Goal: Task Accomplishment & Management: Use online tool/utility

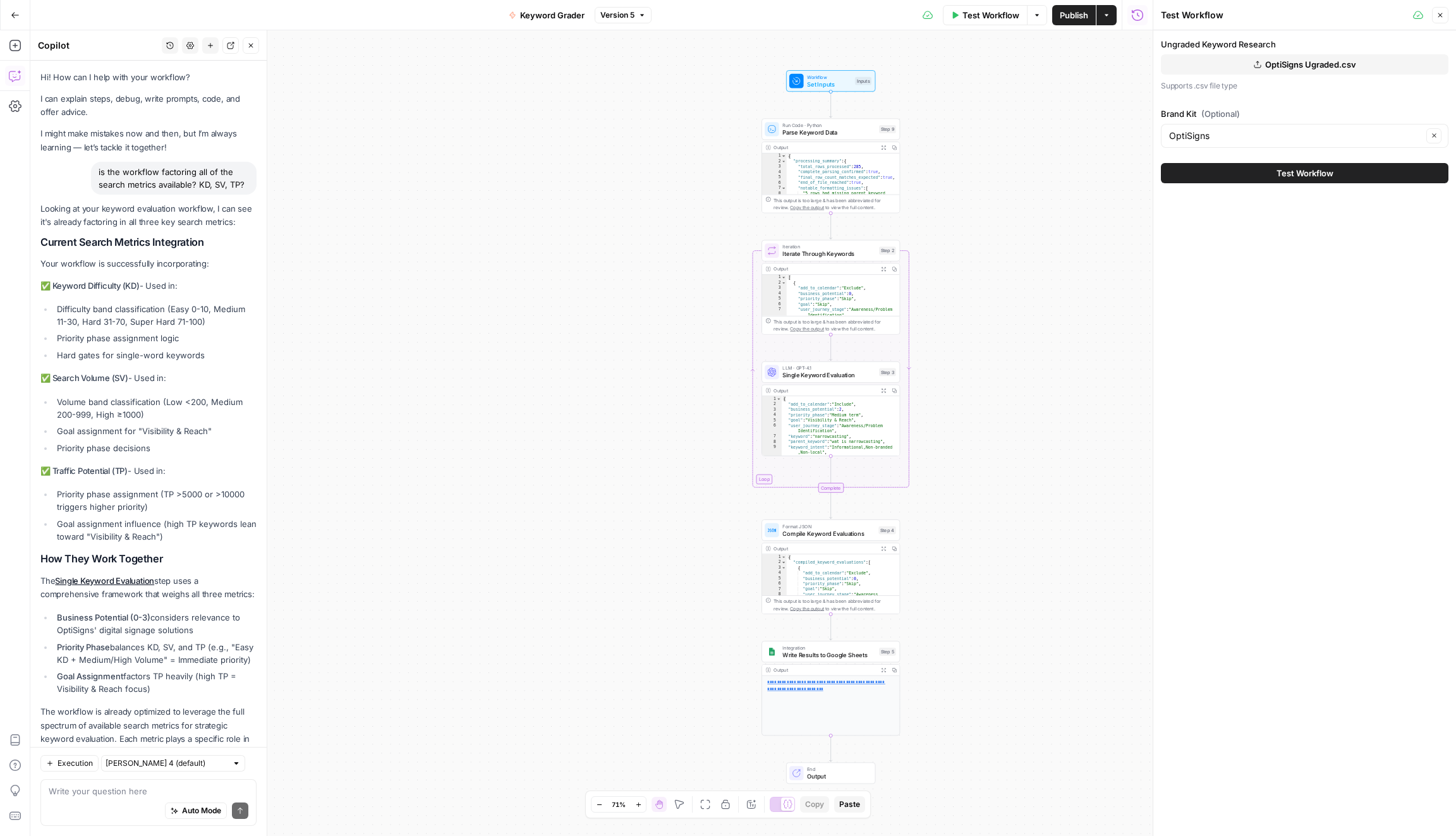
scroll to position [54, 0]
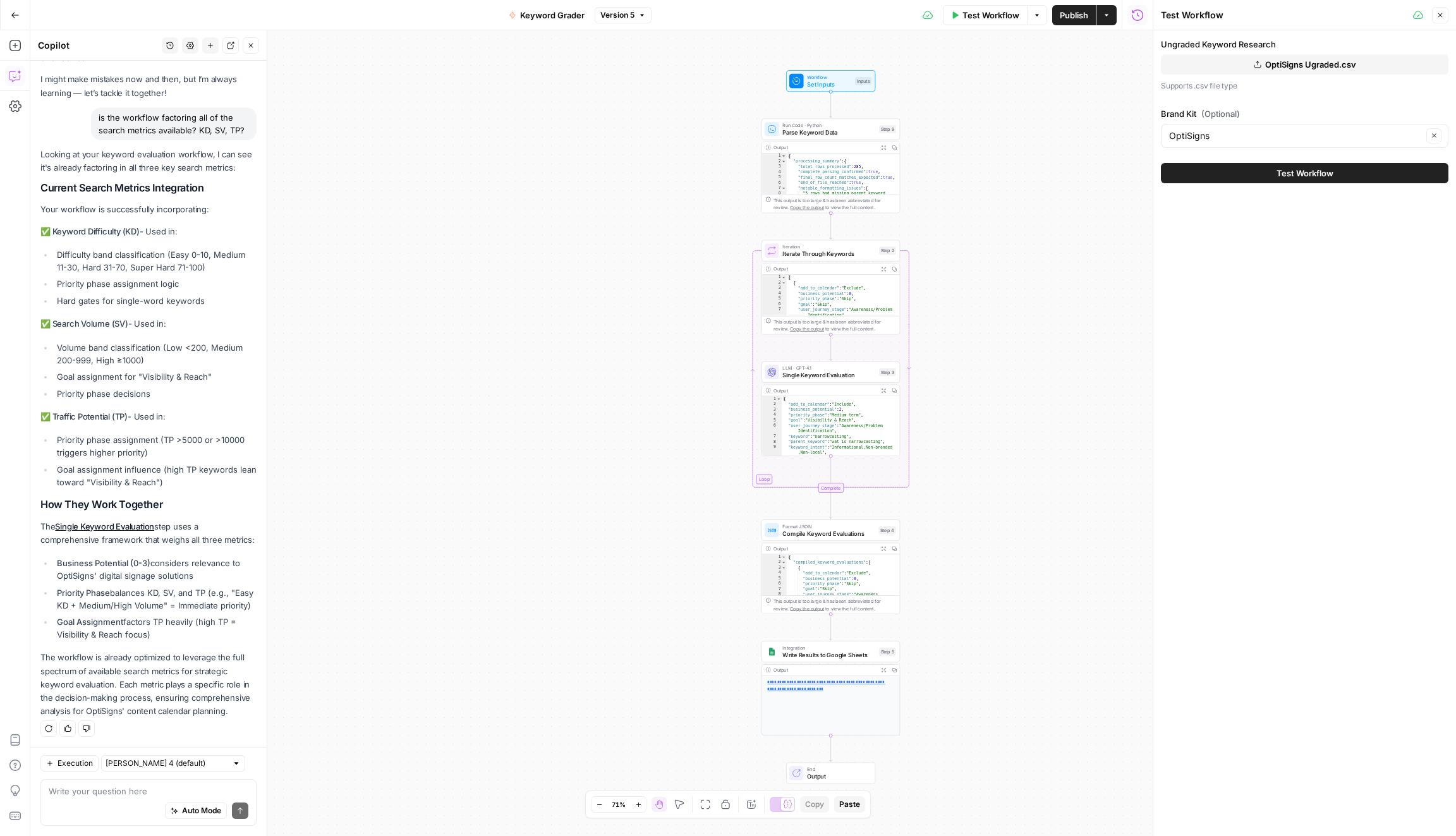
click at [116, 798] on div "Auto Mode Send" at bounding box center [148, 812] width 199 height 28
paste textarea "1. Tie Keywords to Business Value Revenue potential: Which features, solutions,…"
type textarea "1. Tie Keywords to Business Value Revenue potential: Which features, solutions,…"
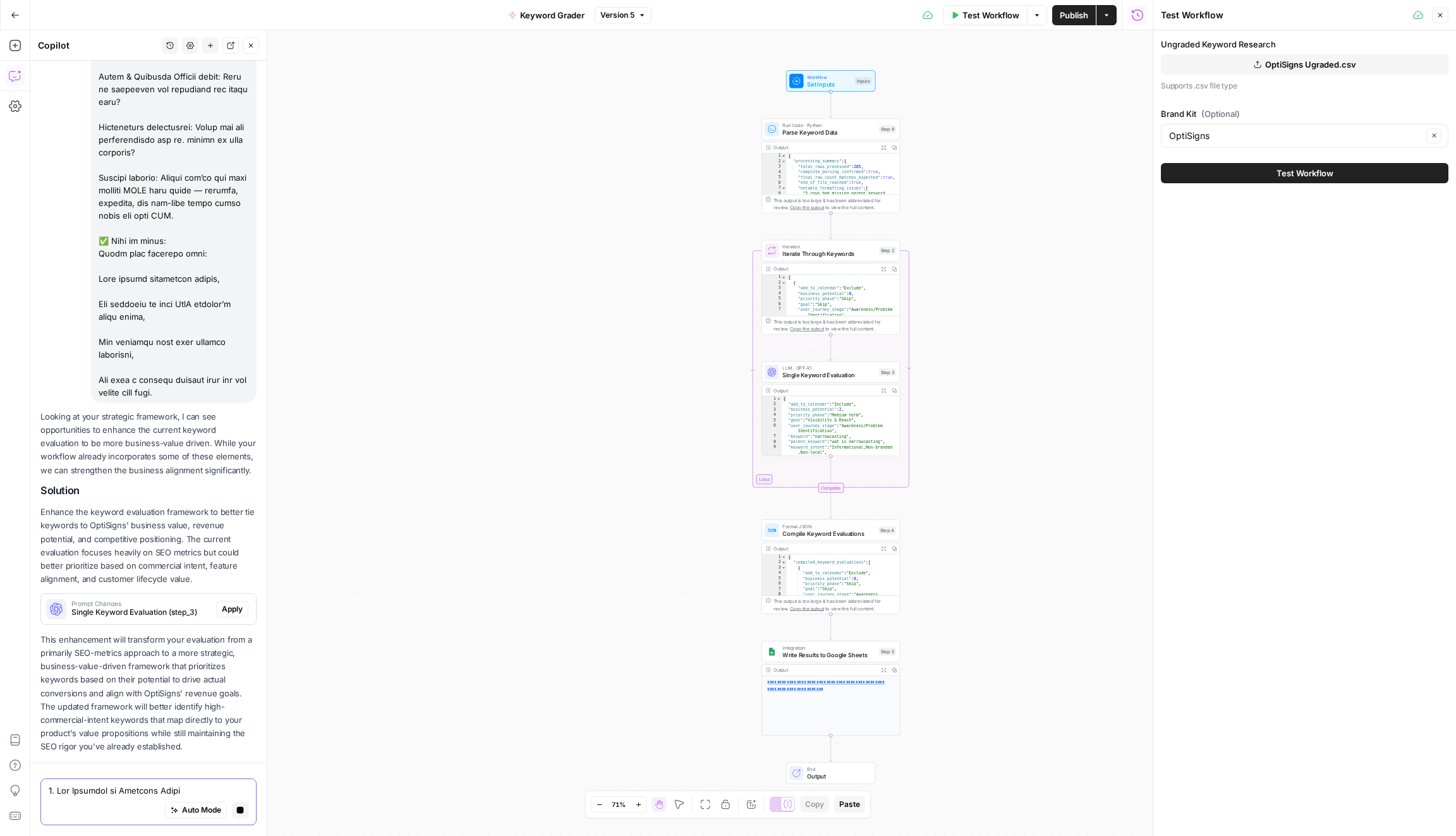
scroll to position [0, 0]
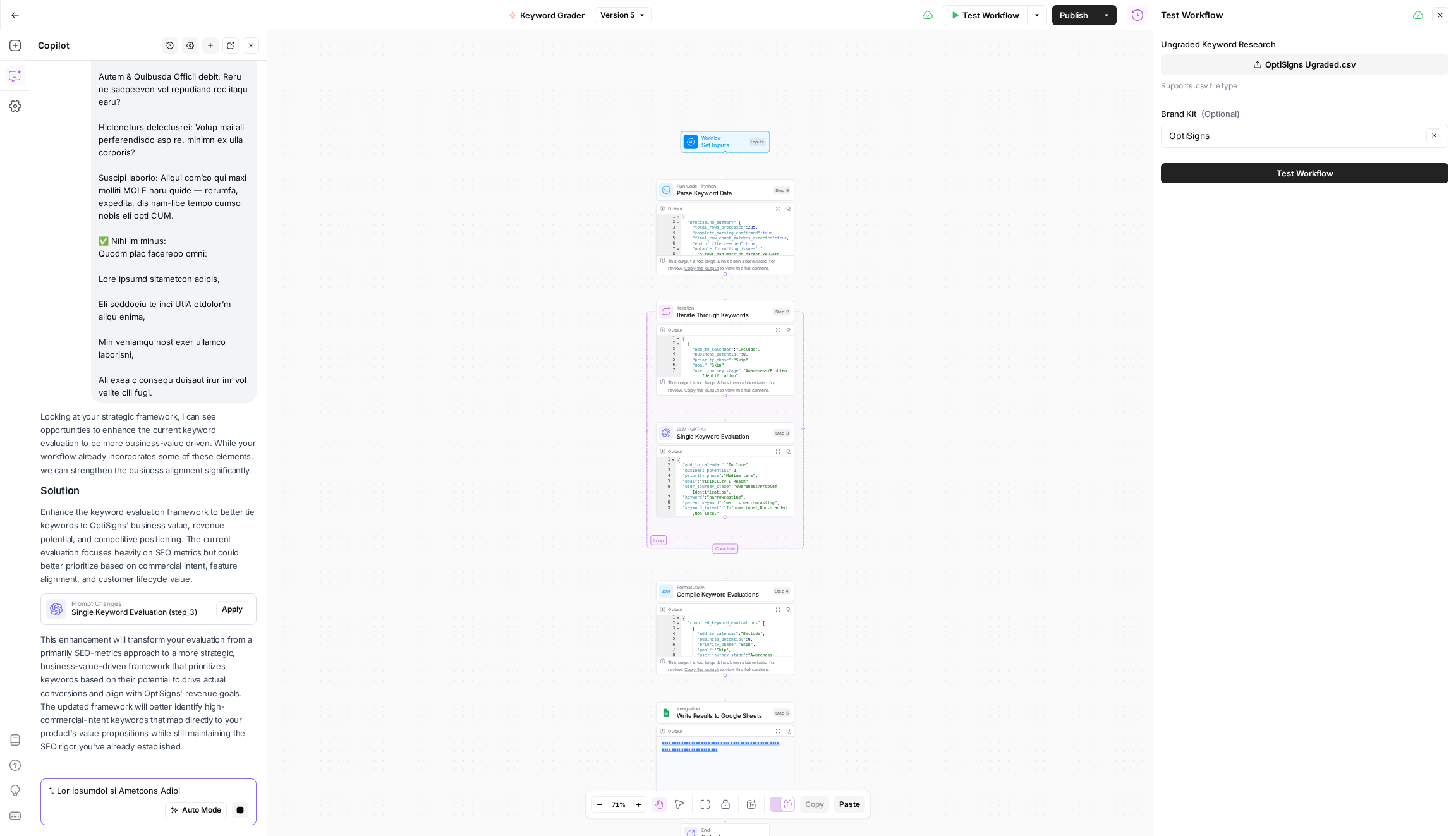
click at [145, 796] on textarea at bounding box center [148, 791] width 199 height 12
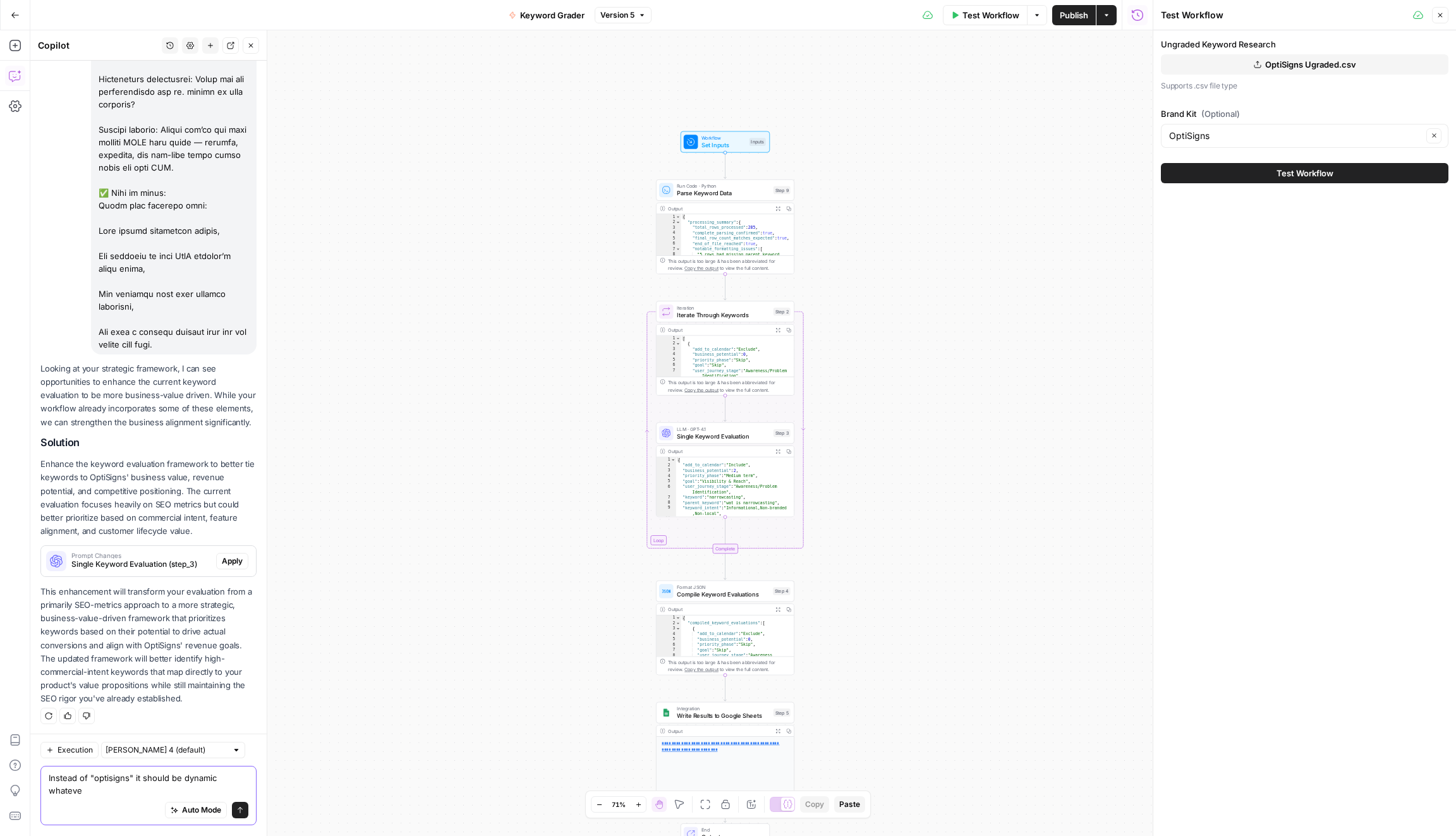
scroll to position [1735, 0]
type textarea "Instead of "optisigns" it should be dynamic whatever brand kit is selected"
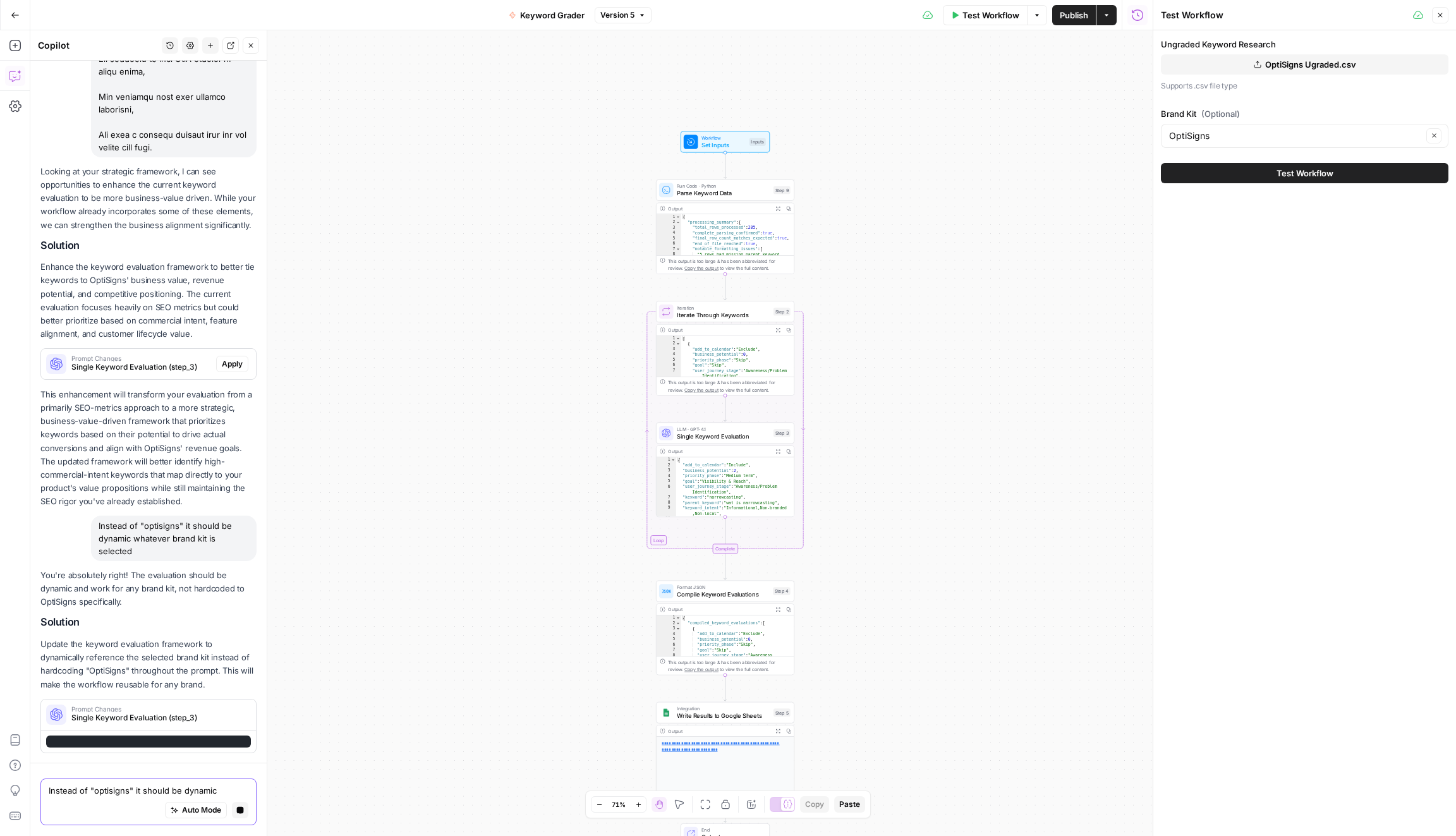
scroll to position [0, 0]
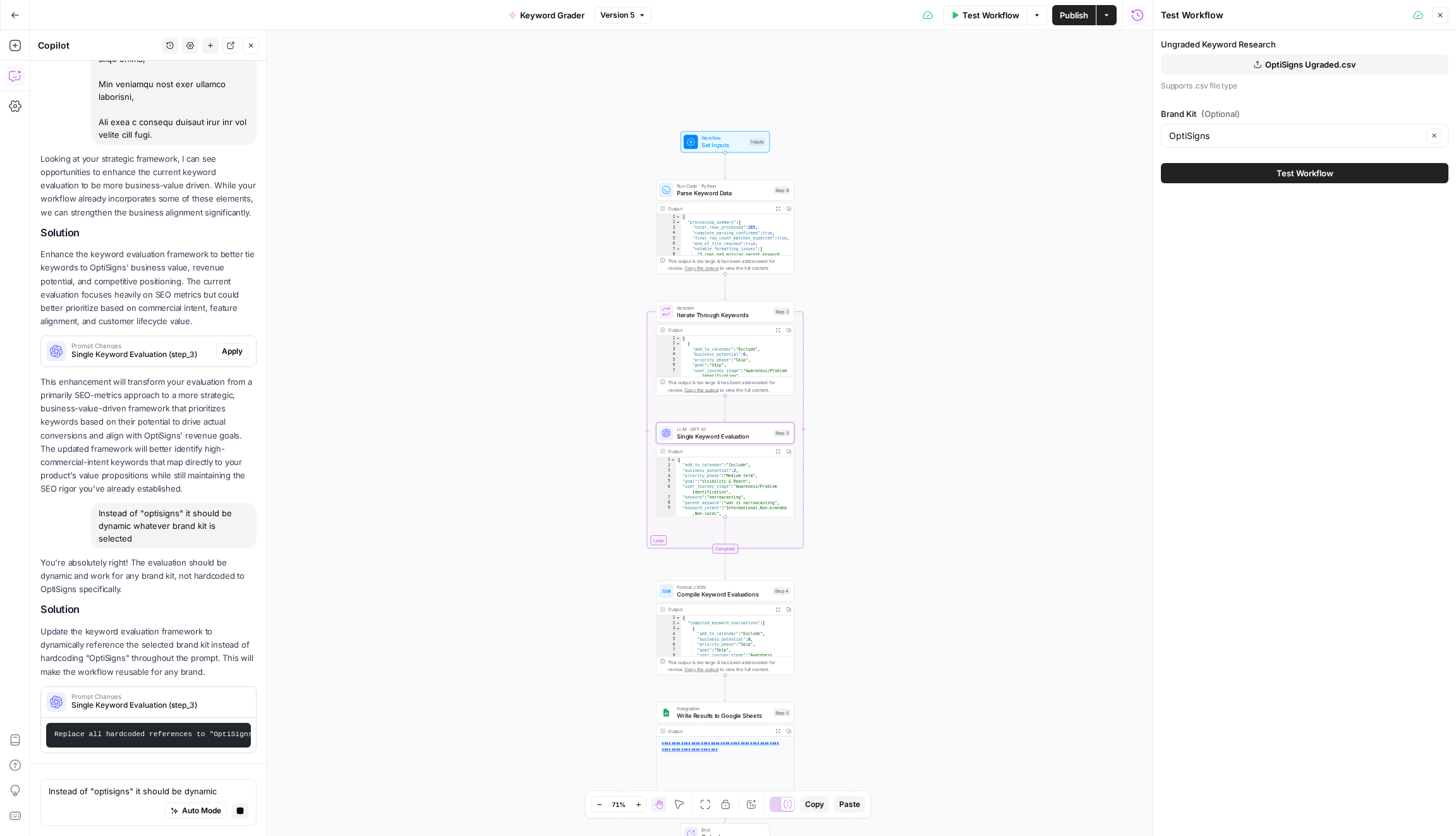
click at [240, 355] on span "Apply" at bounding box center [232, 351] width 21 height 12
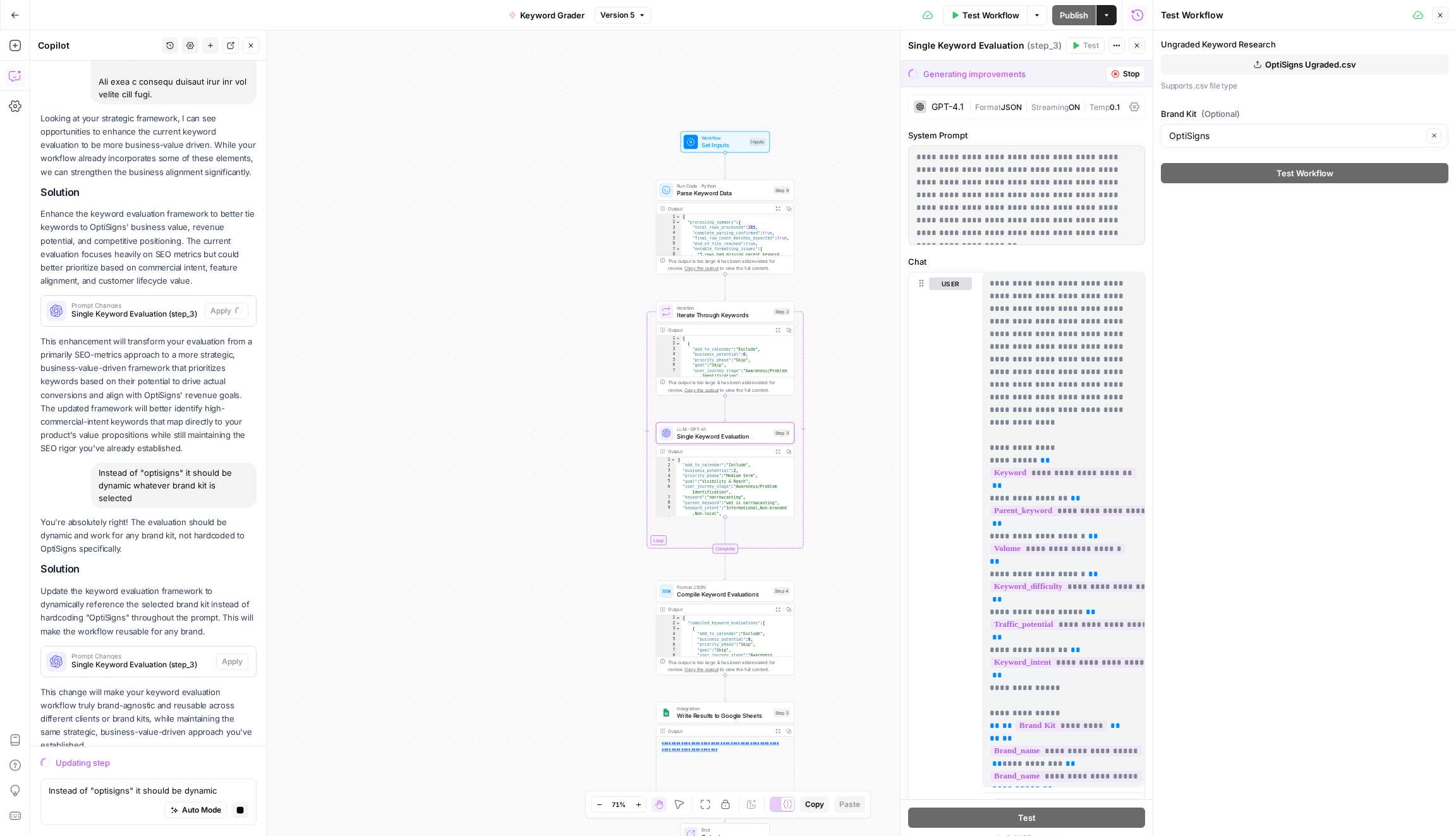
scroll to position [1986, 0]
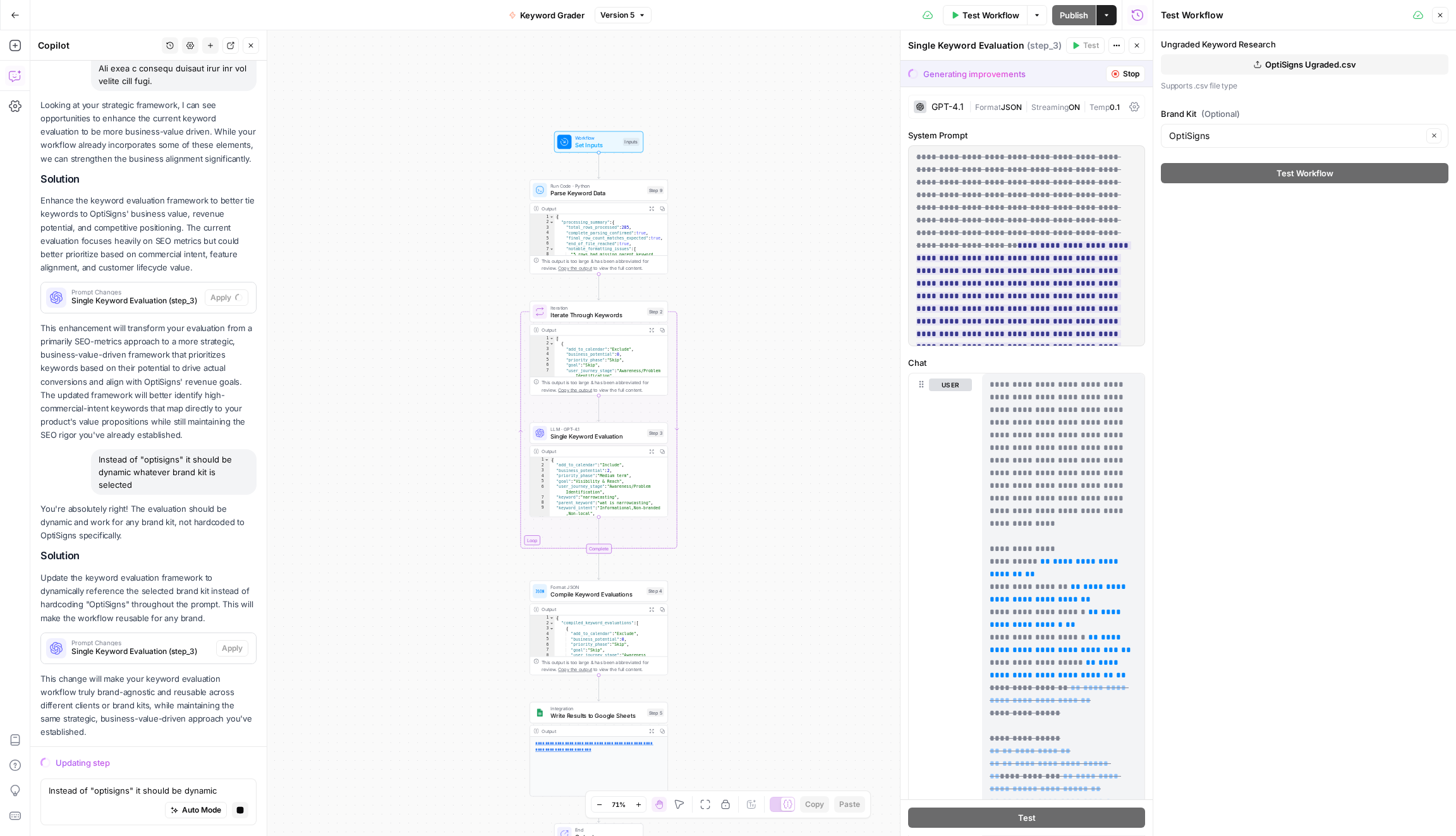
click at [1131, 72] on span "Stop" at bounding box center [1131, 73] width 16 height 12
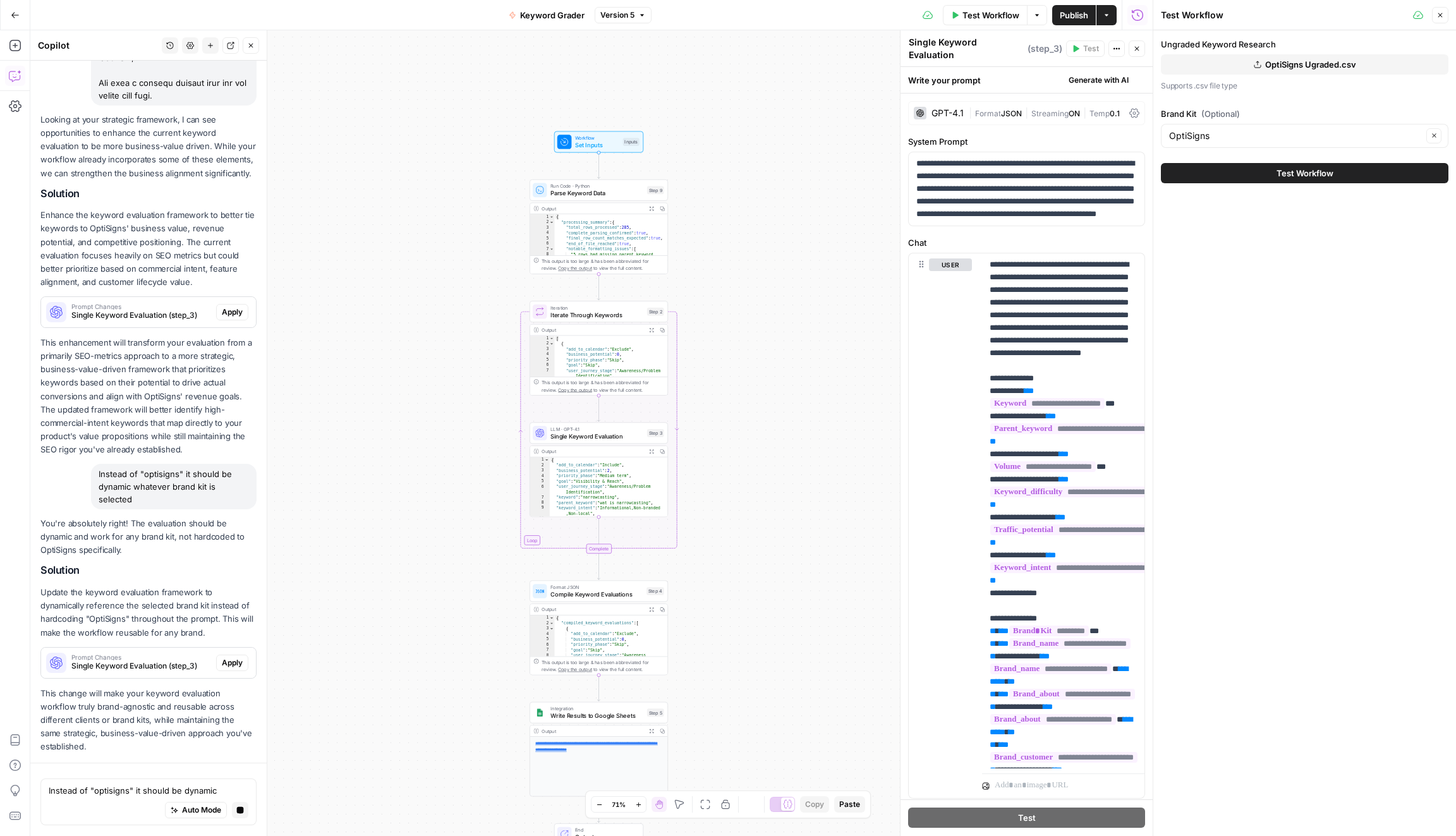
scroll to position [1970, 0]
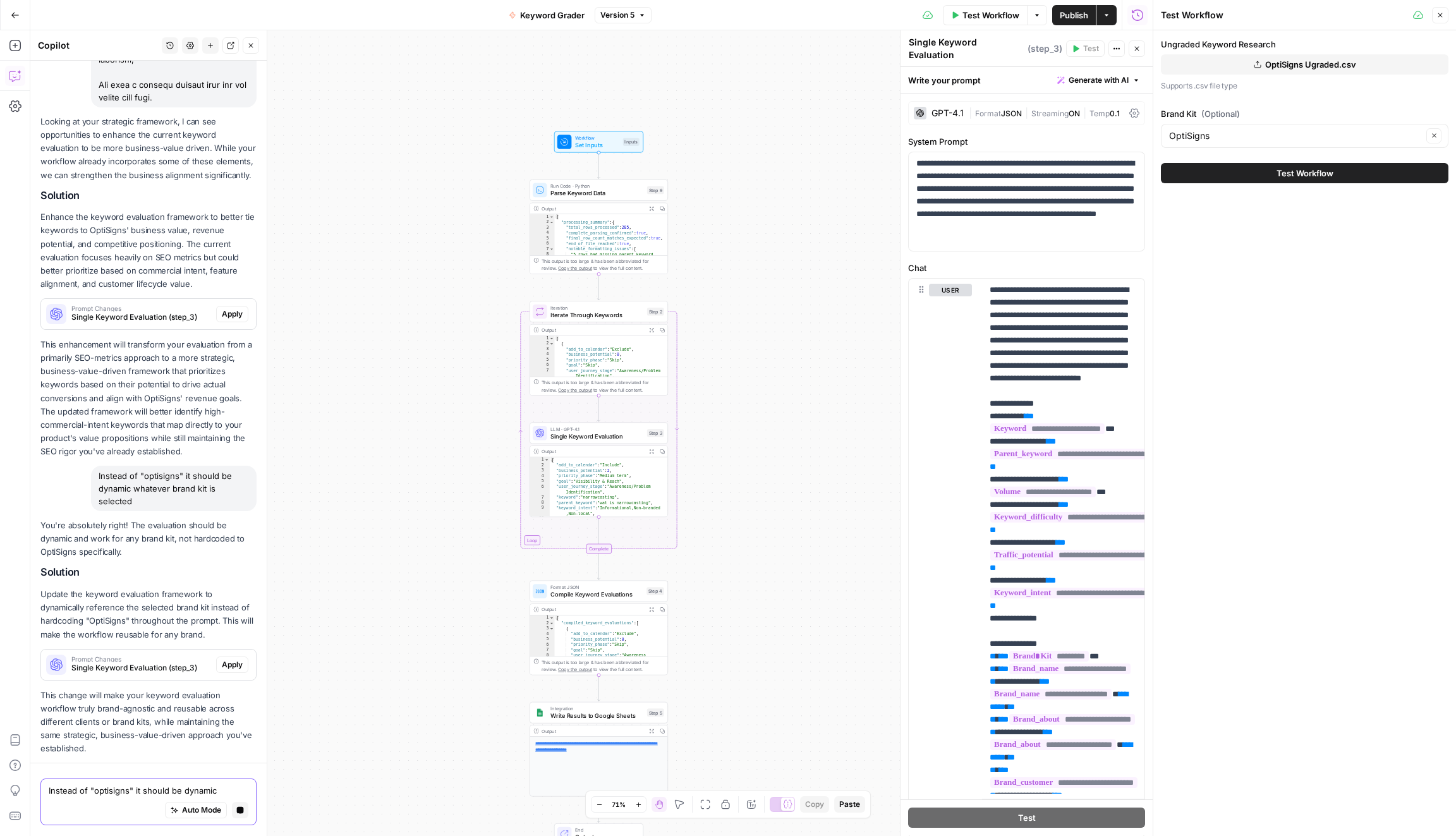
click at [126, 785] on textarea "Instead of "optisigns" it should be dynamic whatever brand kit is selected" at bounding box center [148, 791] width 199 height 12
type textarea "s"
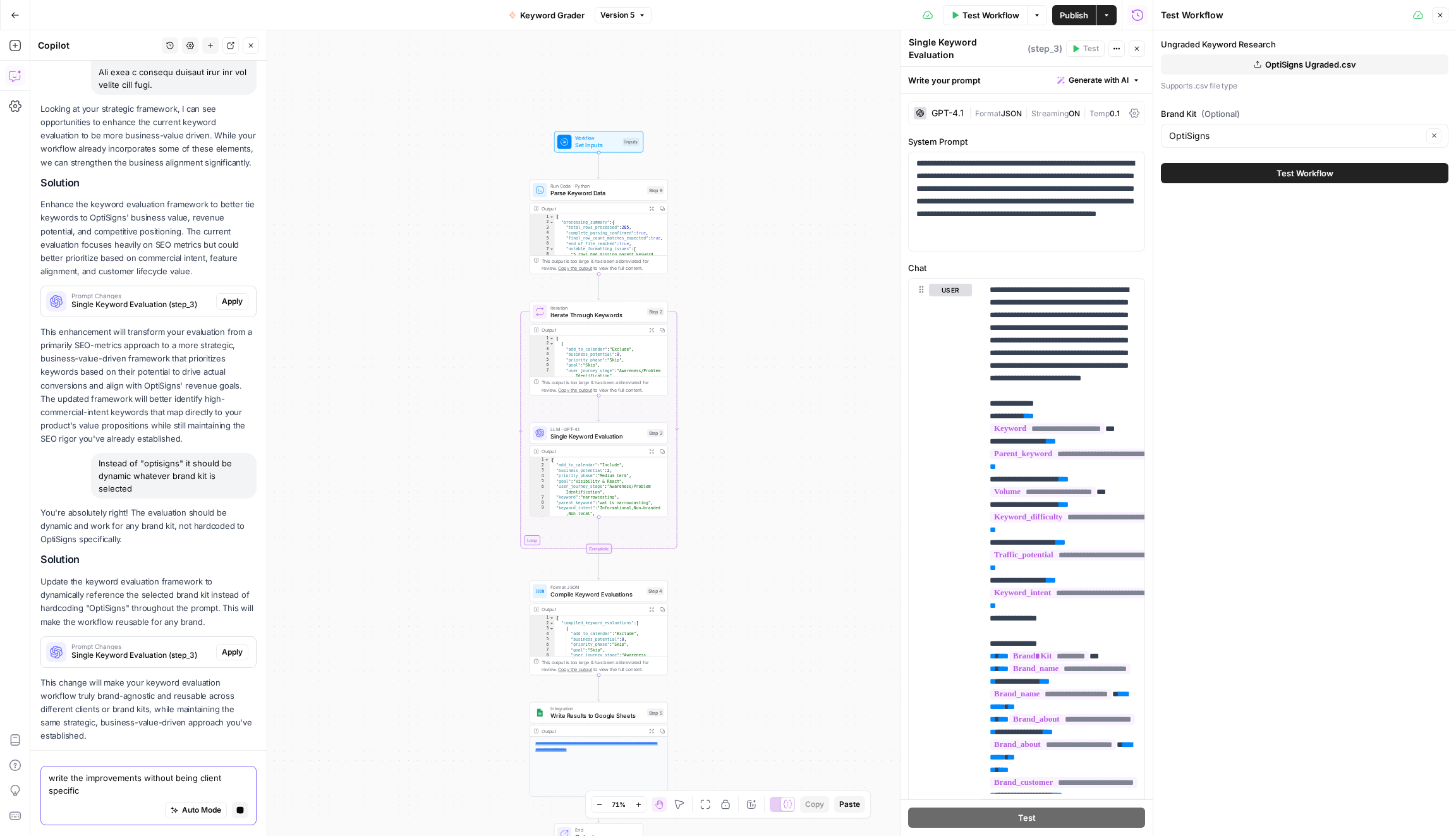
type textarea "write the improvements without being client specific"
click at [244, 814] on icon "button" at bounding box center [240, 811] width 8 height 8
click at [184, 793] on textarea "write the improvements without being client specific" at bounding box center [148, 785] width 199 height 26
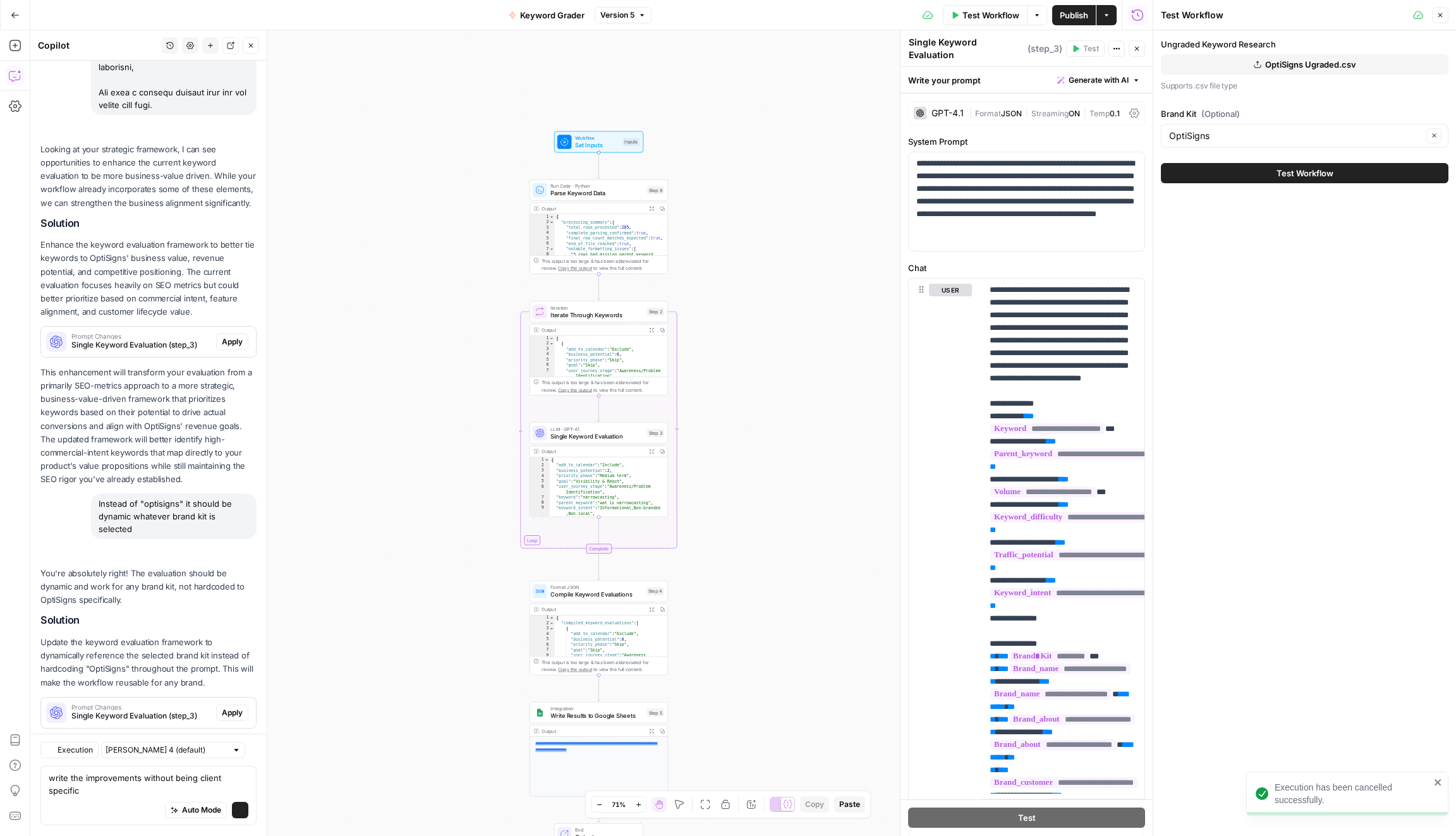
scroll to position [2079, 0]
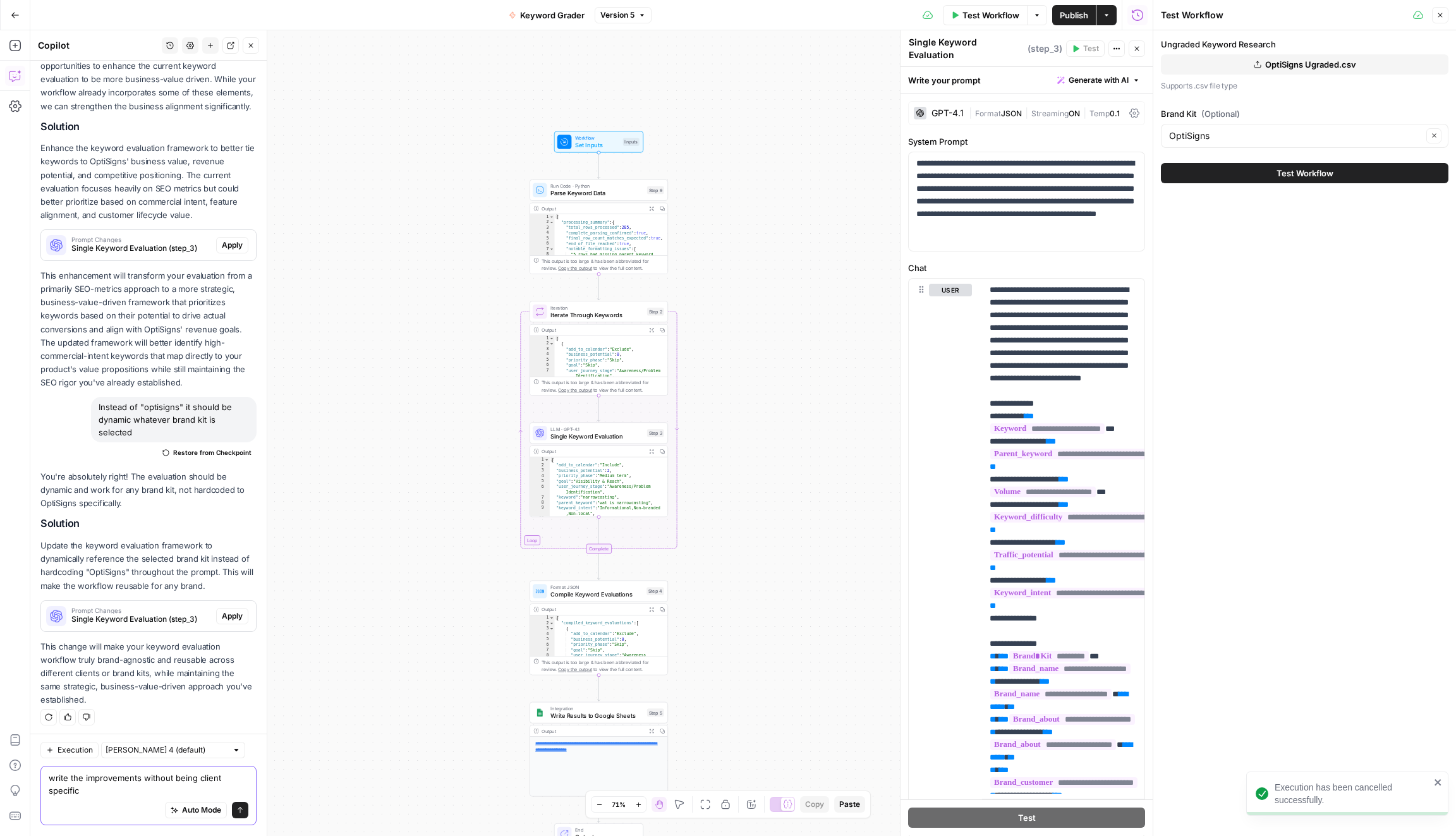
click at [210, 781] on textarea "write the improvements without being client specific" at bounding box center [148, 785] width 199 height 26
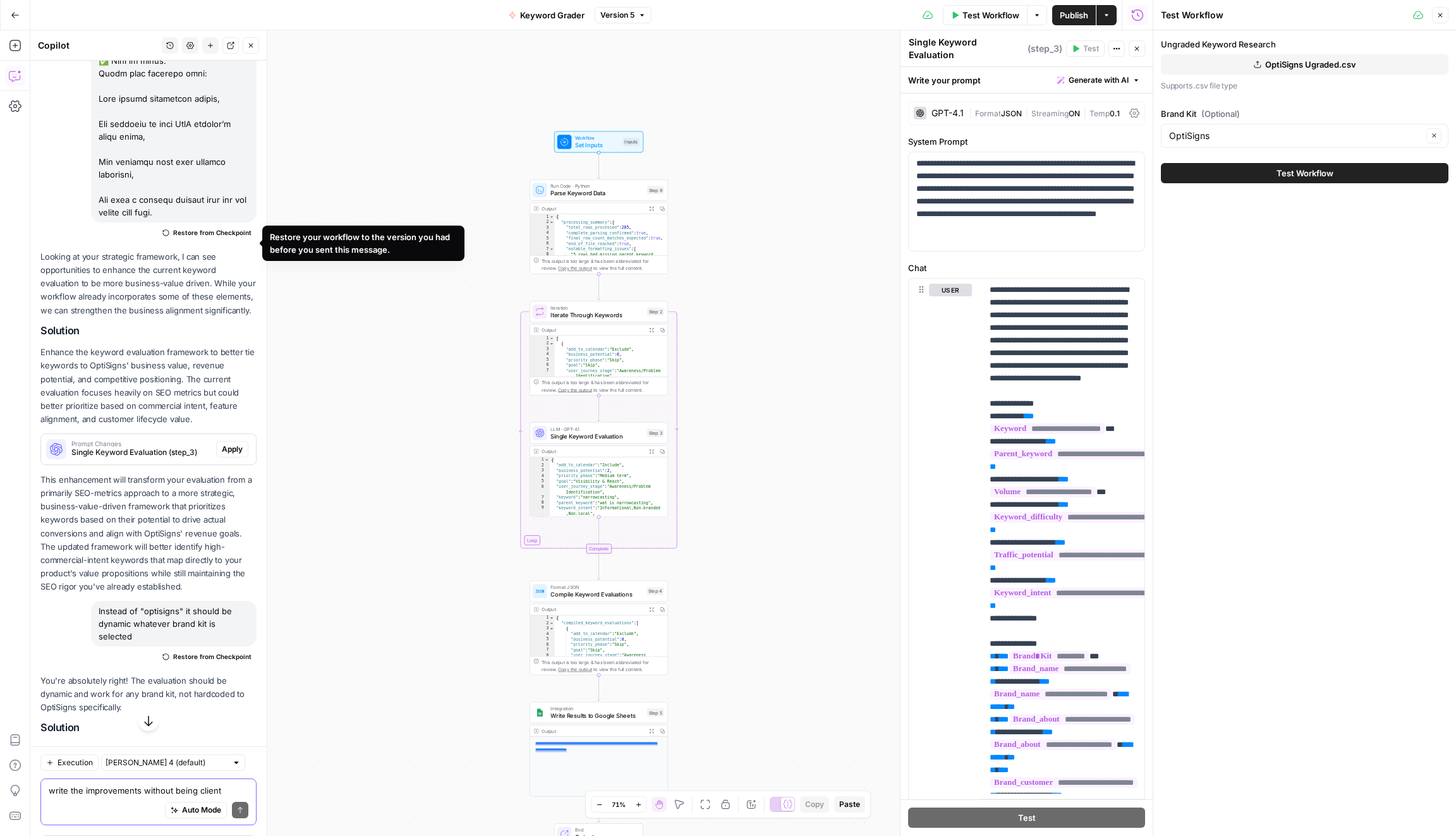
scroll to position [1876, 0]
click at [233, 237] on span "Restore from Checkpoint" at bounding box center [212, 231] width 78 height 10
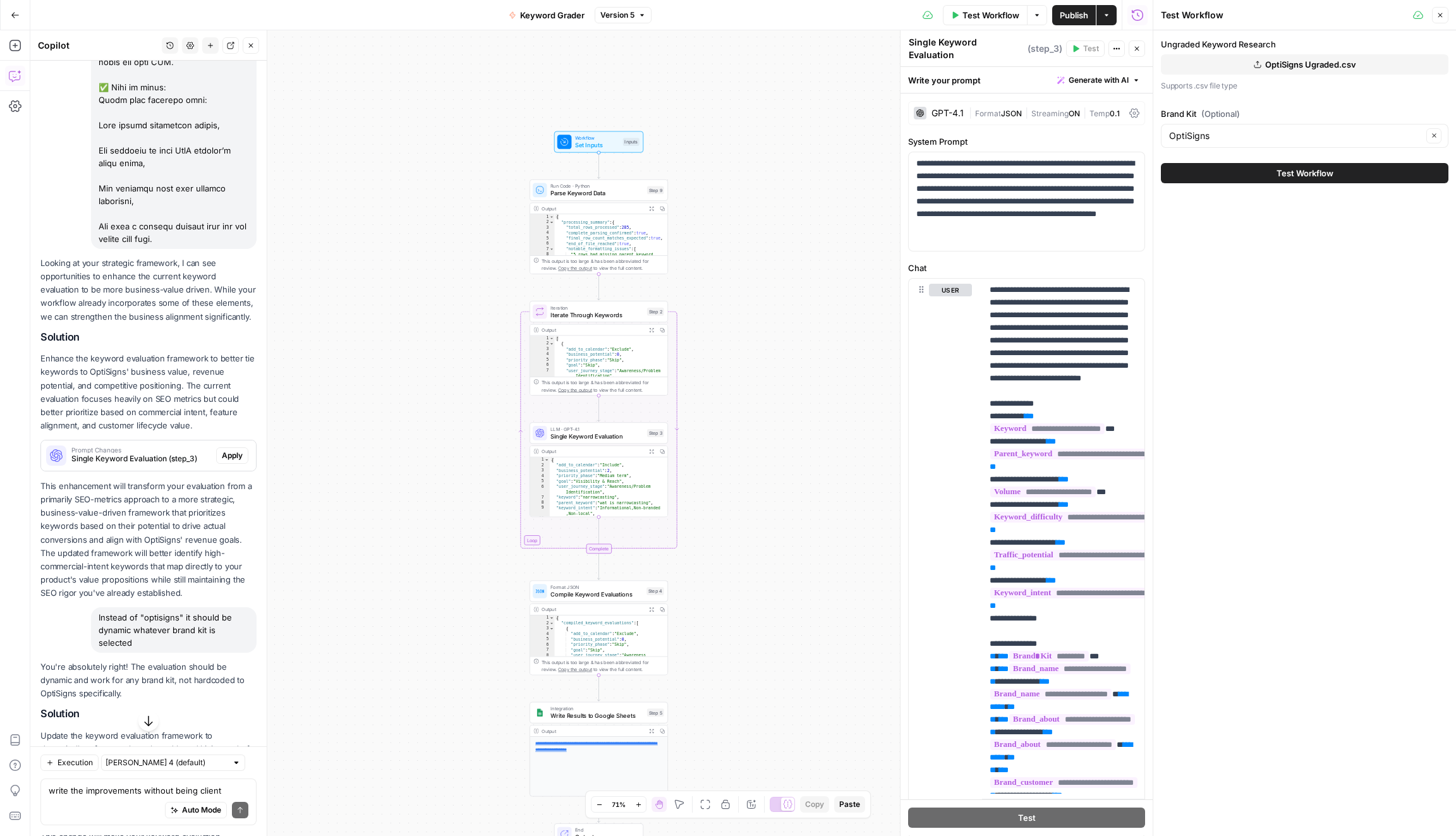
scroll to position [1875, 0]
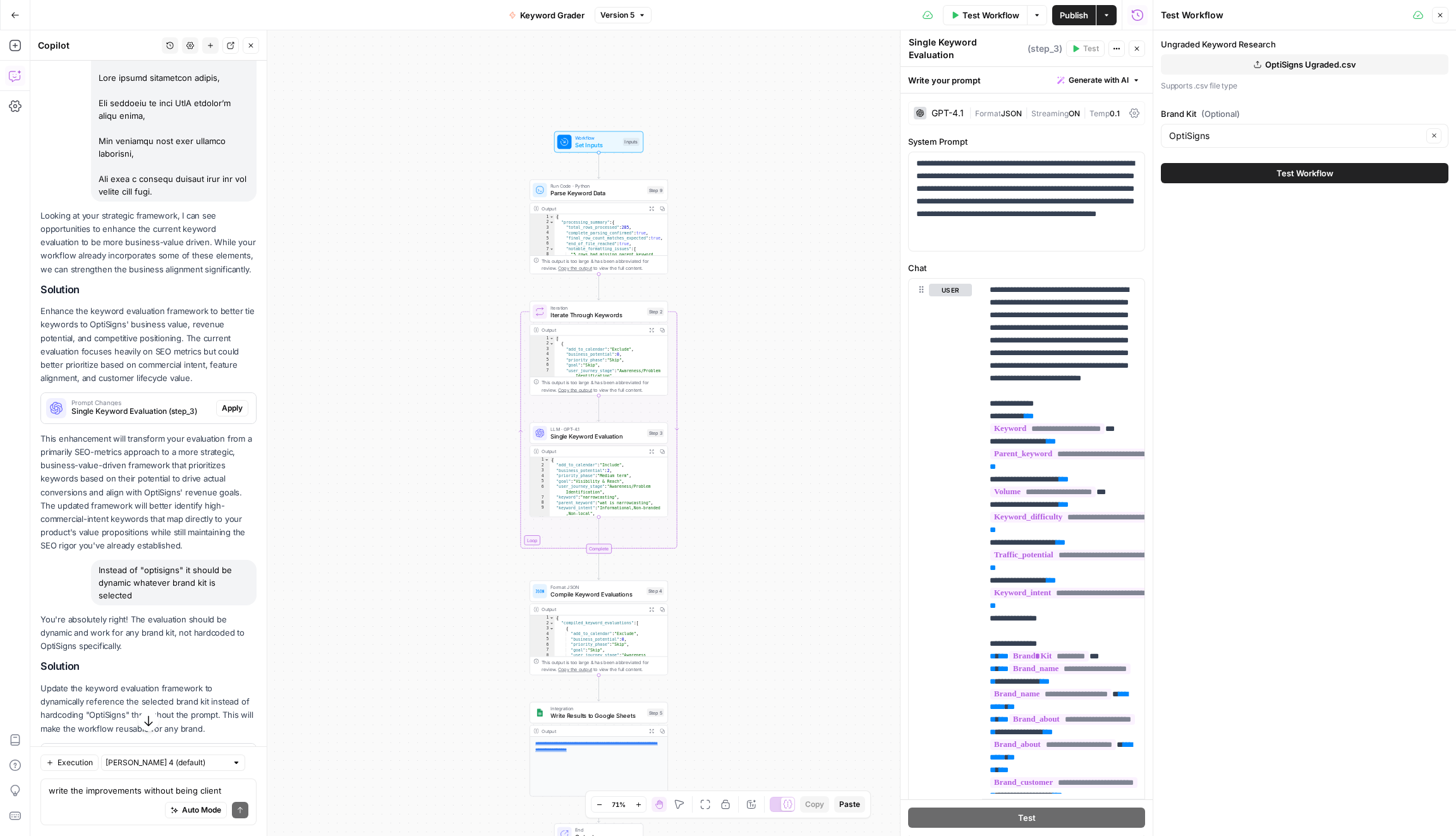
drag, startPoint x: 203, startPoint y: 206, endPoint x: 142, endPoint y: 104, distance: 118.8
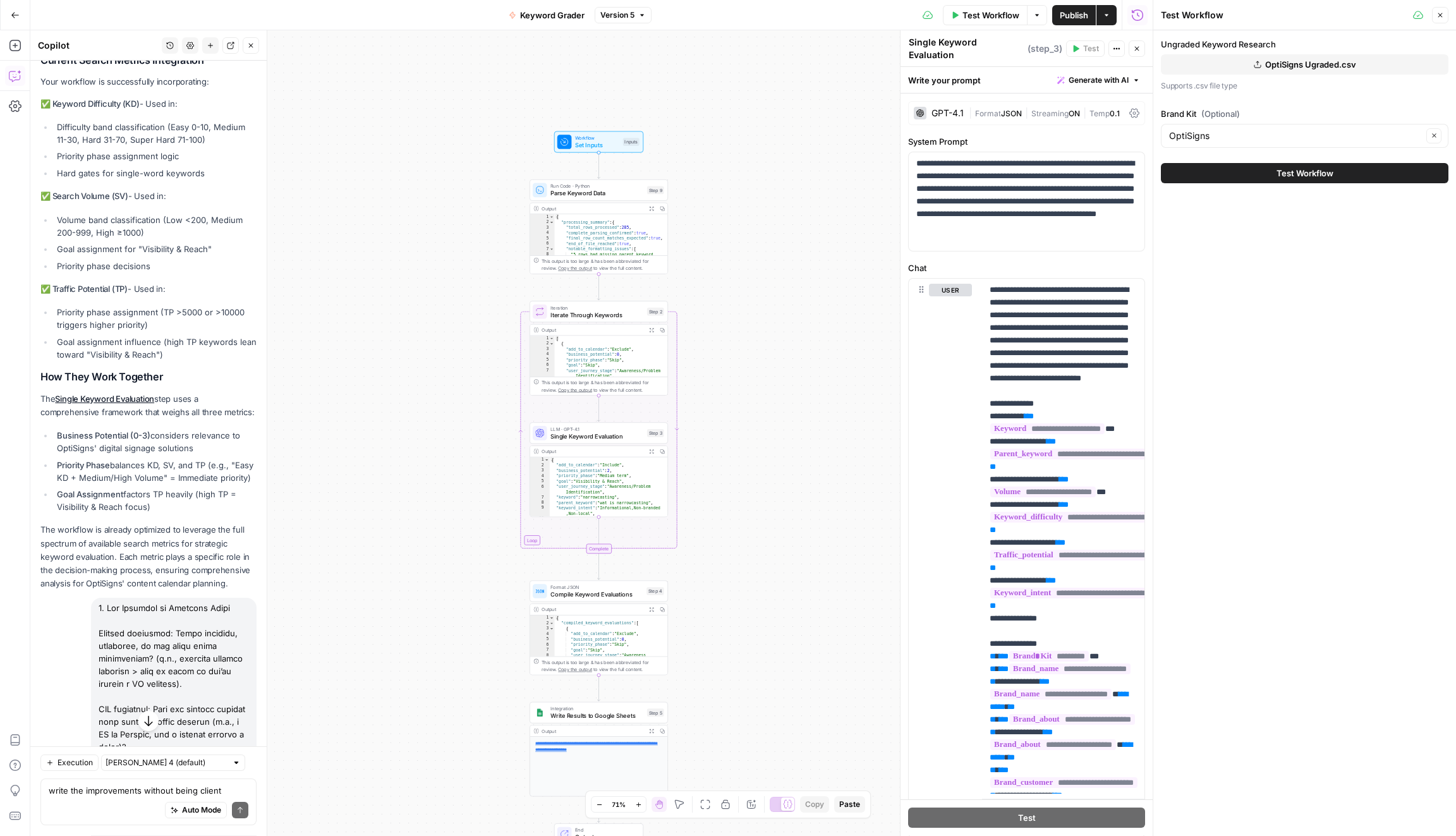
scroll to position [1764, 0]
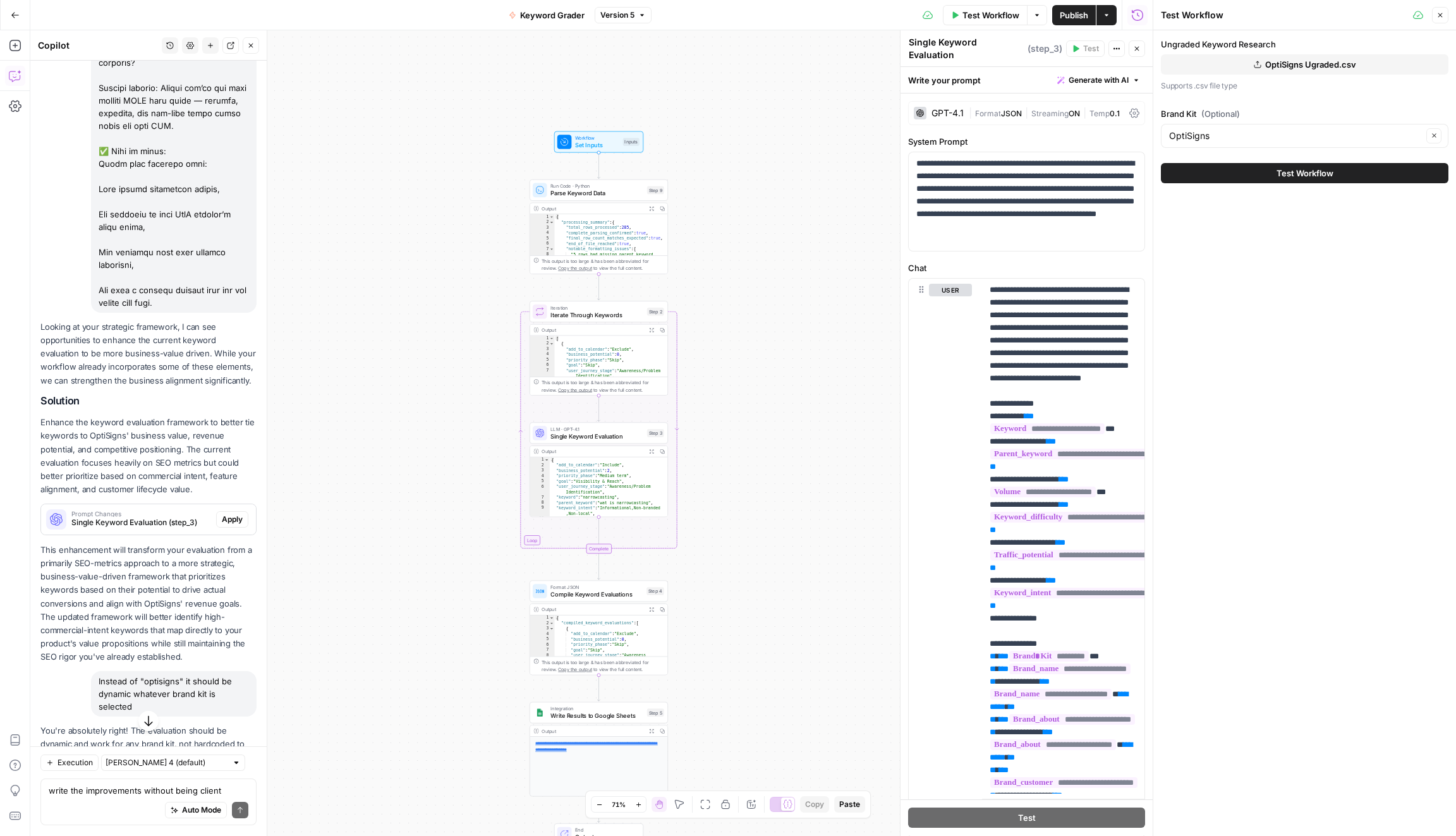
click at [602, 432] on span "Single Keyword Evaluation" at bounding box center [597, 435] width 93 height 9
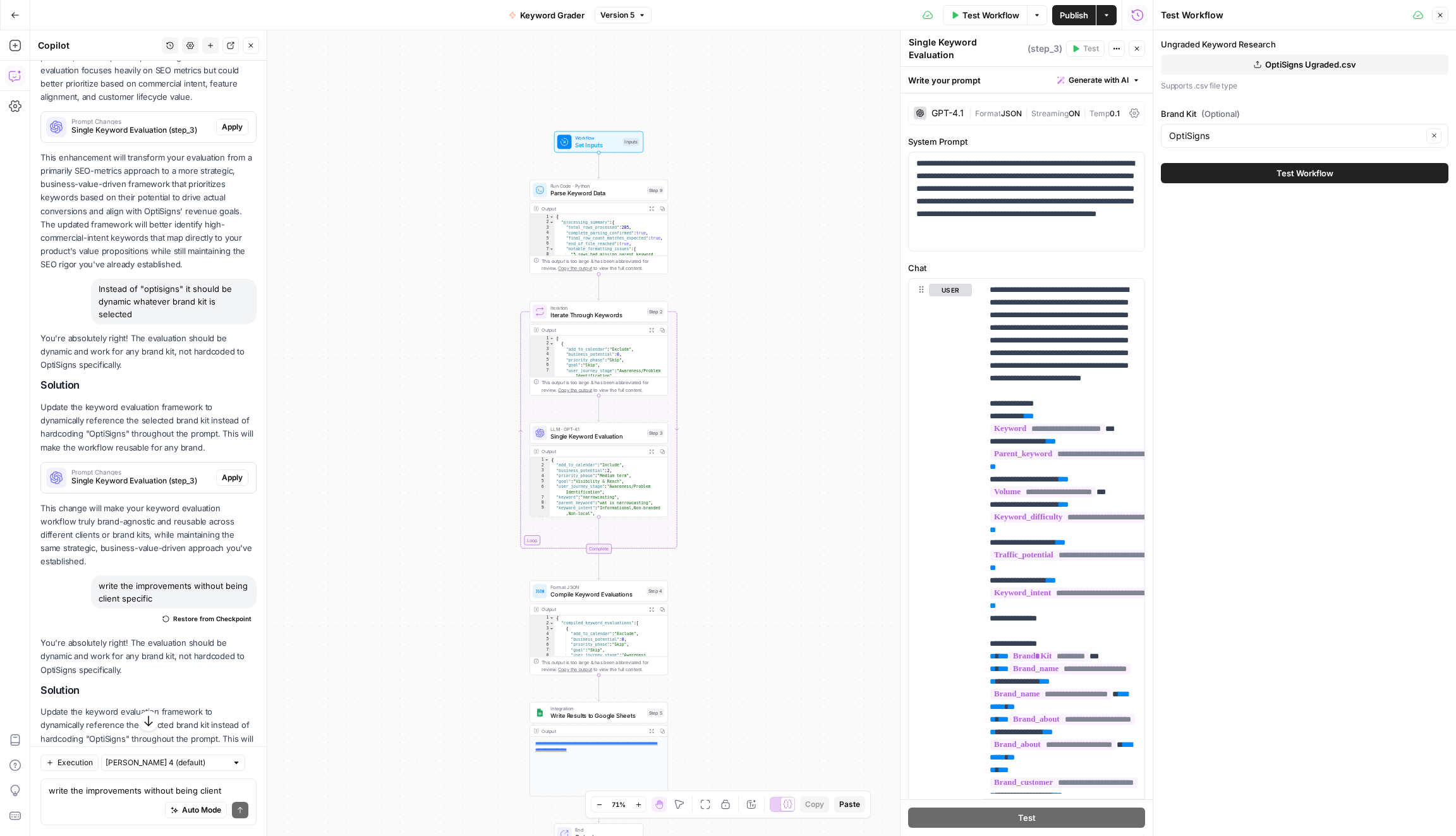
scroll to position [2297, 0]
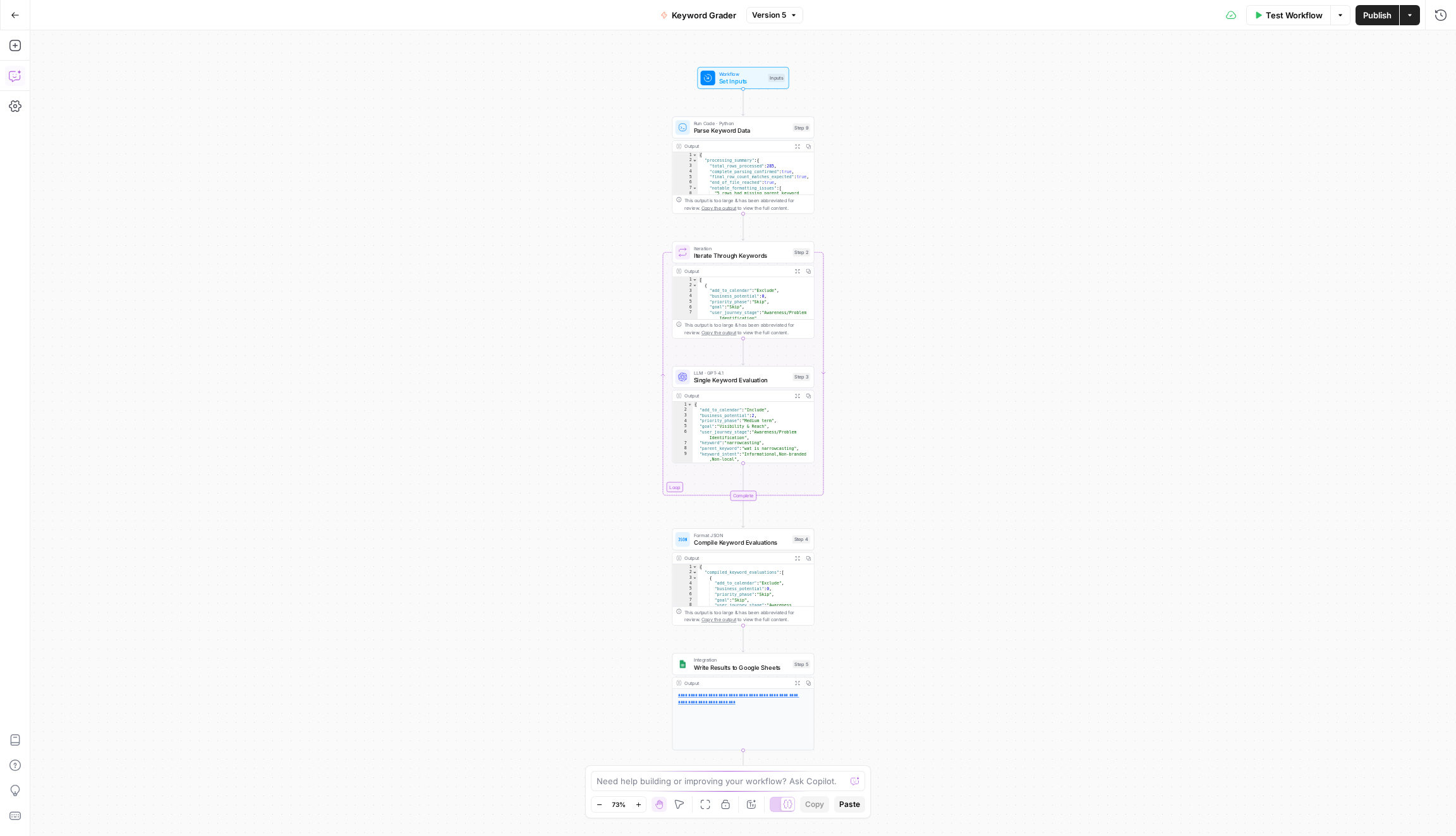
click at [17, 73] on icon "button" at bounding box center [15, 76] width 12 height 12
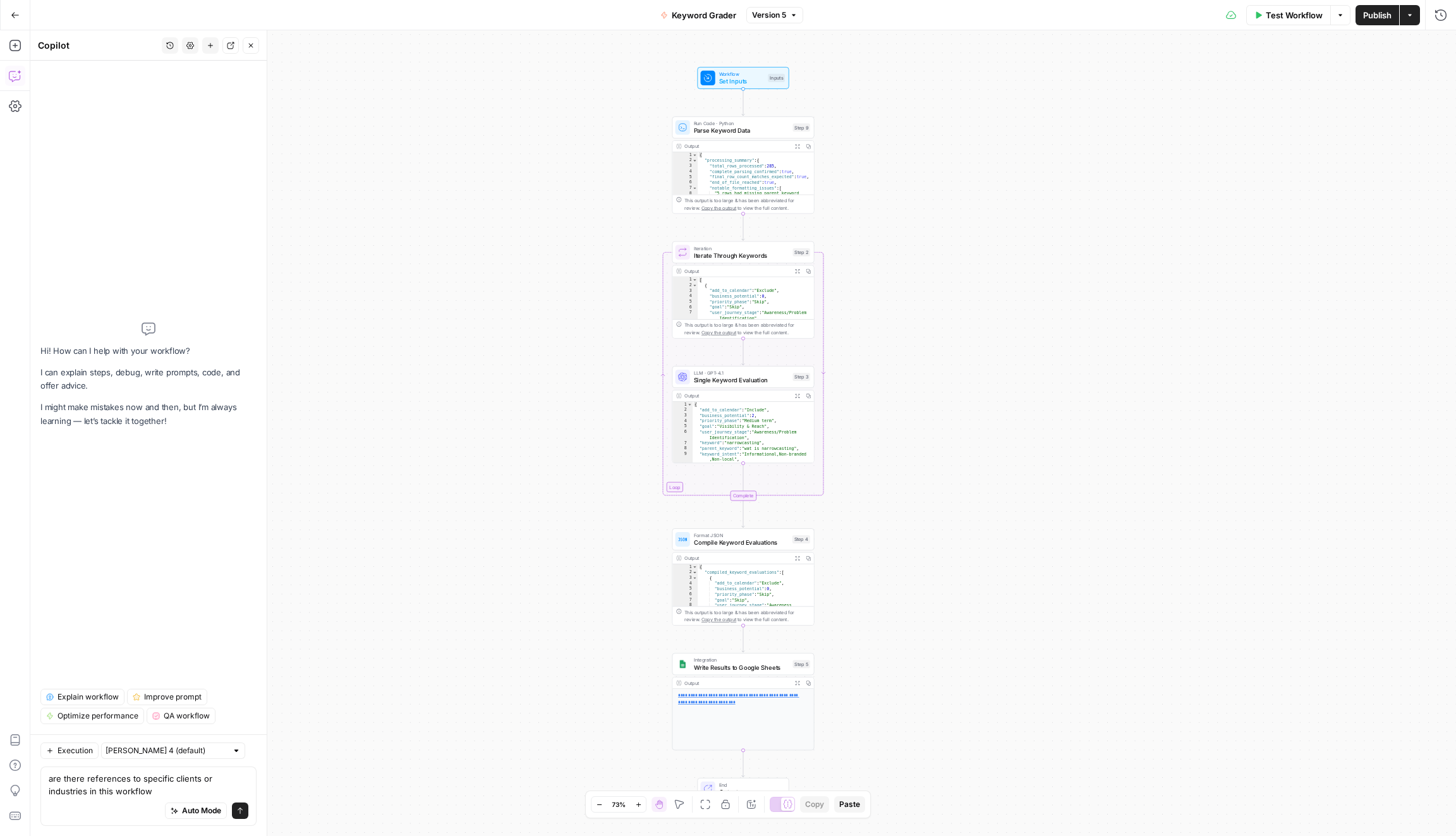
type textarea "are there references to specific clients or industries in this workflow?"
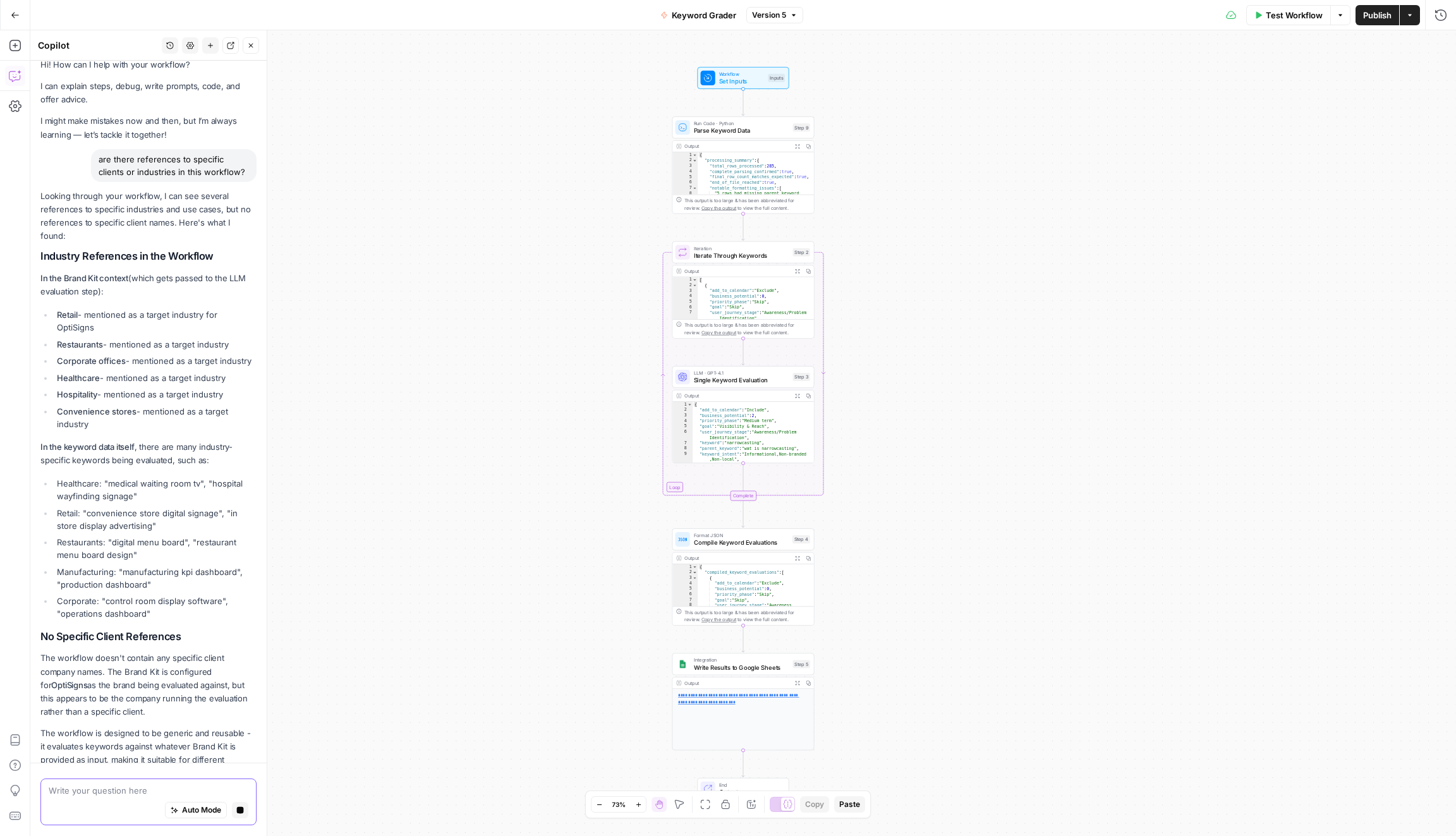
scroll to position [39, 0]
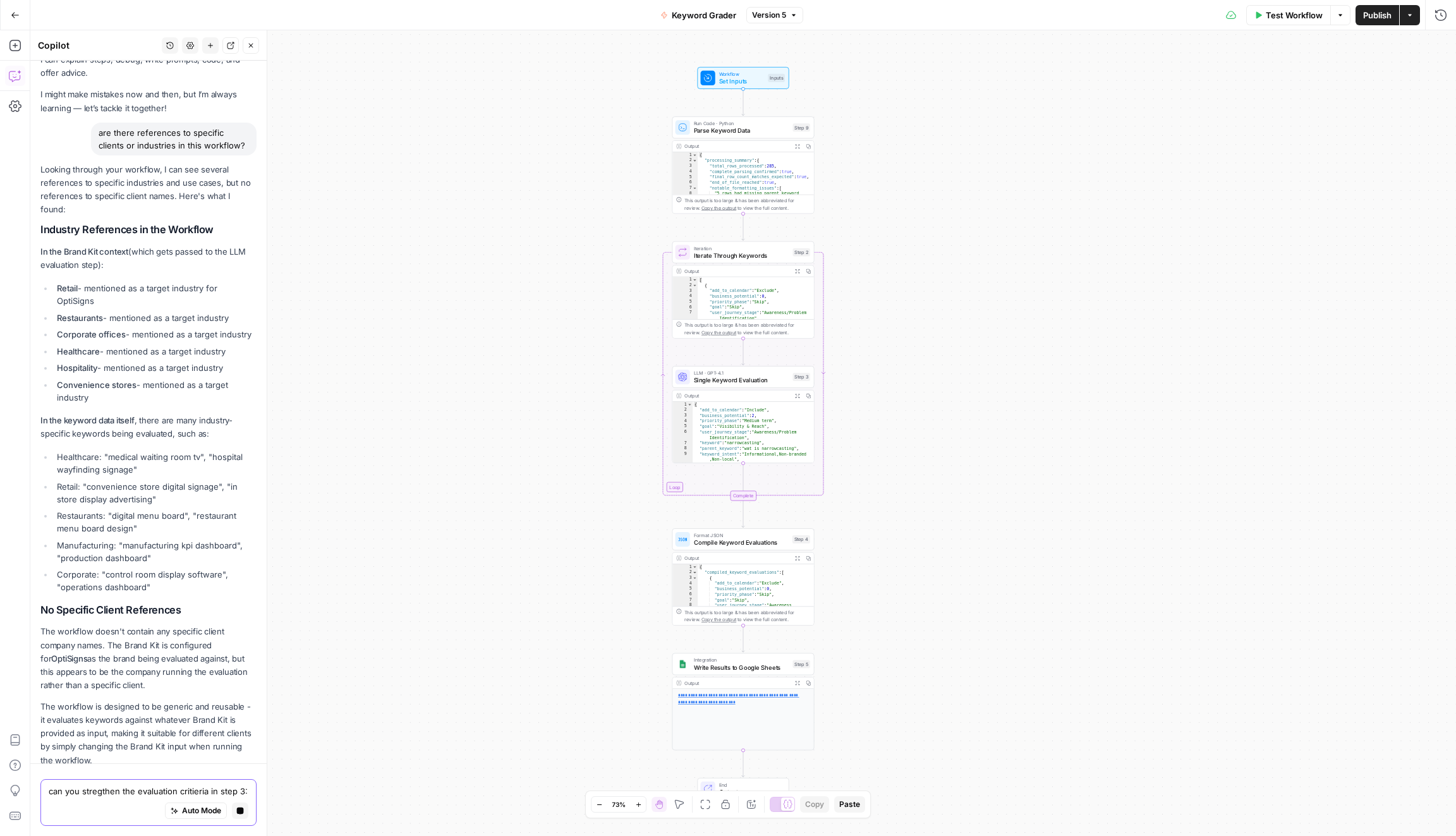
paste textarea "1. Tie Keywords to Business Value Revenue potential: Which features, solutions,…"
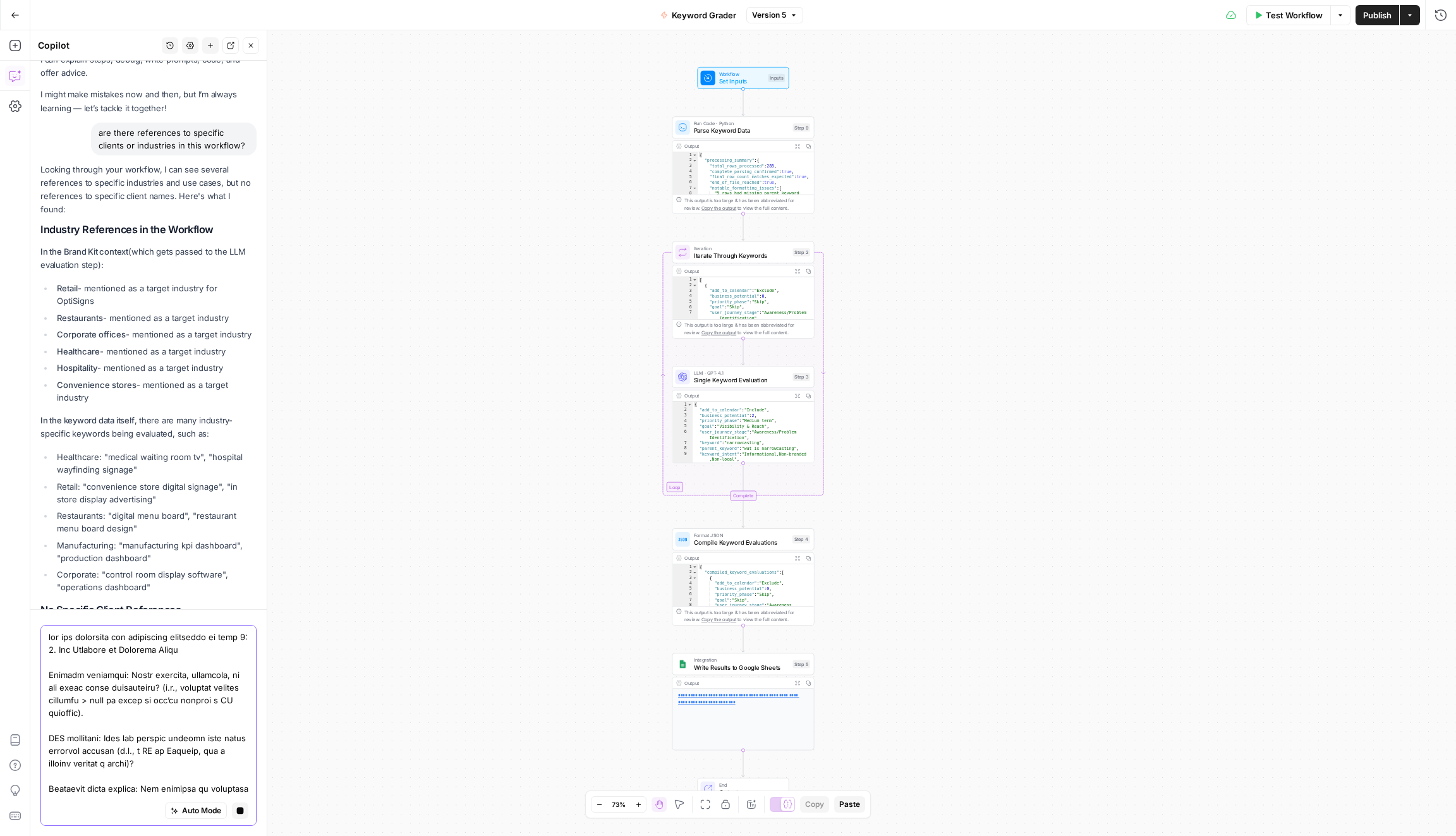
scroll to position [193, 0]
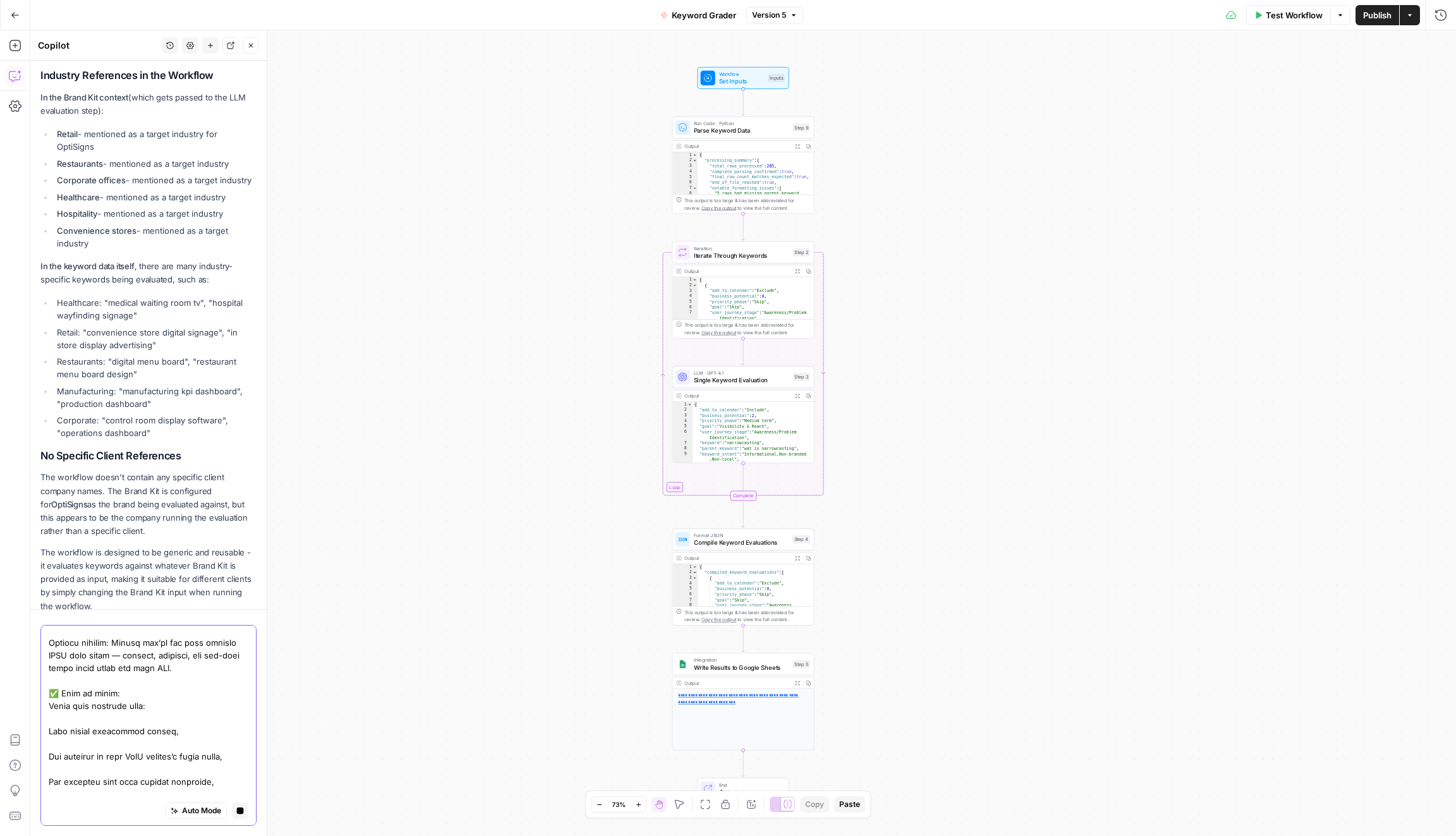
type textarea "can you stregthen the evaluation critieria in step 3: 1. Tie Keywords to Busine…"
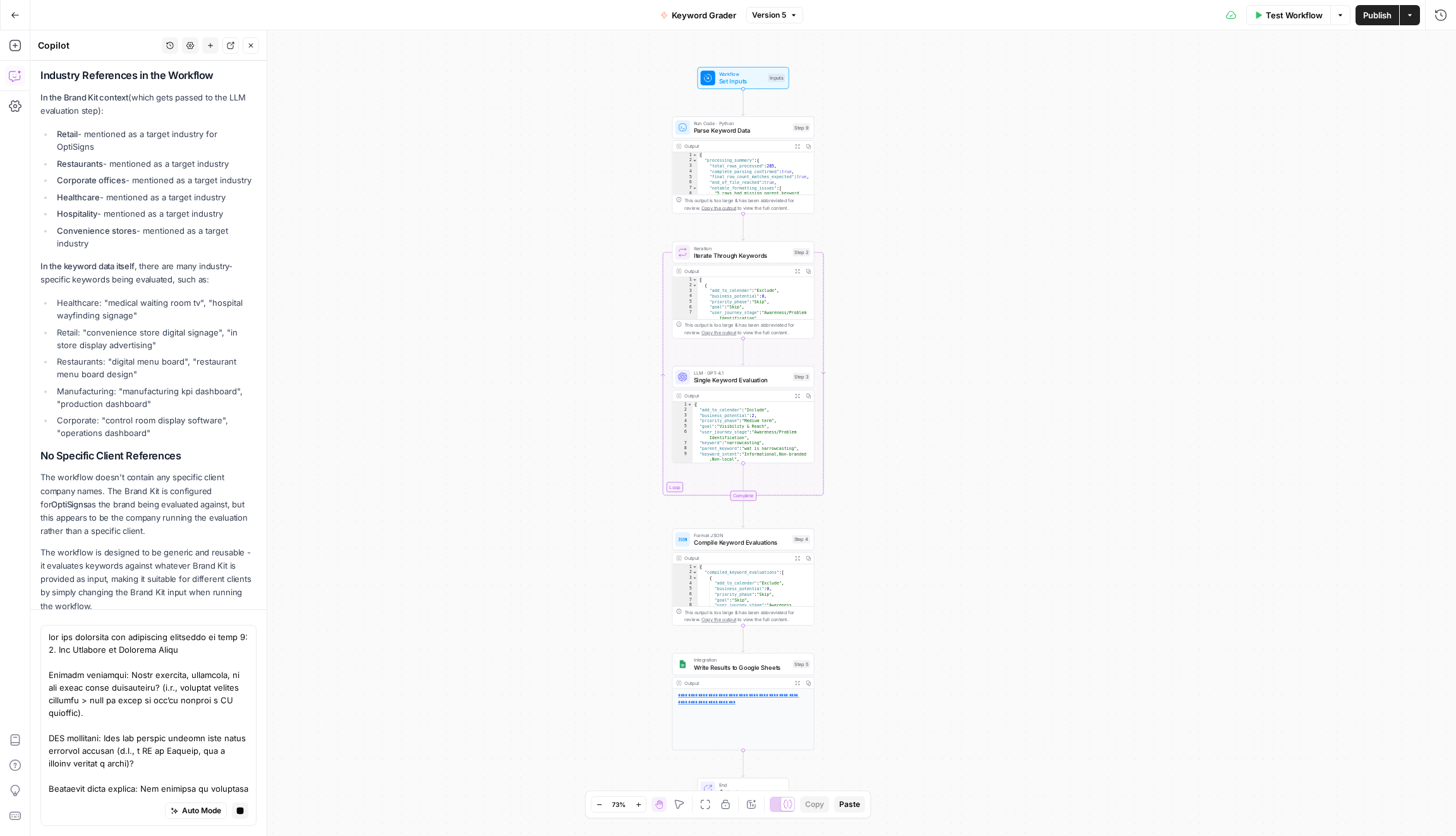
click at [255, 807] on div "Auto Mode Stop generating" at bounding box center [148, 725] width 217 height 201
click at [237, 811] on icon "button" at bounding box center [240, 810] width 7 height 7
click at [242, 812] on icon "button" at bounding box center [240, 810] width 7 height 7
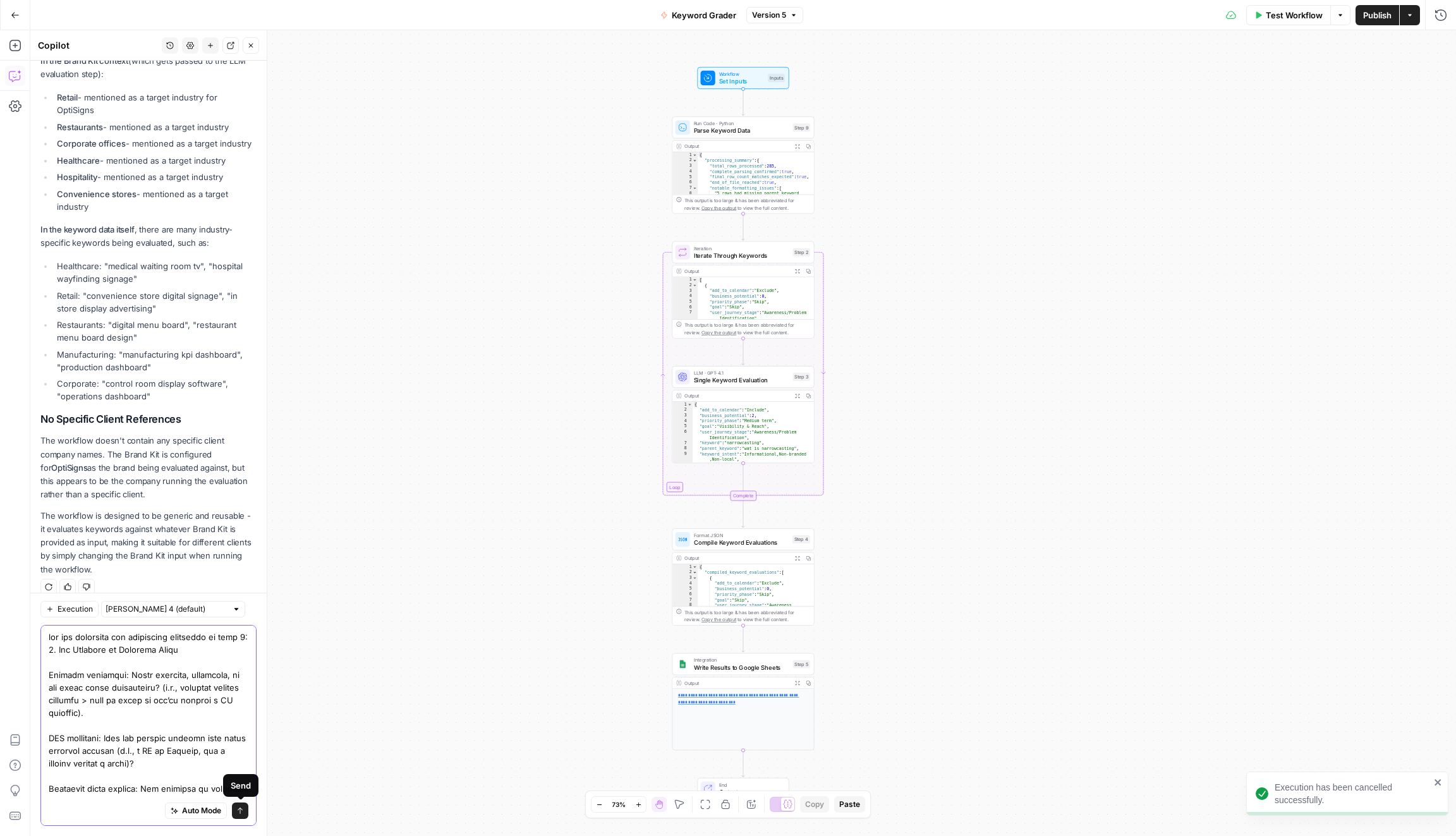
click at [241, 803] on button "Send" at bounding box center [240, 810] width 16 height 16
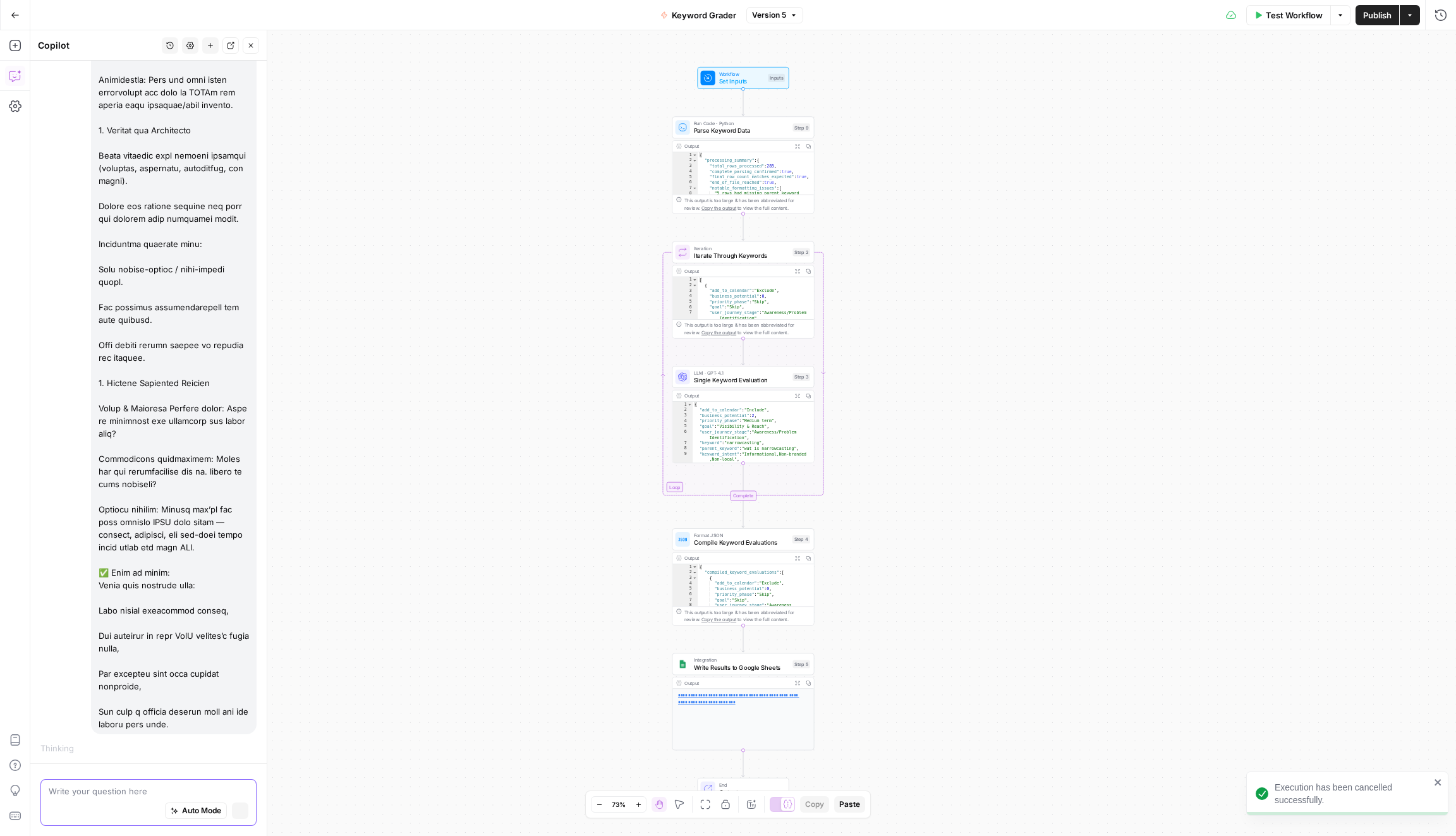
scroll to position [1402, 0]
click at [243, 814] on div "Write your question here Auto Mode Stop generating" at bounding box center [148, 831] width 217 height 104
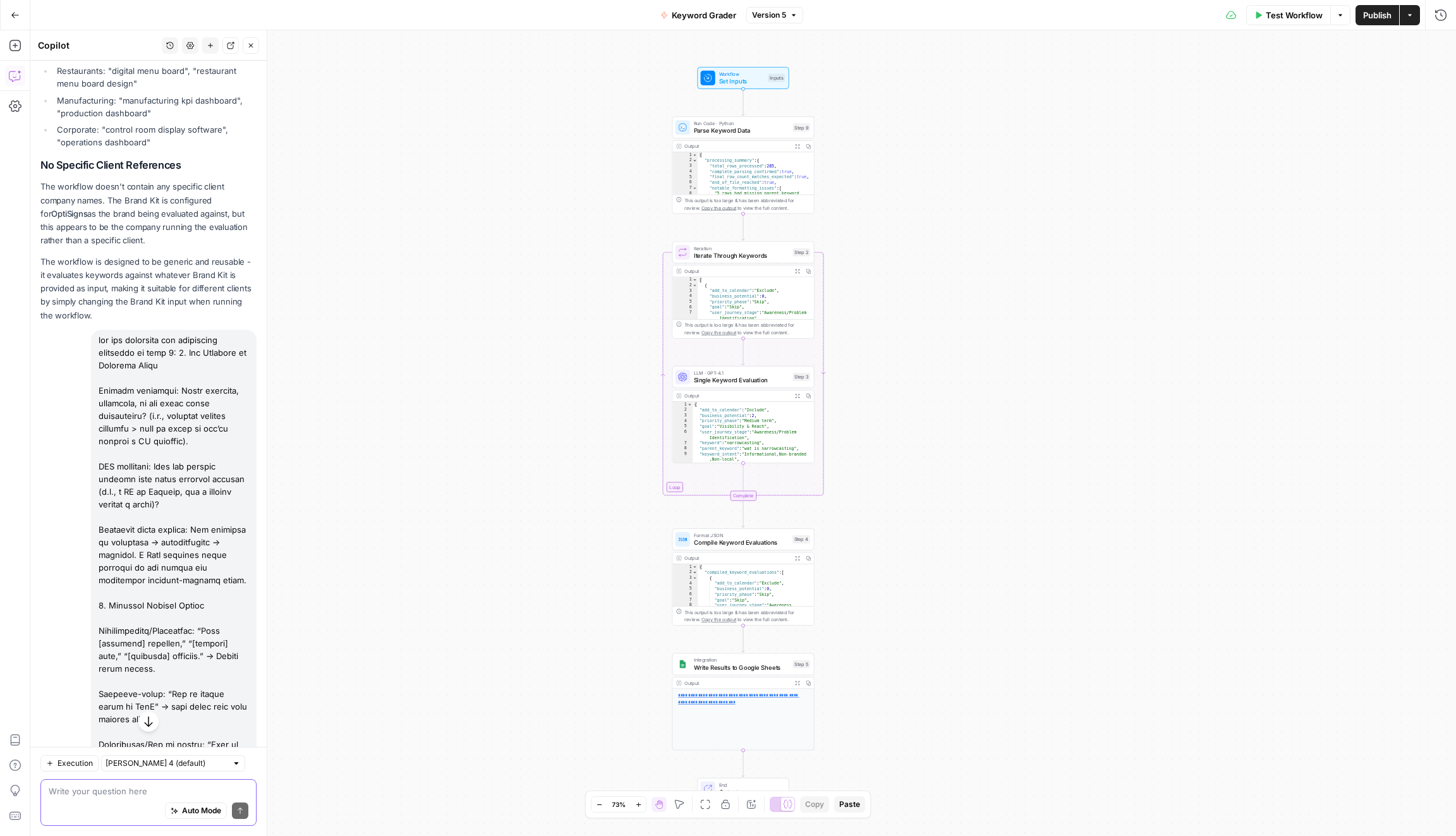
scroll to position [472, 0]
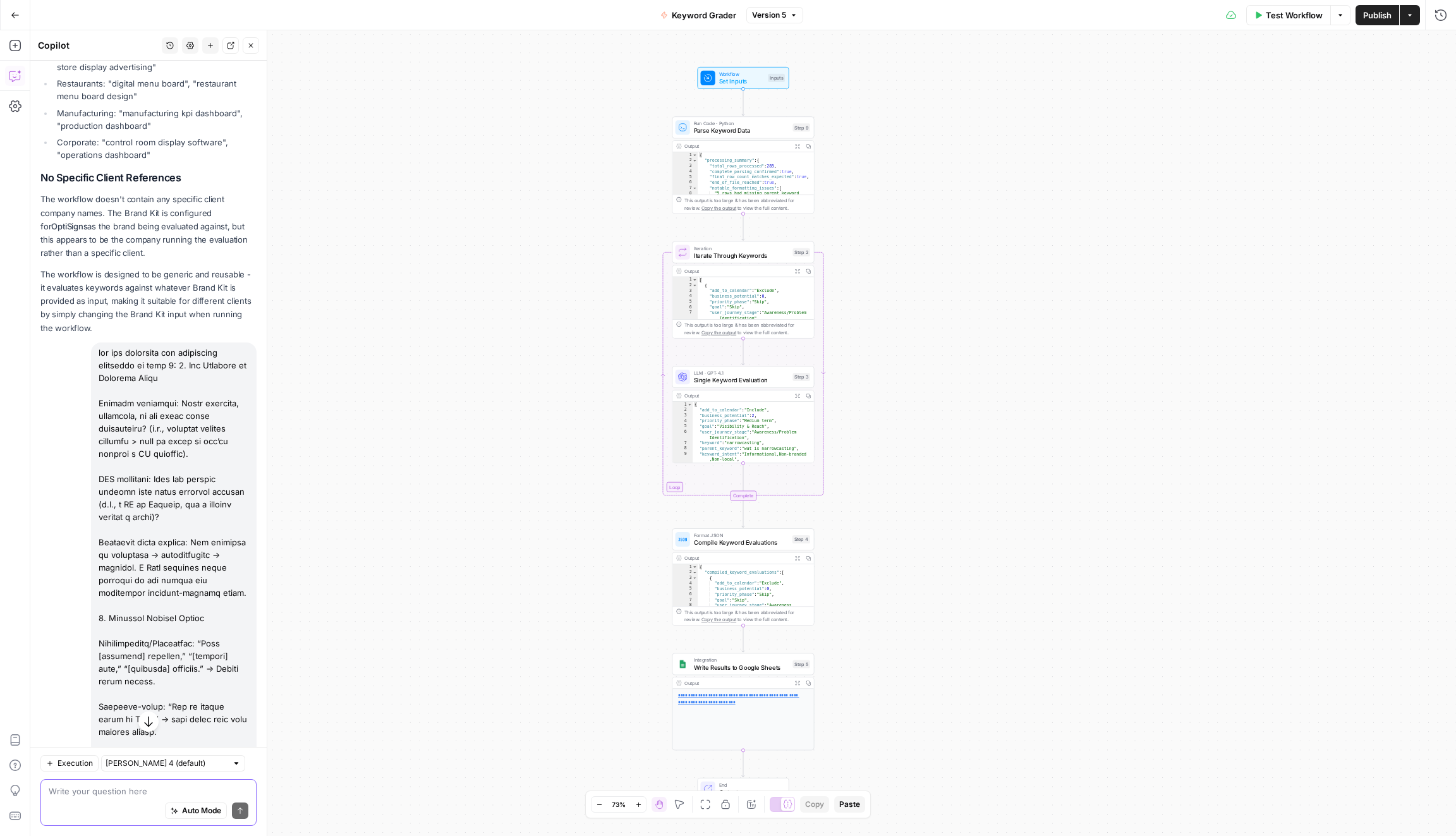
drag, startPoint x: 93, startPoint y: 339, endPoint x: 283, endPoint y: 527, distance: 267.3
click at [279, 523] on body "SimpleTiger New Home Browse Insights Opportunities Your Data Recent Grids Keywo…" at bounding box center [728, 418] width 1456 height 836
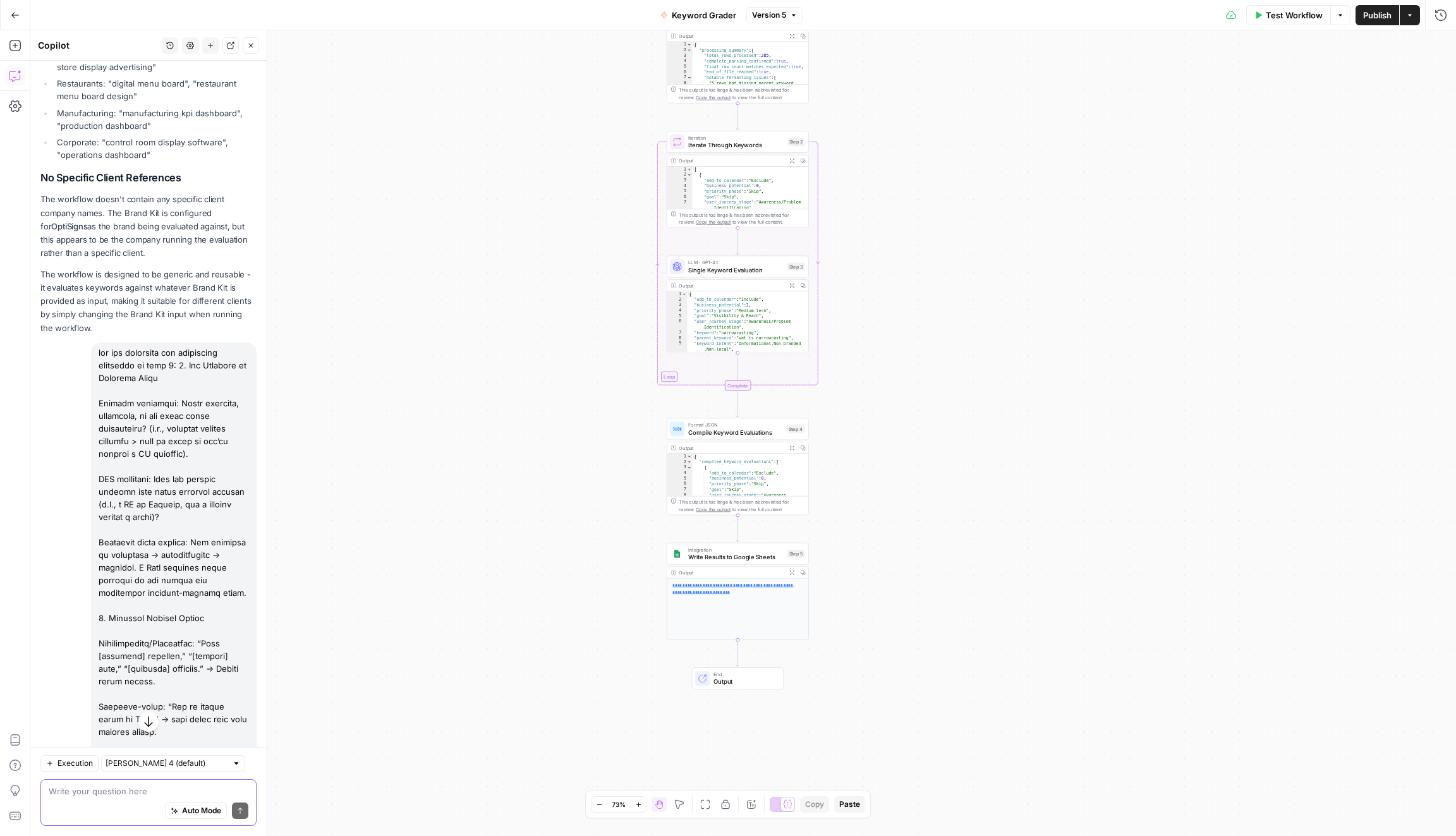
drag, startPoint x: 99, startPoint y: 340, endPoint x: 234, endPoint y: 569, distance: 265.8
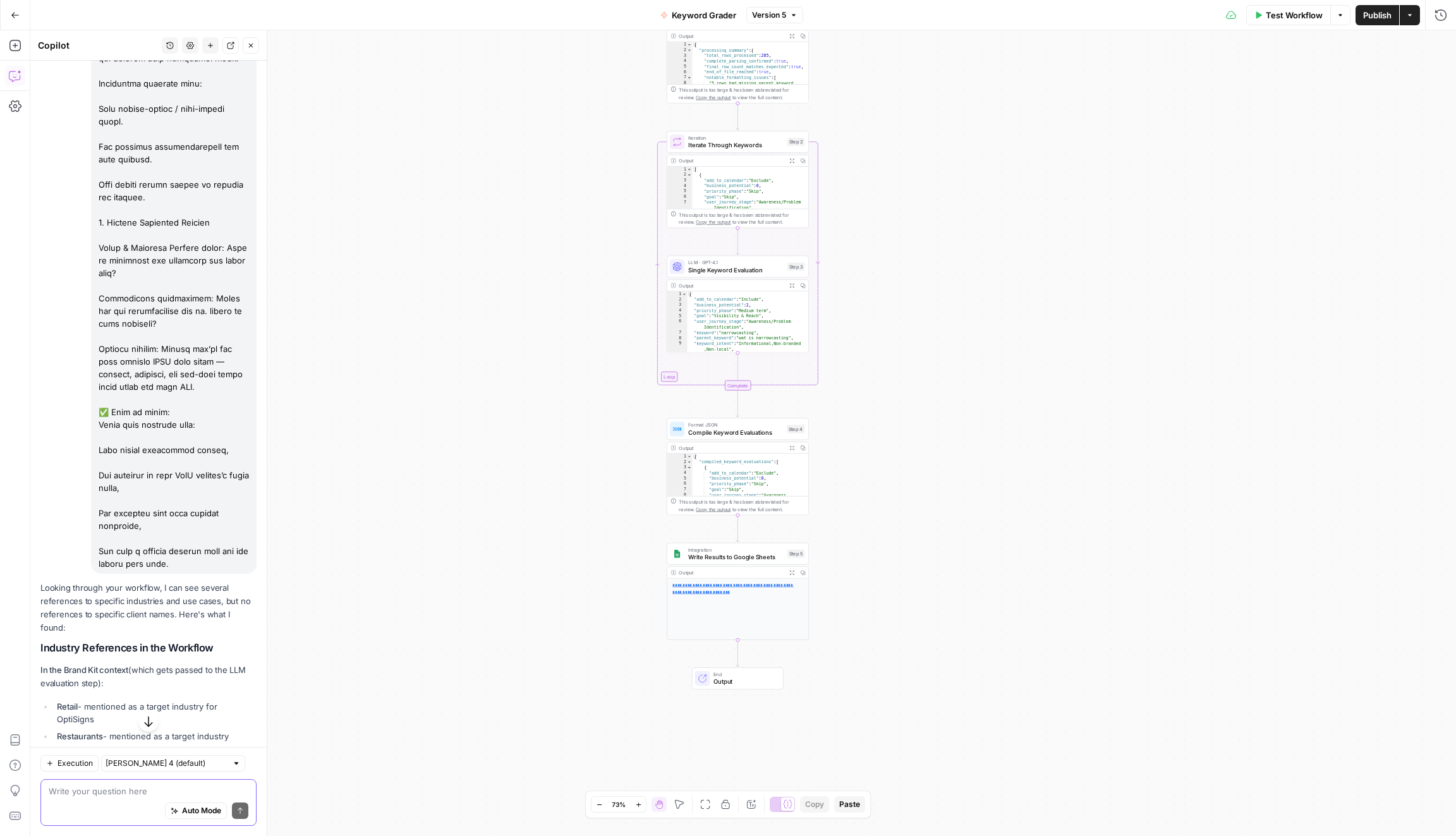
scroll to position [1582, 0]
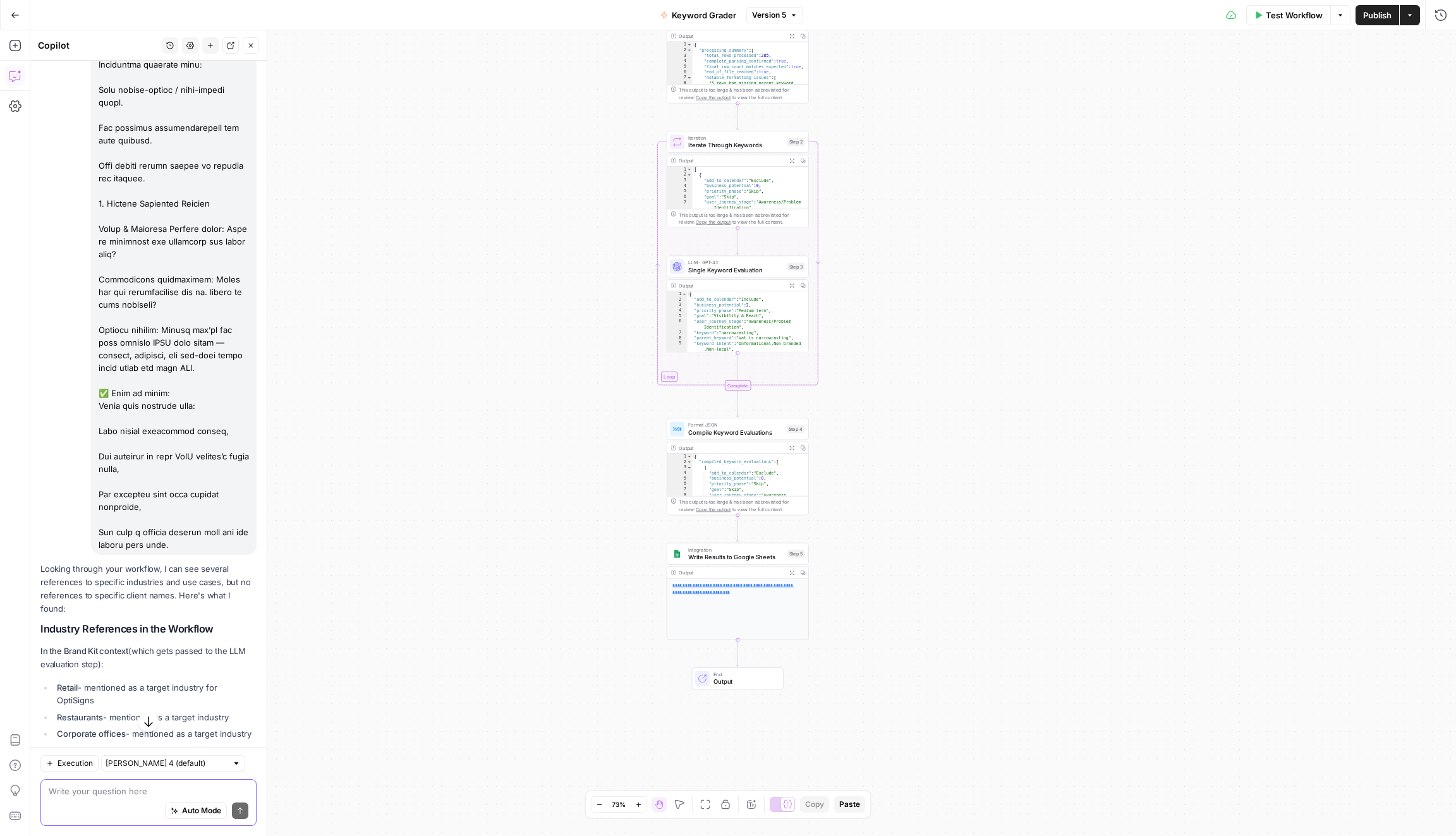
copy div "can you stregthen the evaluation critieria in step 3: 1. Tie Keywords to Busine…"
click at [106, 793] on textarea at bounding box center [148, 791] width 199 height 12
paste textarea "can you stregthen the evaluation critieria in step 3: 1. Tie Keywords to Busine…"
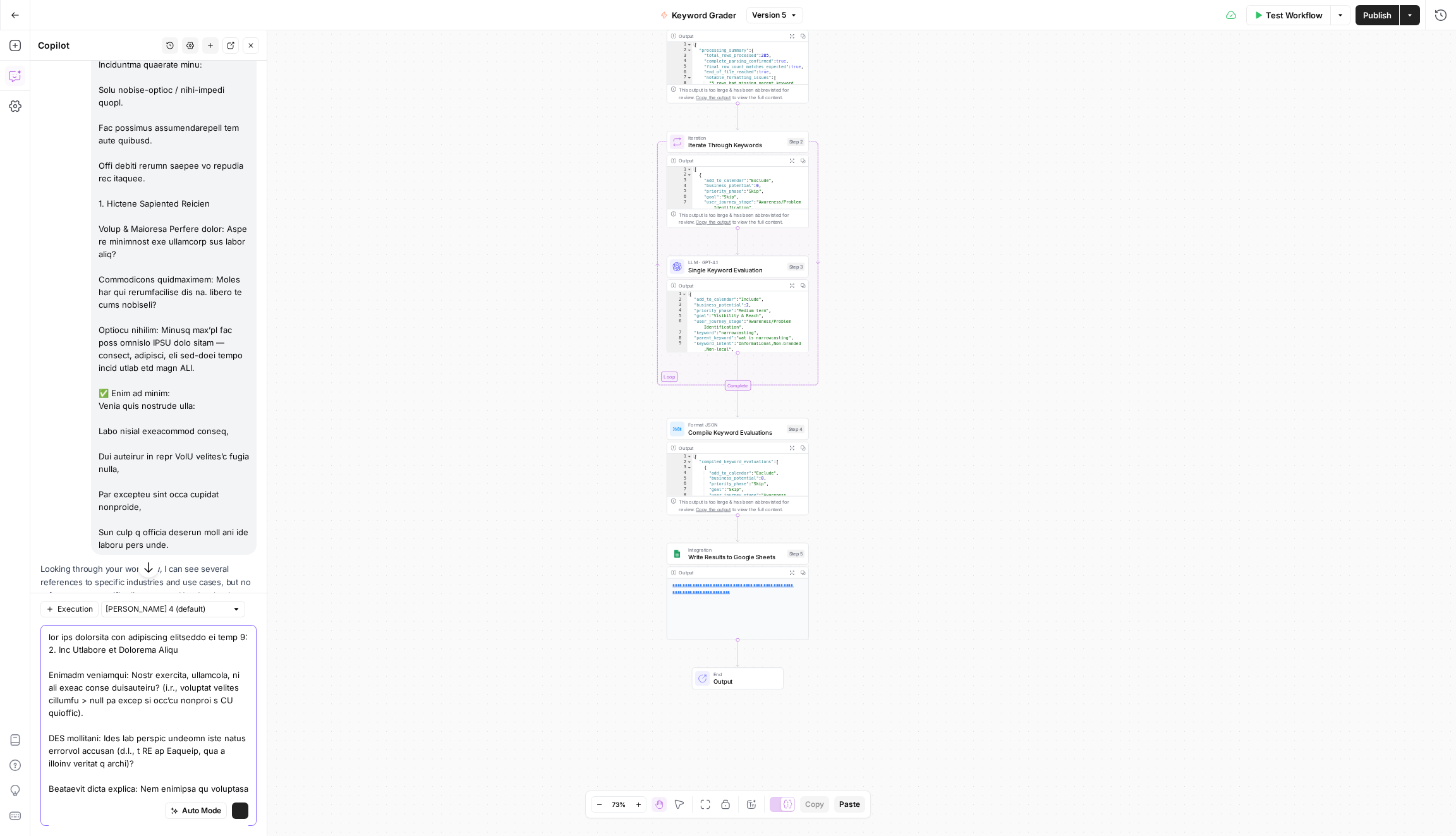
scroll to position [867, 0]
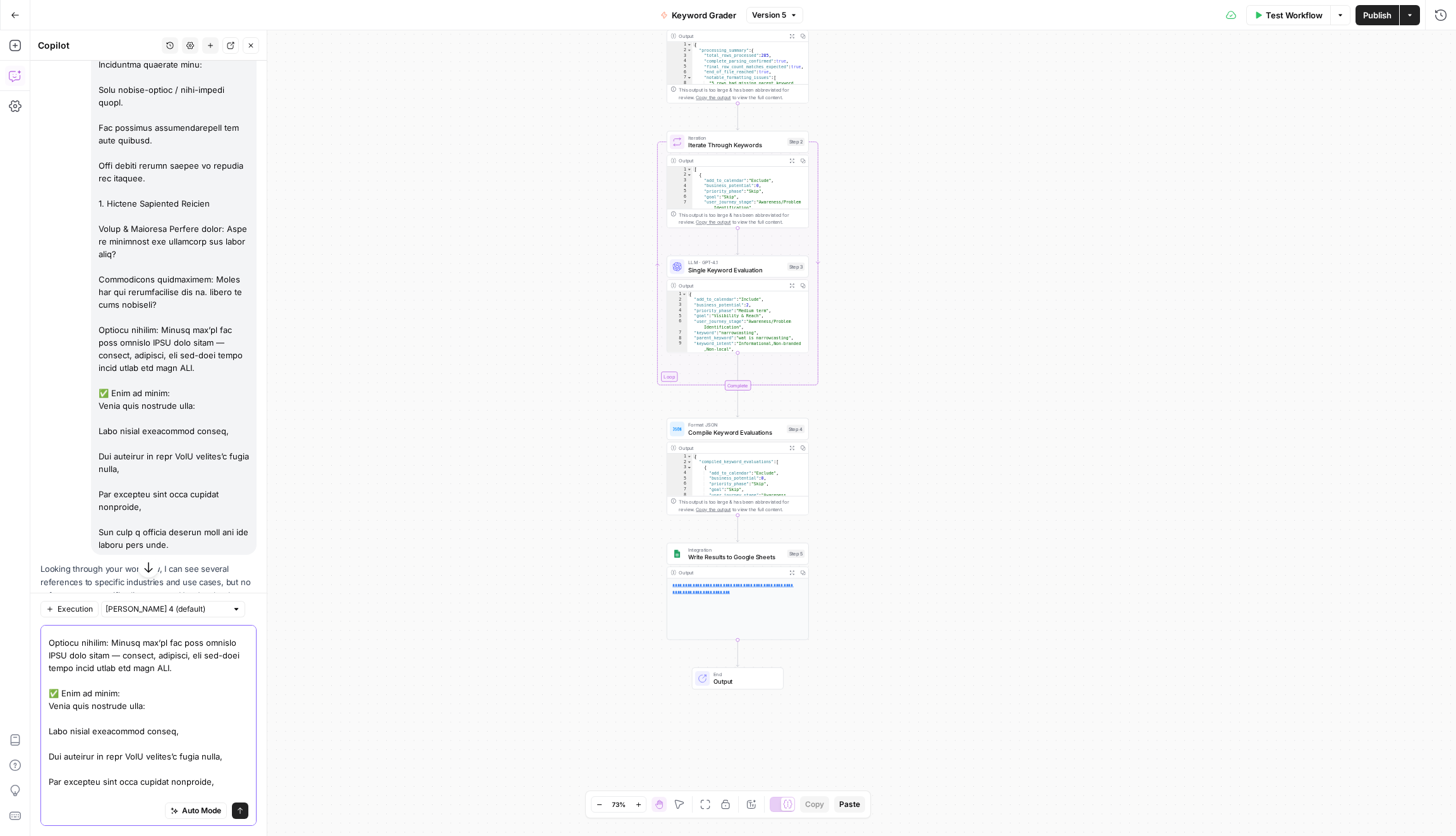
type textarea "can you stregthen the evaluation critieria in step 3: 1. Tie Keywords to Busine…"
click at [239, 814] on icon "submit" at bounding box center [240, 811] width 8 height 8
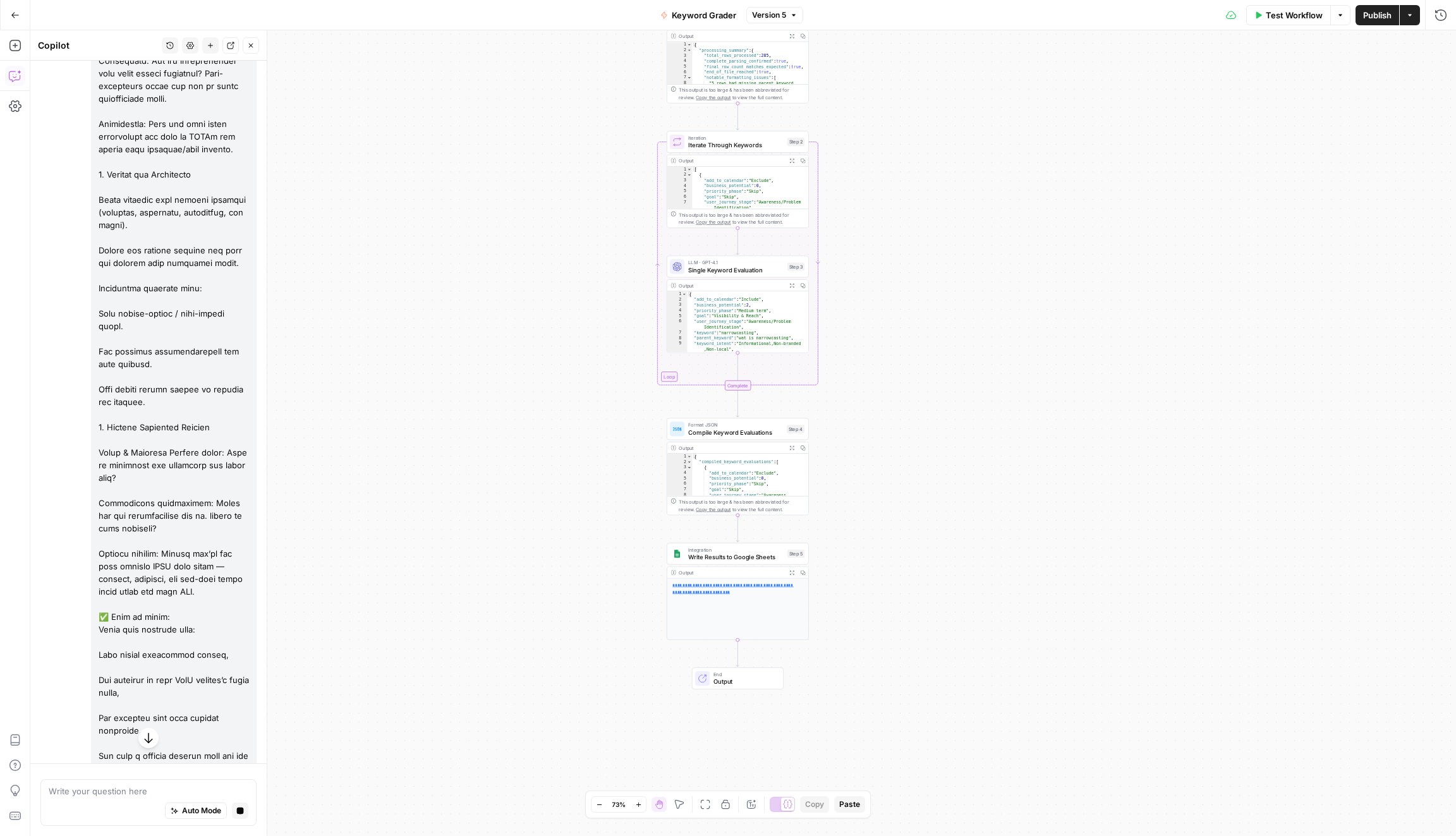
scroll to position [3342, 0]
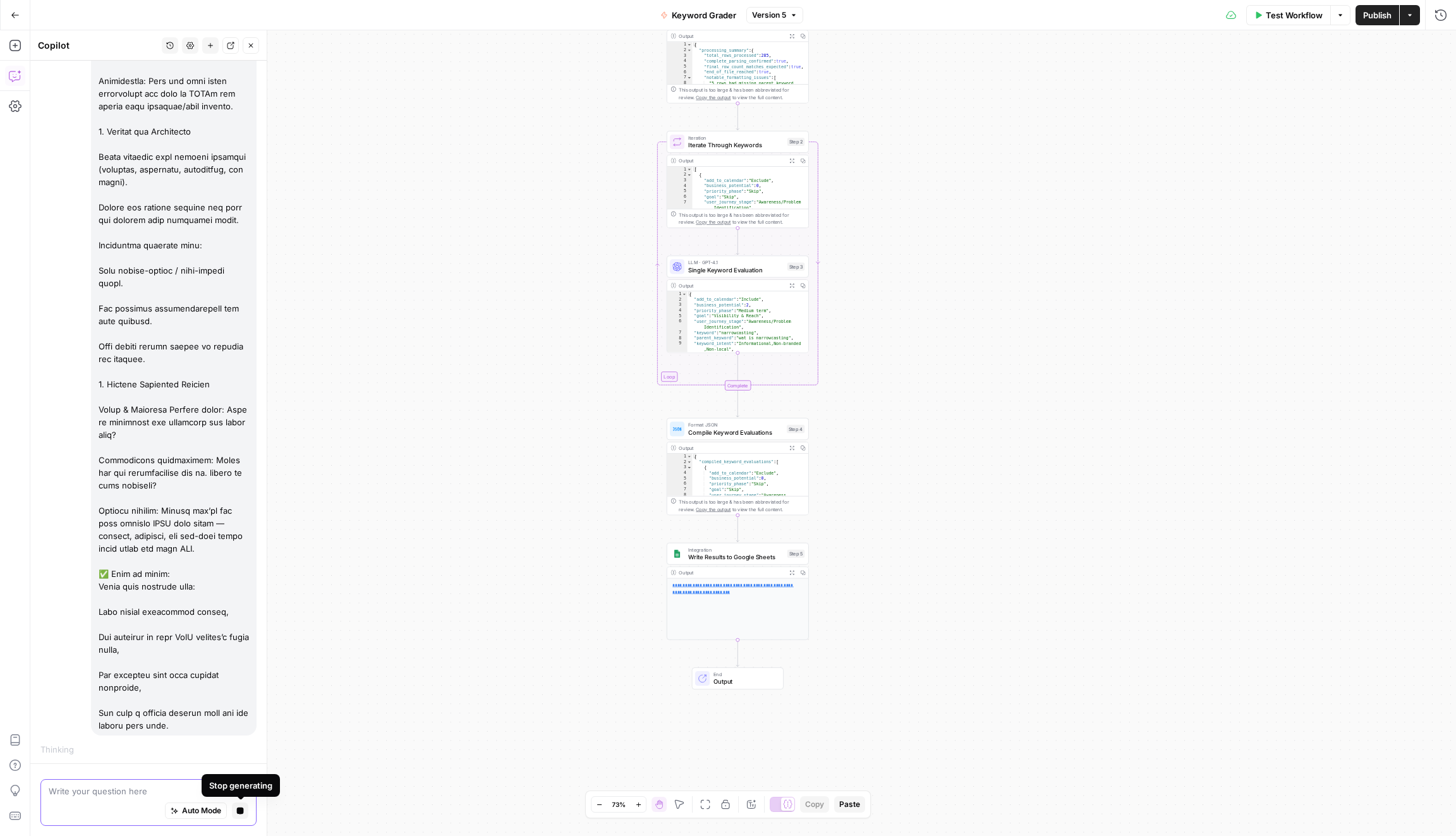
click at [240, 815] on button "Stop generating" at bounding box center [240, 810] width 16 height 16
click at [246, 812] on button "Stop generating" at bounding box center [240, 810] width 16 height 16
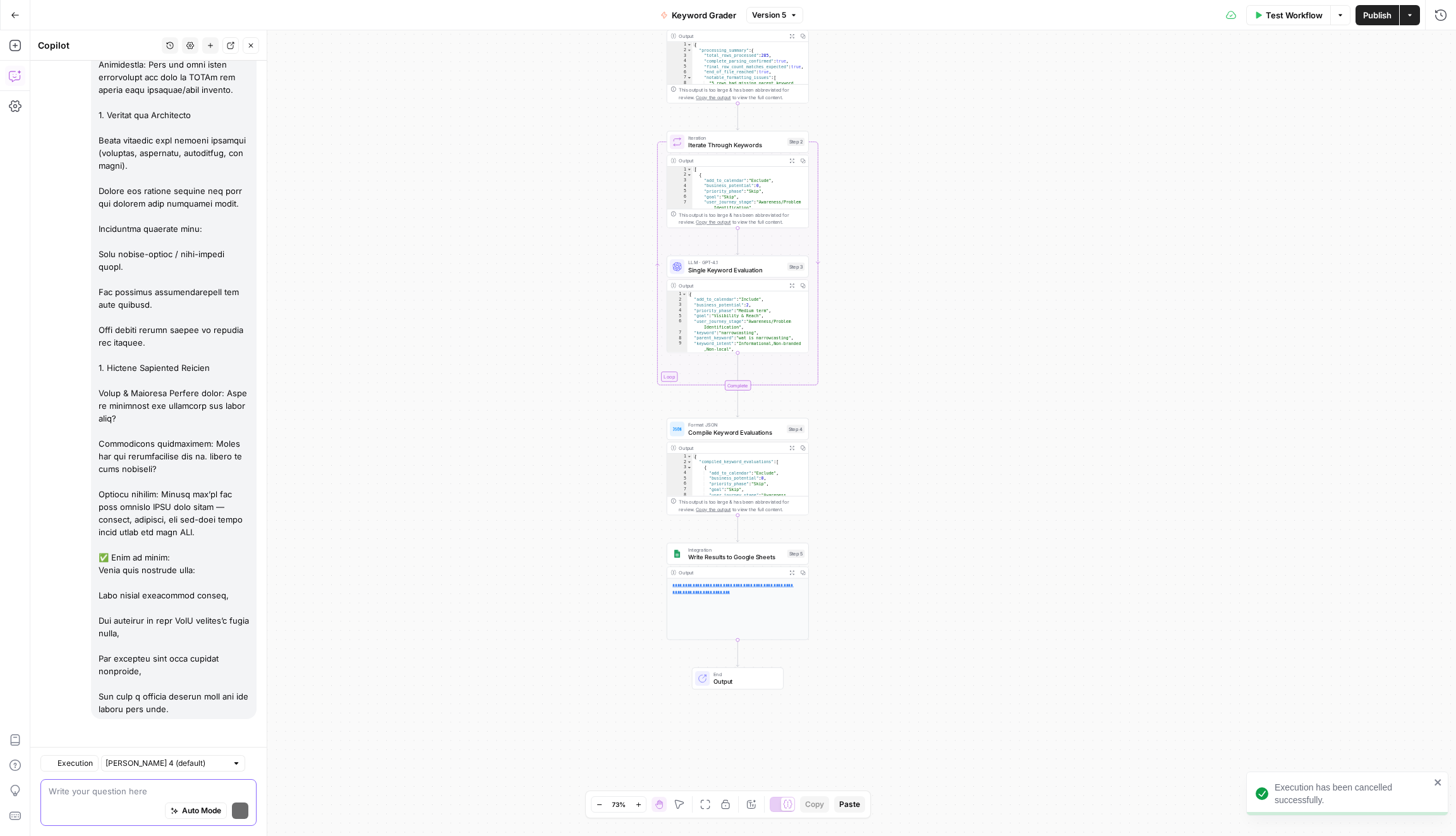
click at [91, 791] on textarea at bounding box center [148, 791] width 199 height 12
paste textarea "can you stregthen the evaluation critieria in step 3: 1. Tie Keywords to Busine…"
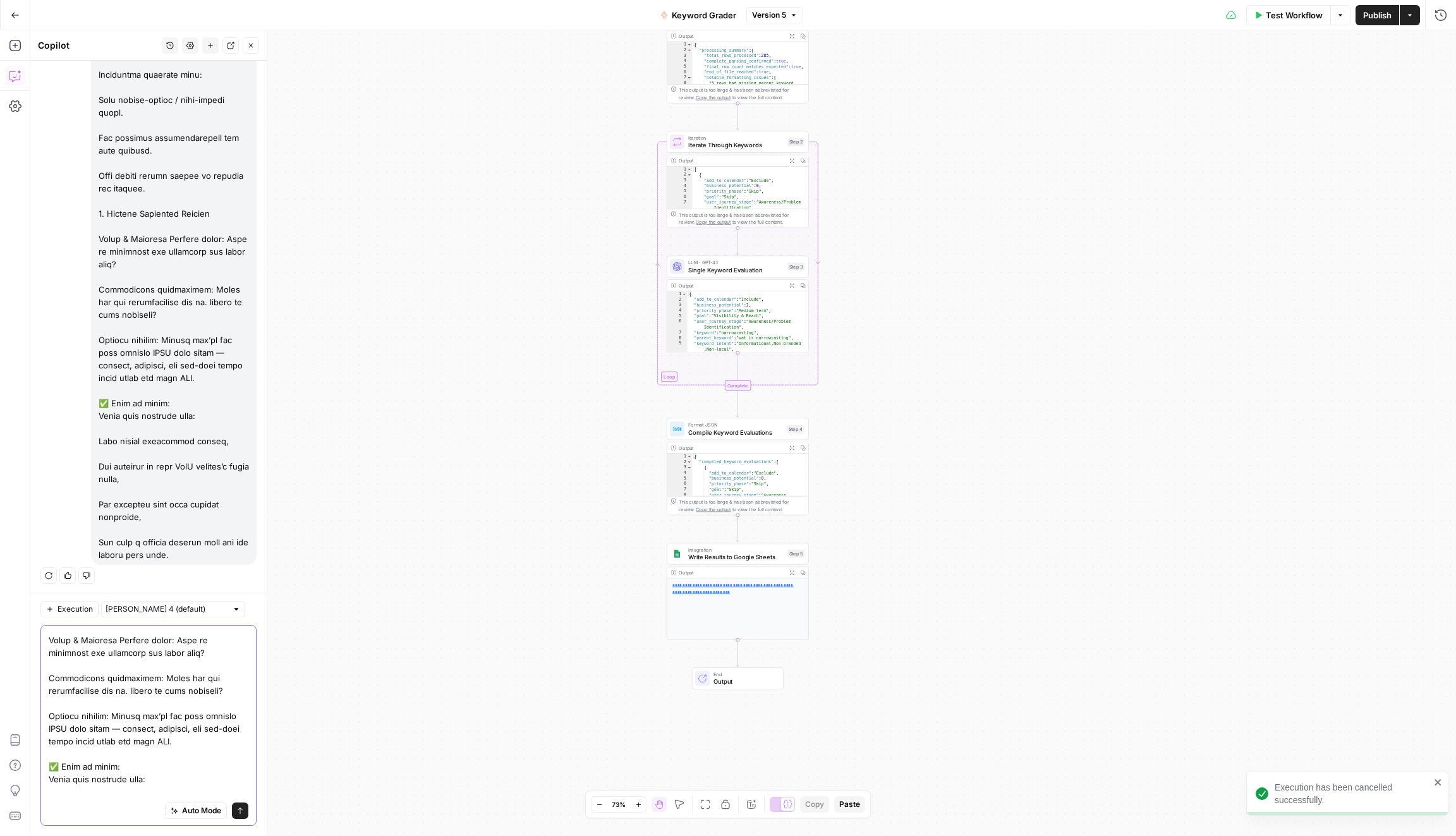
scroll to position [771, 0]
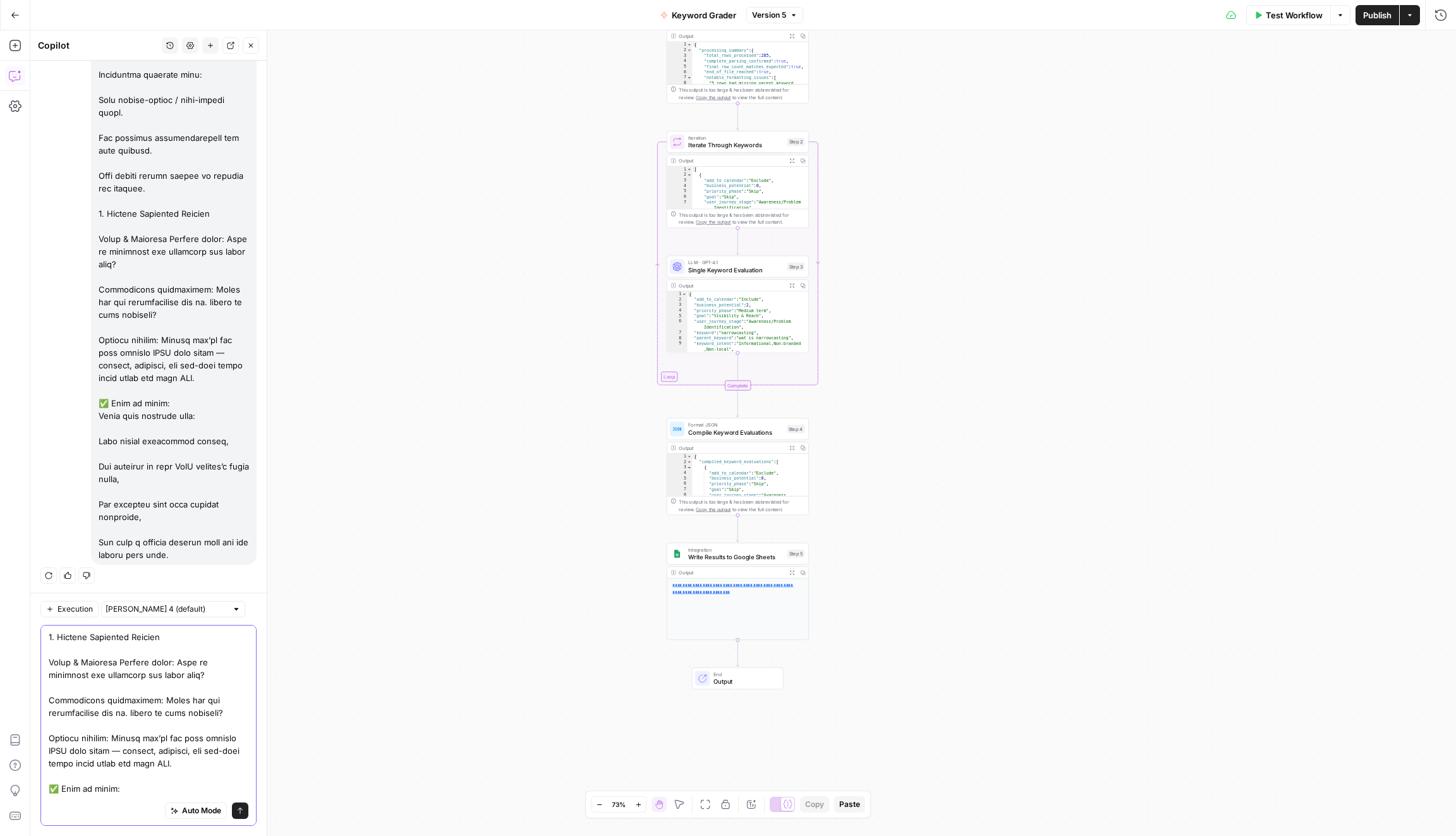
drag, startPoint x: 182, startPoint y: 766, endPoint x: 48, endPoint y: 639, distance: 184.6
click at [49, 639] on textarea at bounding box center [148, 391] width 199 height 1062
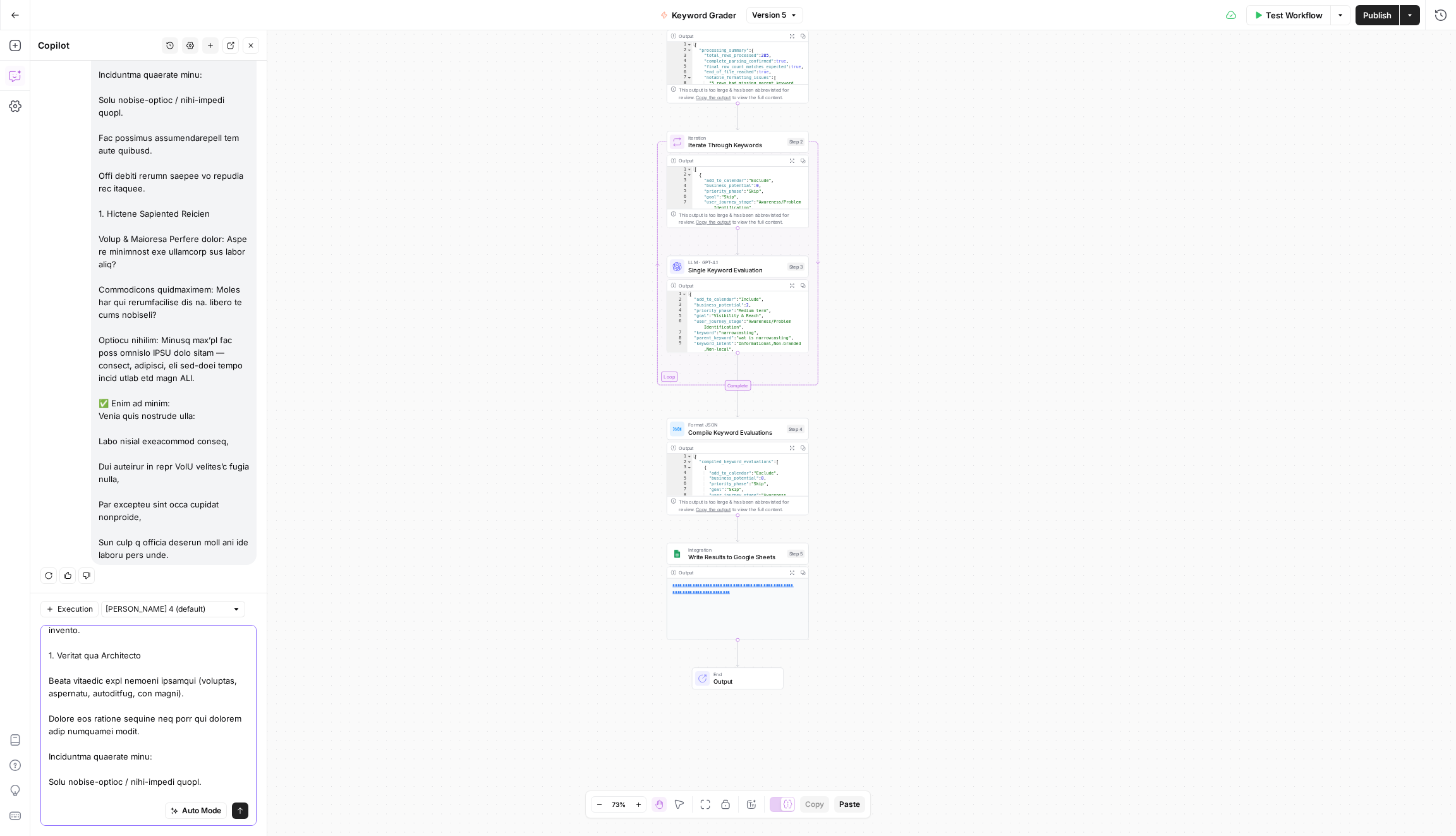
click at [46, 656] on div "Auto Mode Send" at bounding box center [148, 725] width 217 height 201
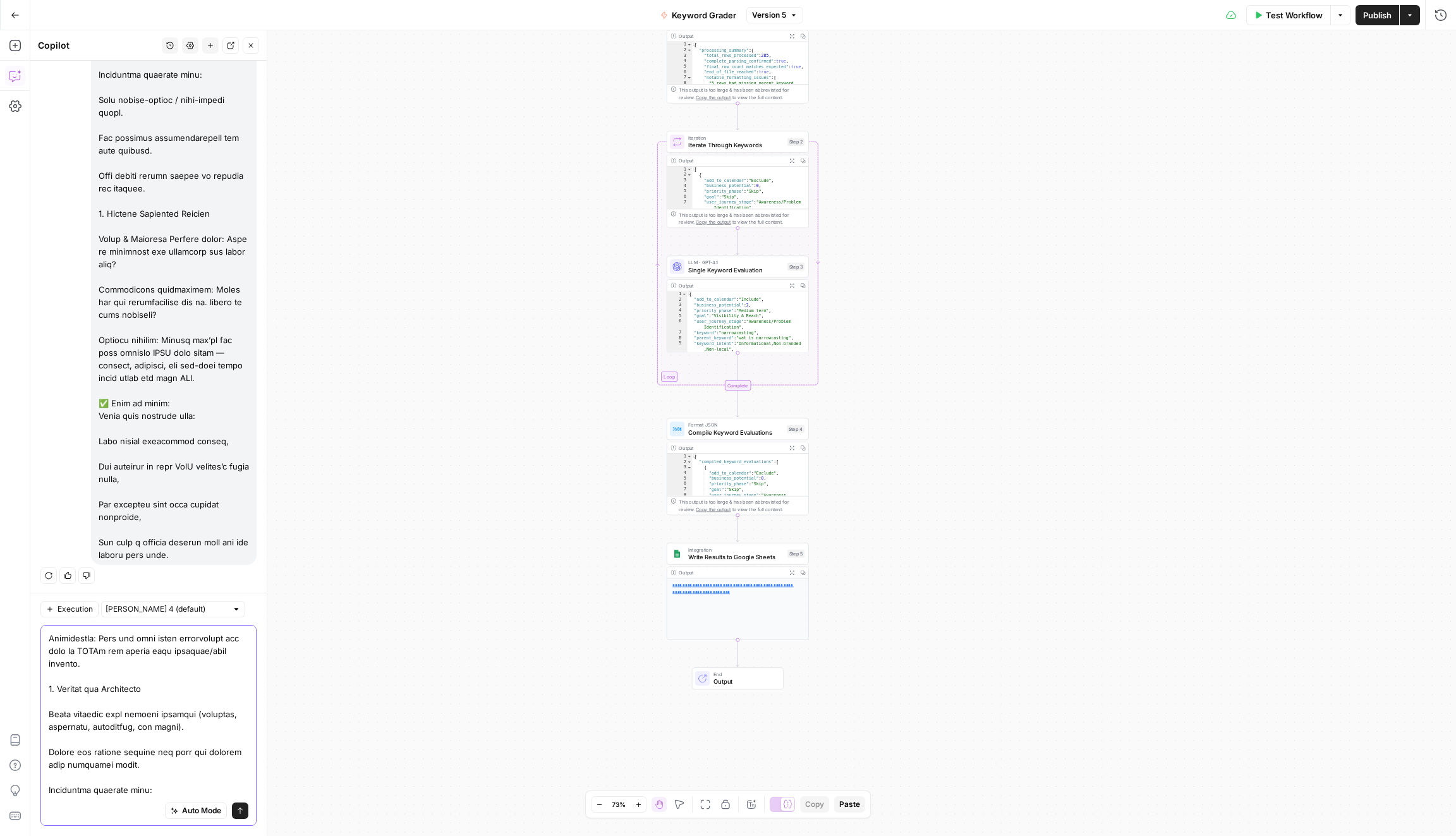
scroll to position [537, 0]
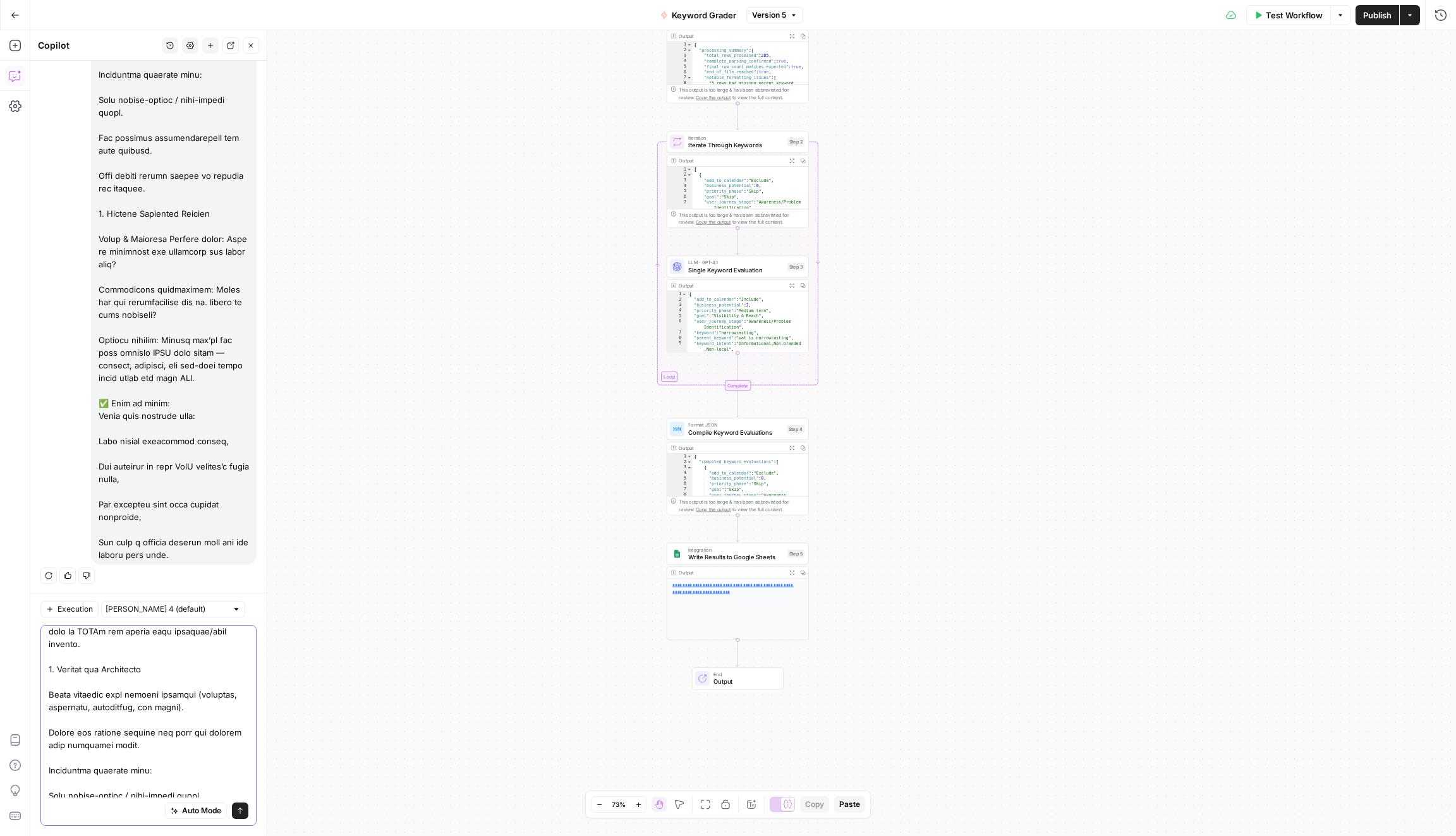
click at [64, 673] on textarea at bounding box center [148, 625] width 199 height 1062
click at [46, 670] on div "Auto Mode Send" at bounding box center [148, 725] width 217 height 201
click at [119, 704] on textarea at bounding box center [148, 681] width 199 height 1062
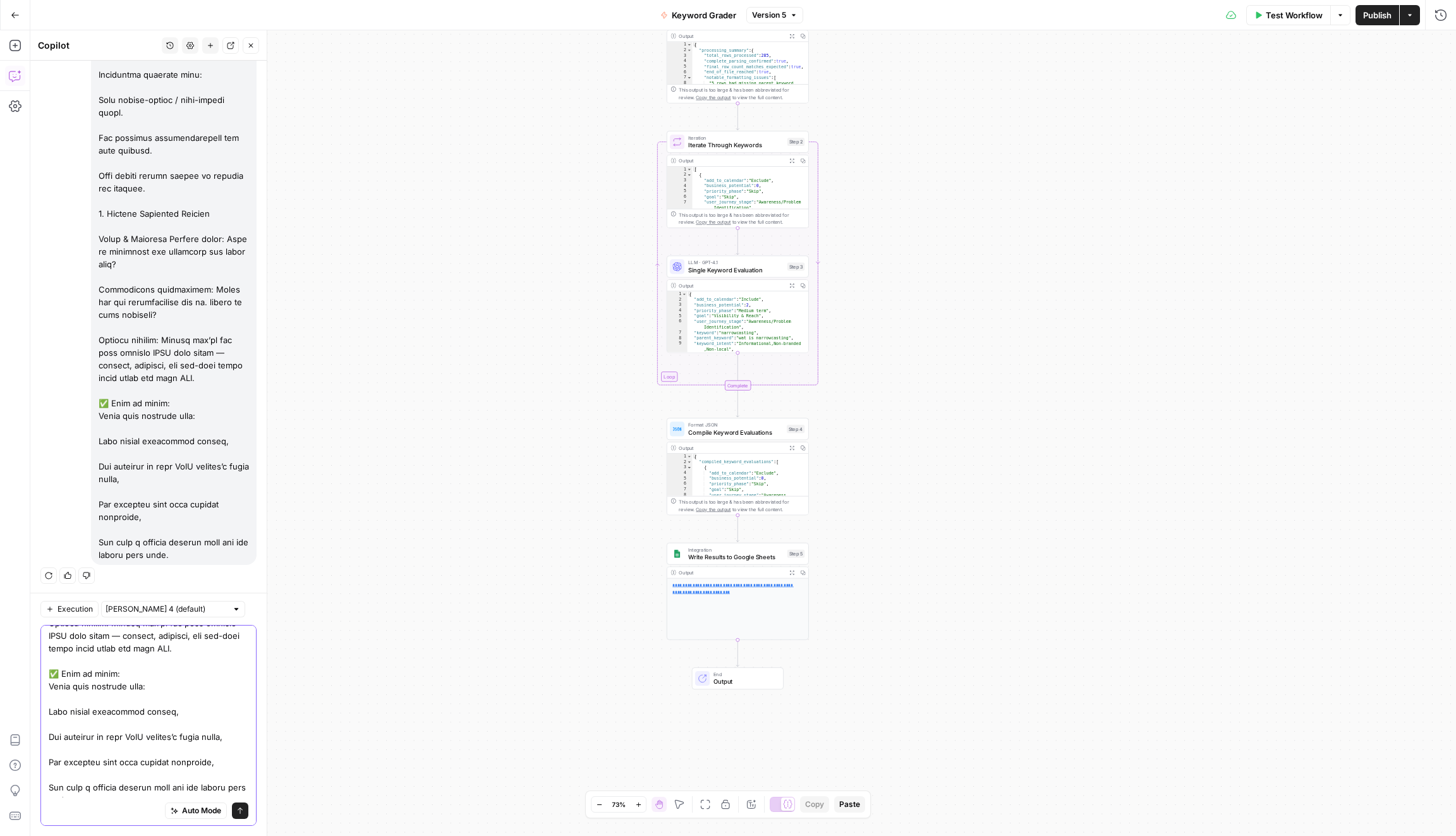
click at [205, 649] on textarea at bounding box center [148, 275] width 199 height 1062
click at [203, 779] on textarea at bounding box center [148, 451] width 199 height 721
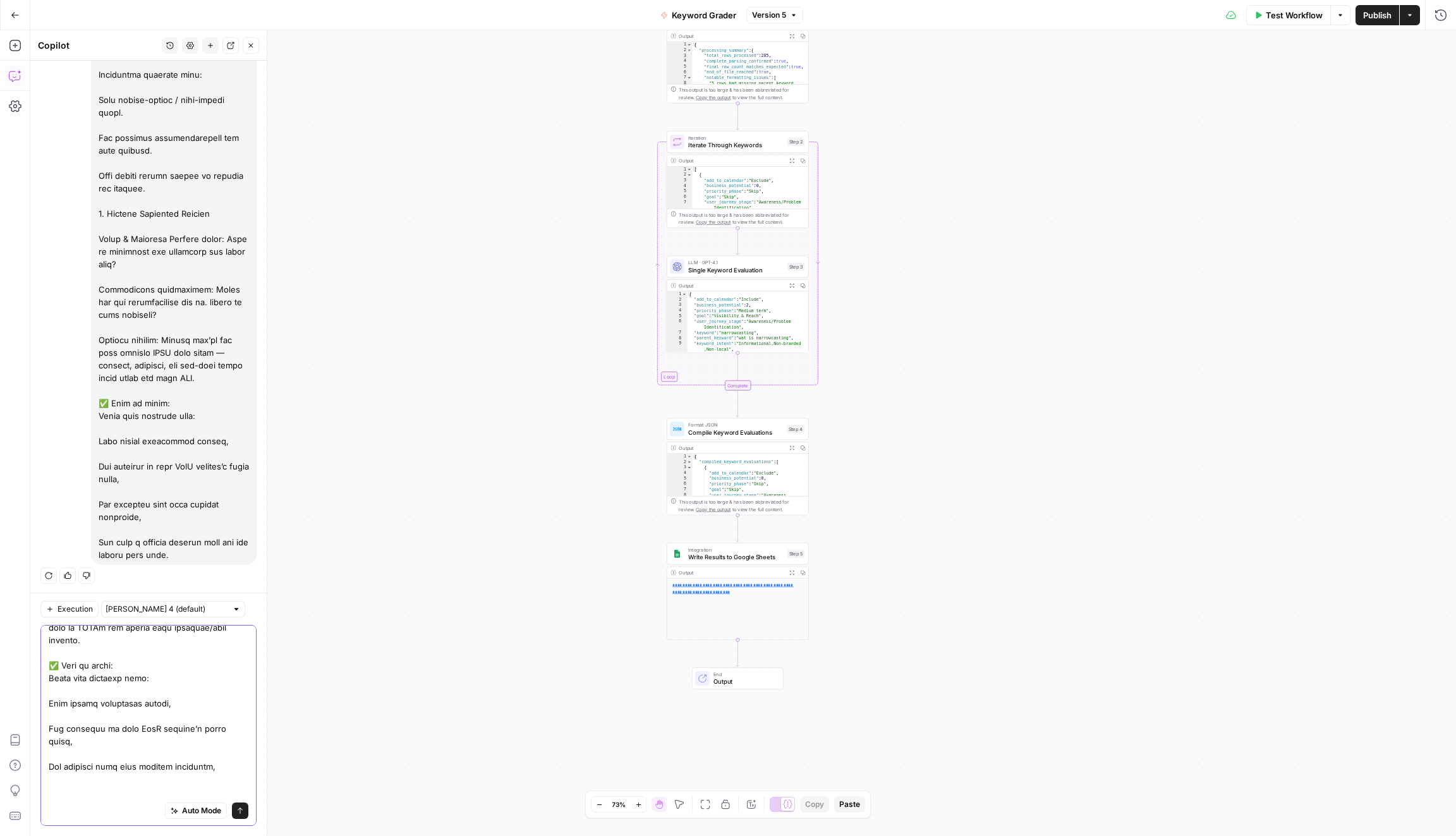
scroll to position [515, 0]
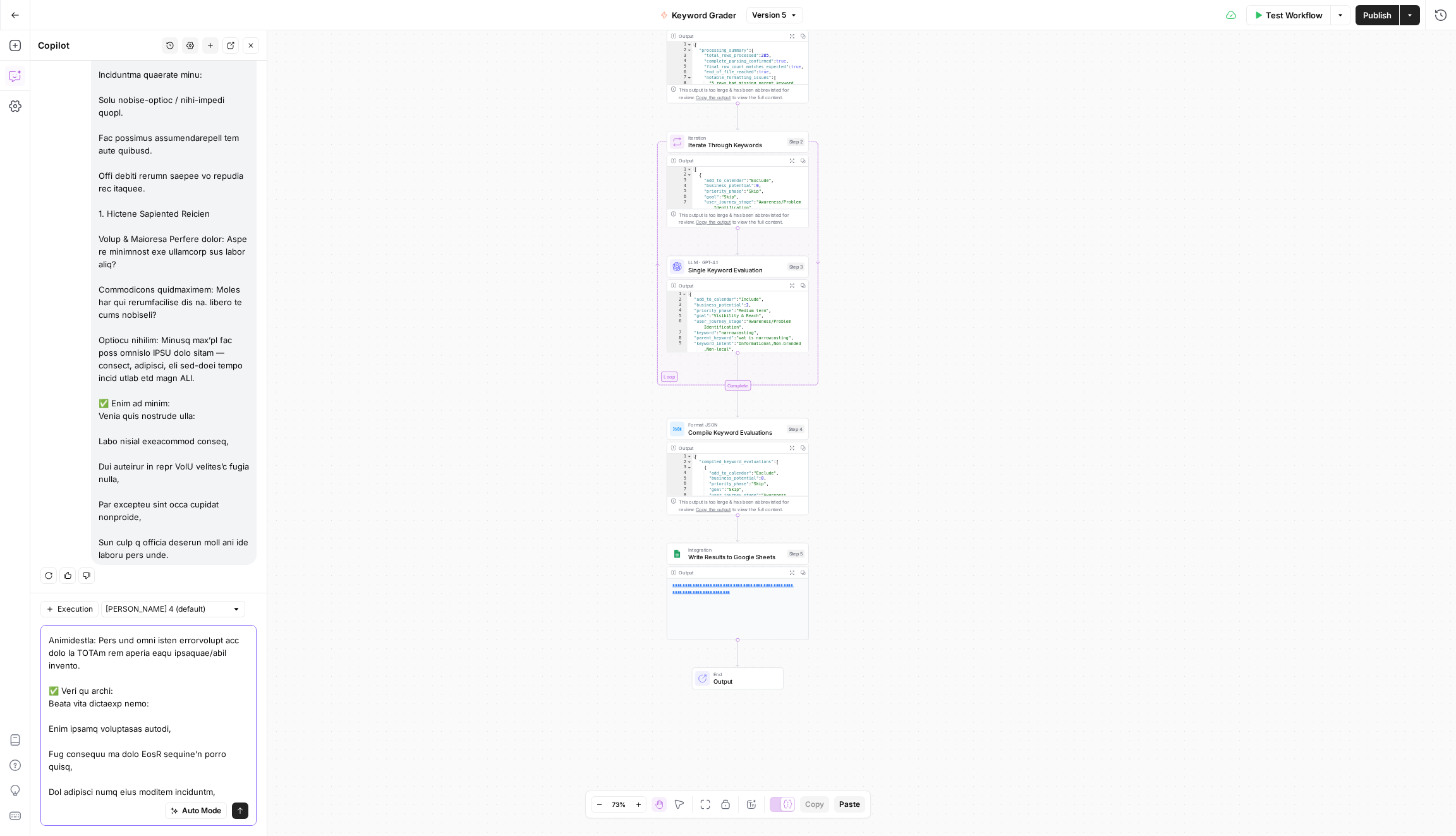
click at [173, 776] on textarea at bounding box center [148, 457] width 199 height 683
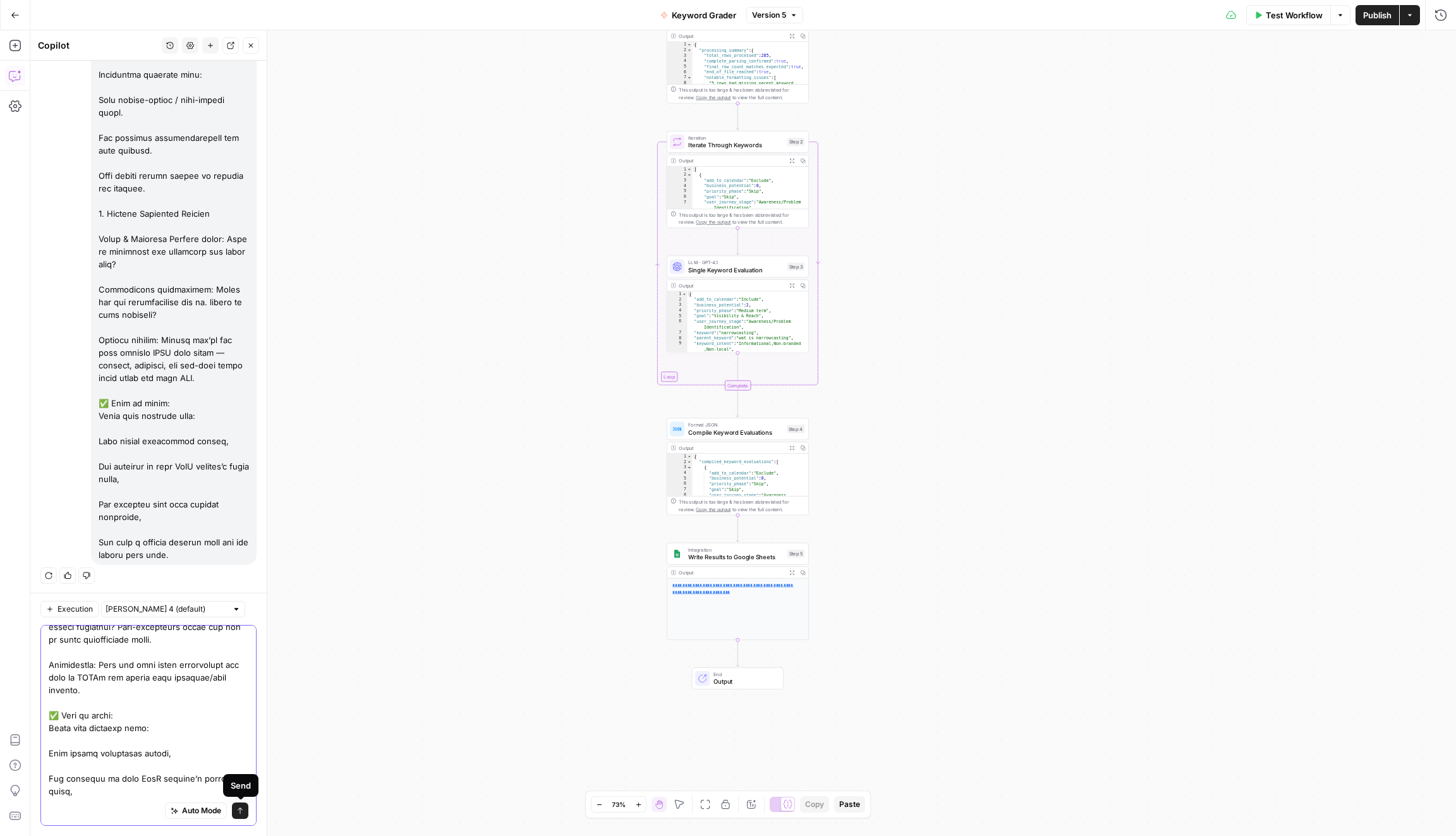
type textarea "can you stregthen the evaluation critieria in step 3: 1. Tie Keywords to Busine…"
click at [244, 812] on div "Auto Mode Send" at bounding box center [148, 725] width 217 height 201
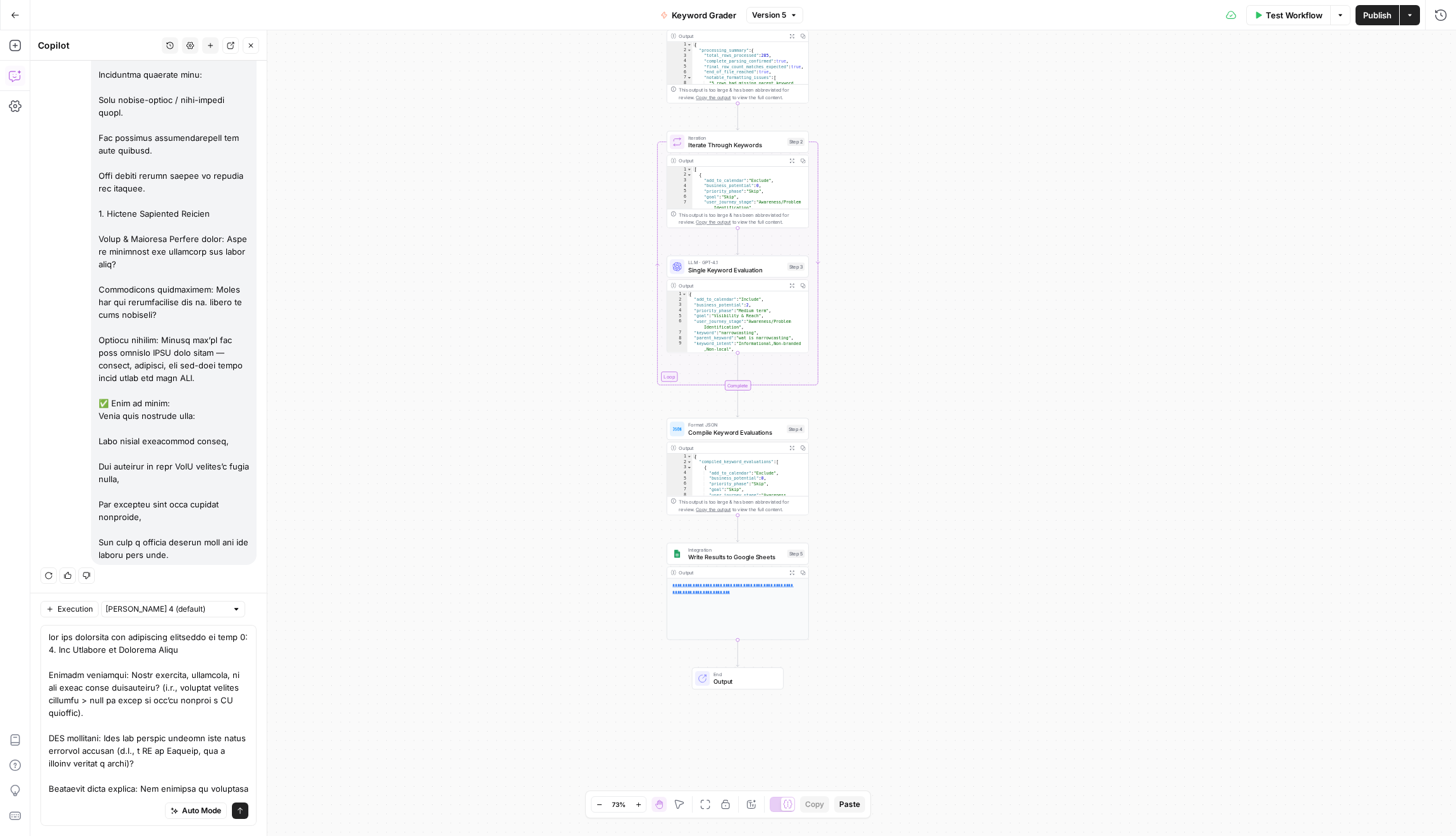
click at [232, 804] on div "Auto Mode Send" at bounding box center [148, 812] width 199 height 28
click at [239, 813] on icon "submit" at bounding box center [240, 811] width 8 height 8
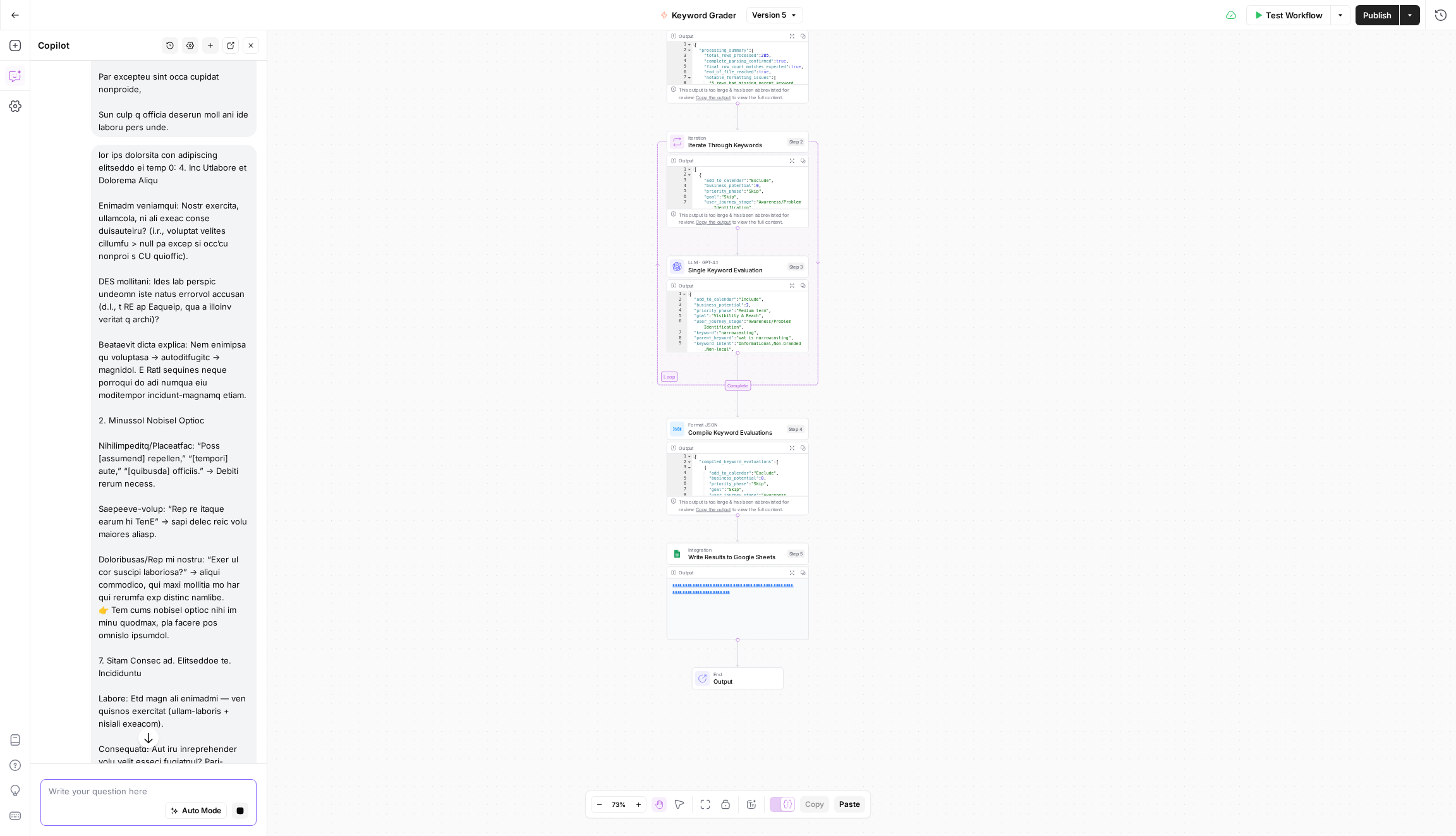
scroll to position [4180, 0]
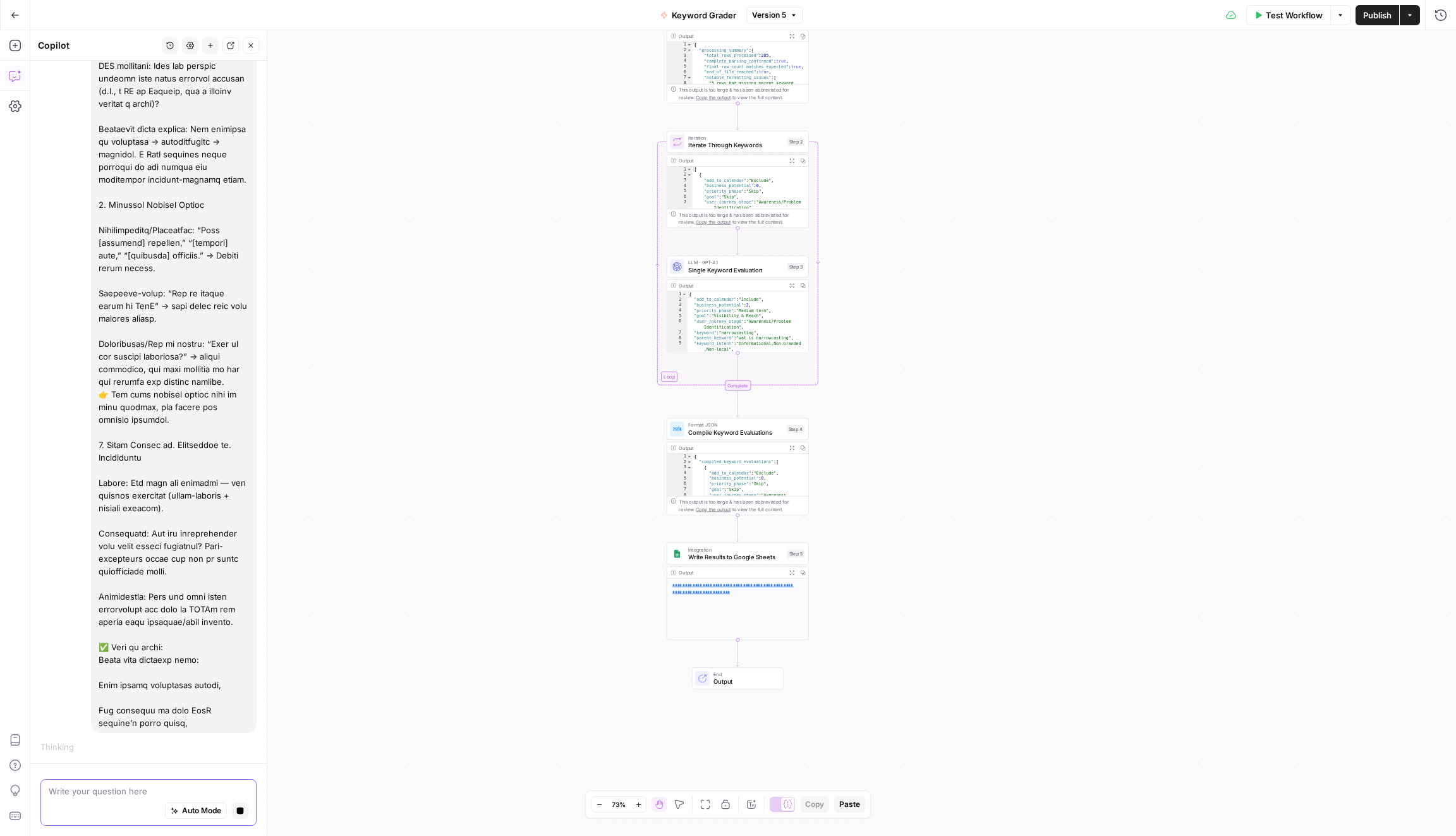
click at [143, 800] on div "Auto Mode Stop generating" at bounding box center [148, 812] width 199 height 28
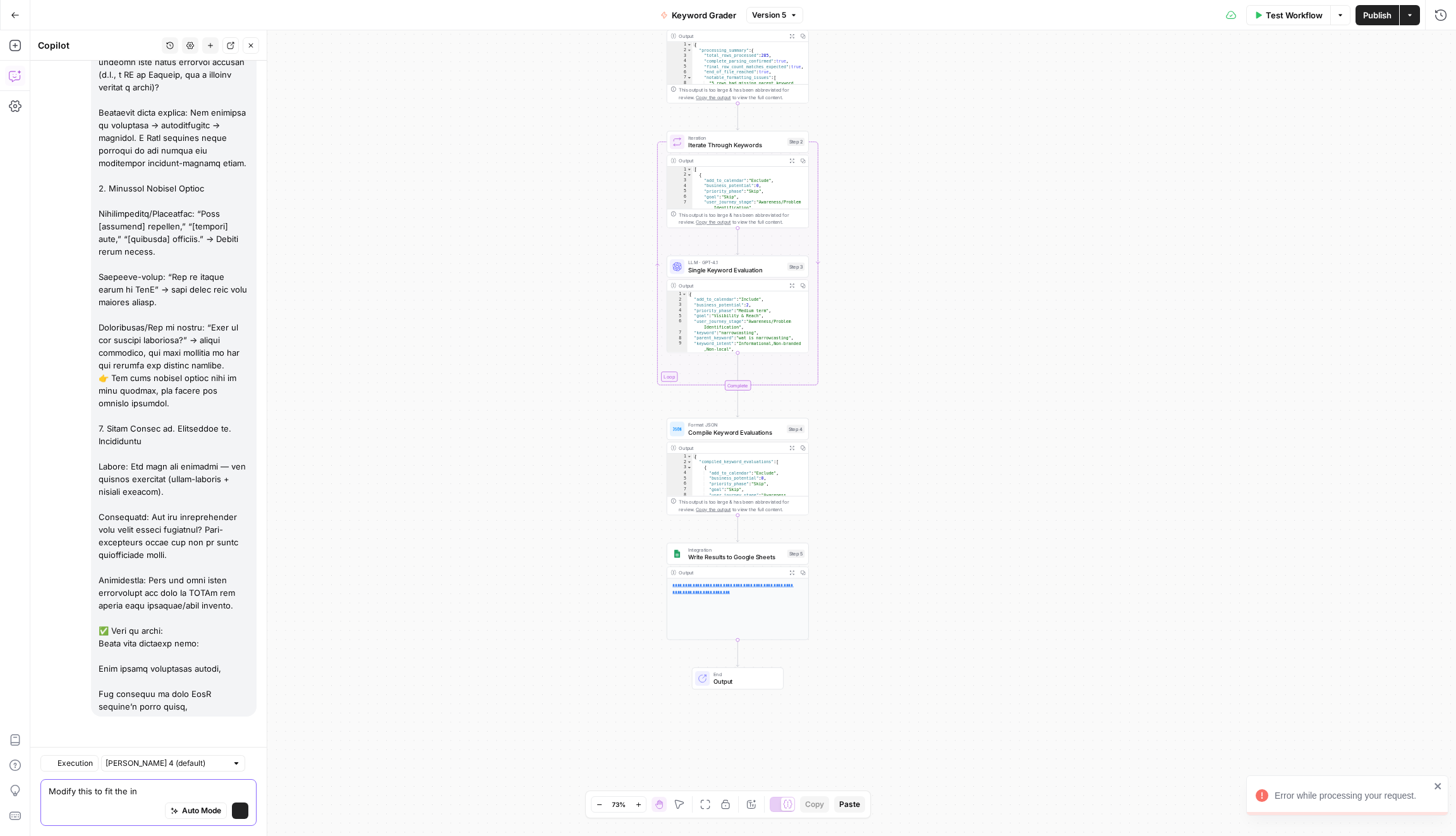
scroll to position [4196, 0]
type textarea "Modify this to fit the inputs in this workflow:"
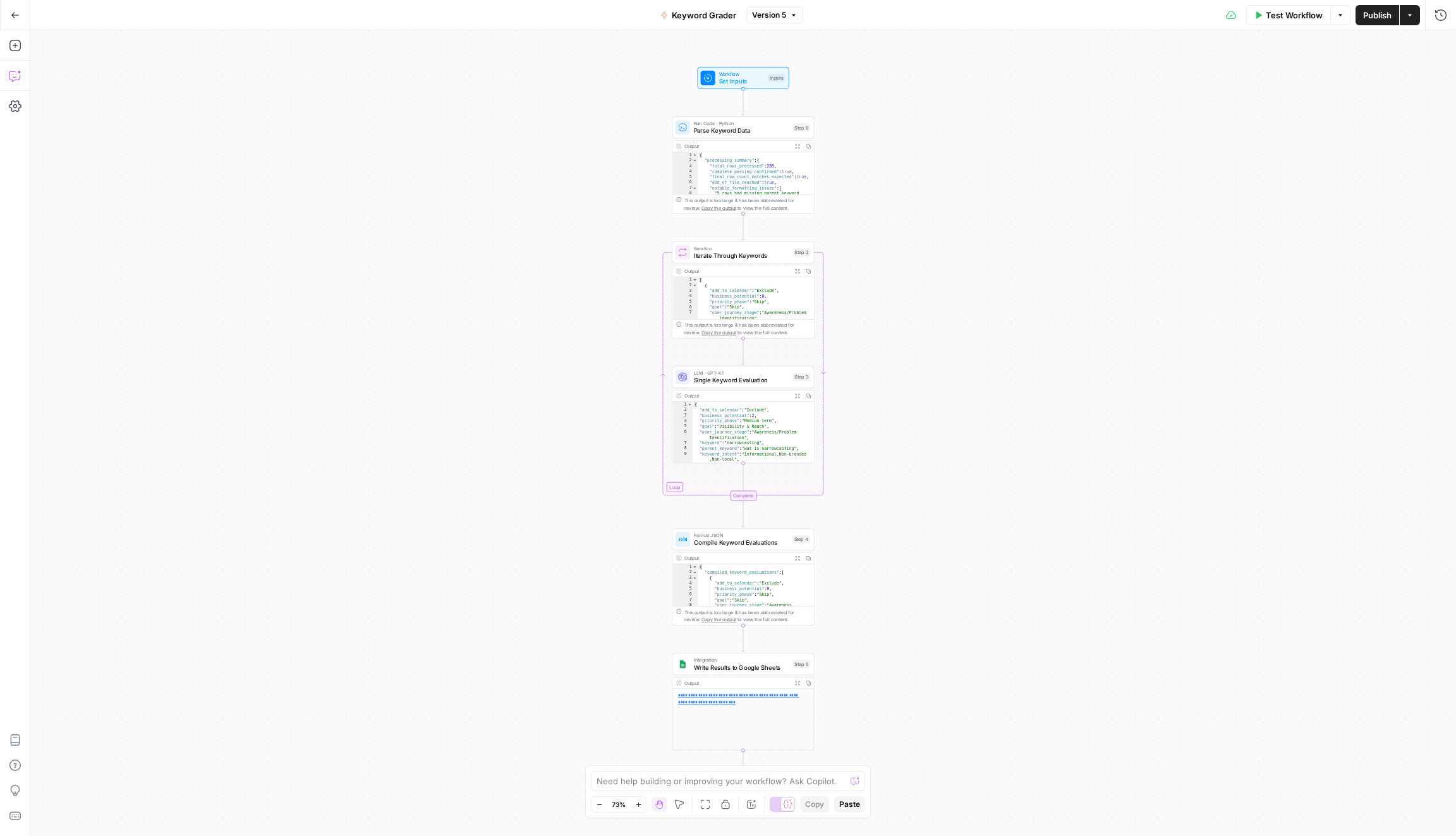
click at [18, 73] on icon "button" at bounding box center [15, 76] width 12 height 12
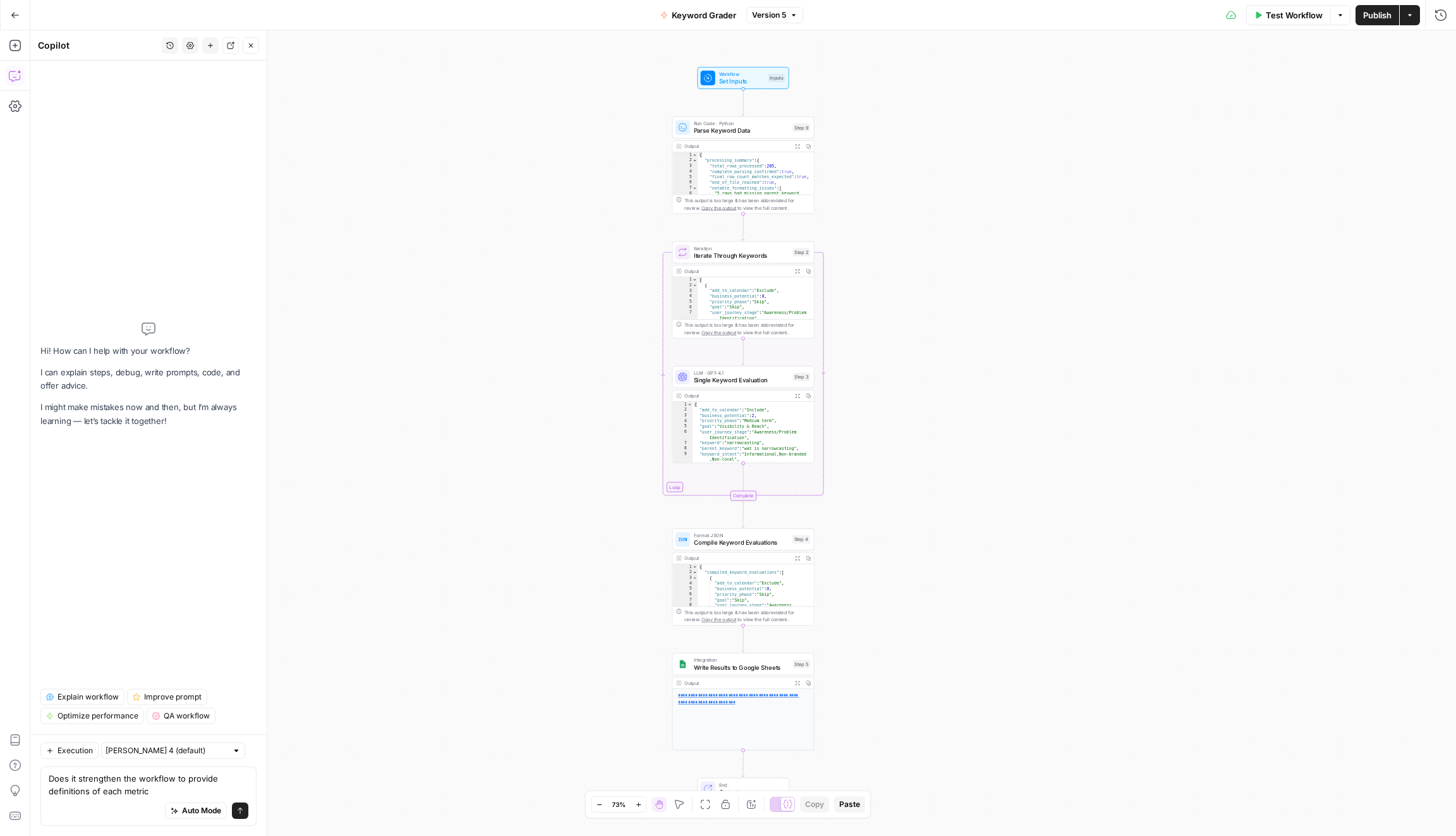
type textarea "Does it strengthen the workflow to provide definitions of each metric?"
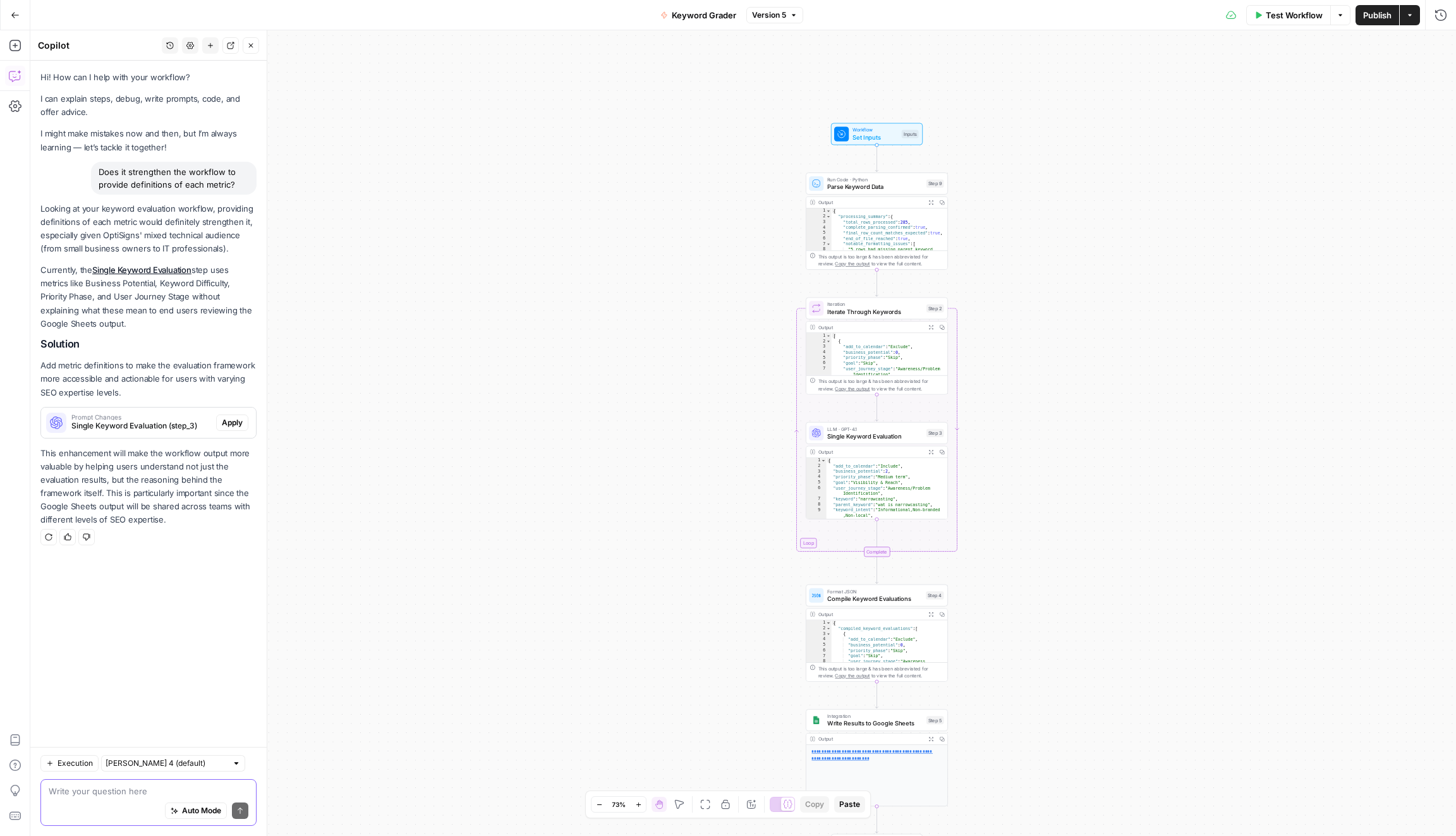
click at [113, 787] on textarea at bounding box center [148, 791] width 199 height 12
paste textarea "Keyword Difficulty (KD) Keyword Difficulty (KD) Keyword Difficulty gives an est…"
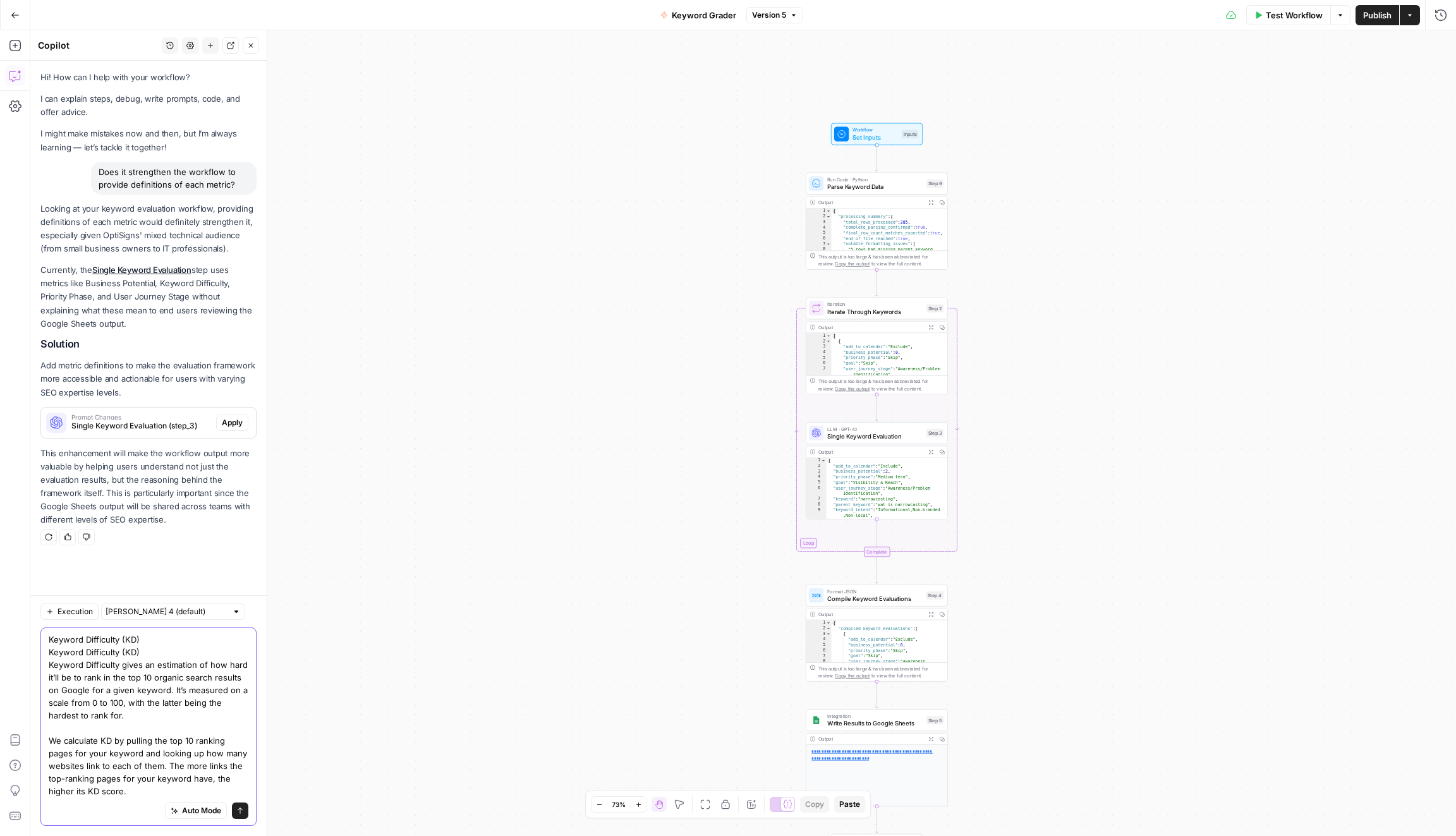
click at [120, 656] on textarea "Keyword Difficulty (KD) Keyword Difficulty (KD) Keyword Difficulty gives an est…" at bounding box center [148, 715] width 199 height 165
click at [159, 800] on div "Auto Mode Send" at bounding box center [148, 812] width 199 height 28
click at [159, 797] on textarea "Keyword Difficulty (KD) Keyword Difficulty gives an estimation of how hard it’l…" at bounding box center [148, 722] width 199 height 152
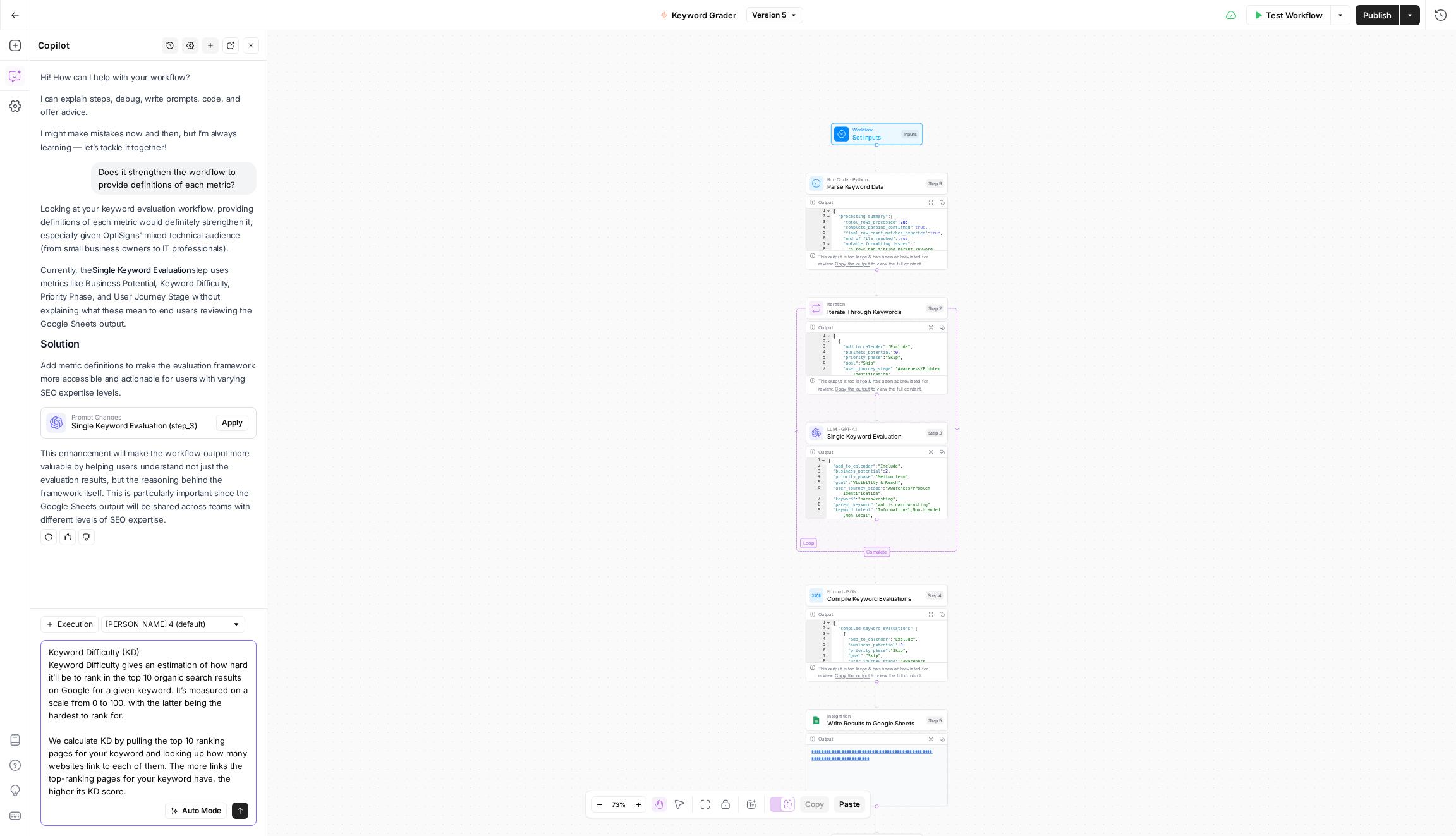
paste textarea "Keyword search volume represents the average number of times people search for …"
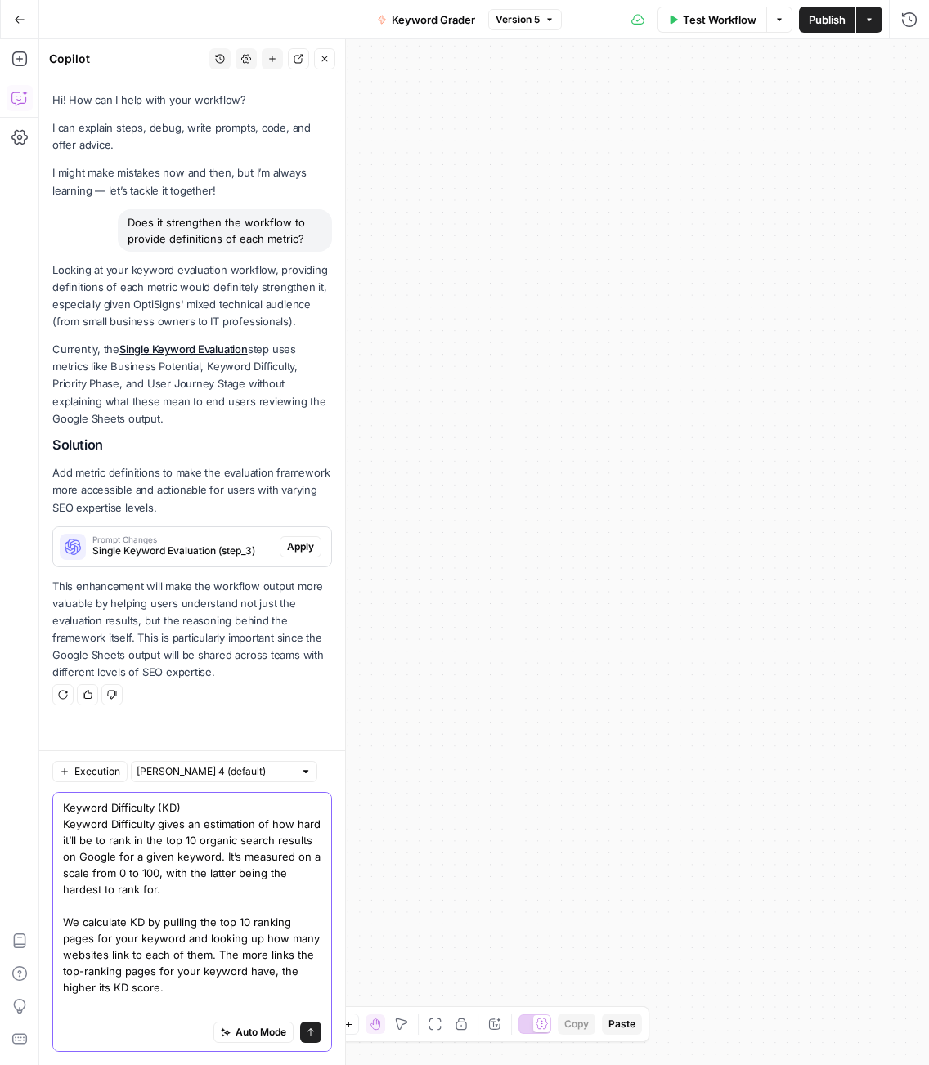
click at [267, 991] on textarea "Keyword Difficulty (KD) Keyword Difficulty gives an estimation of how hard it’l…" at bounding box center [192, 930] width 258 height 262
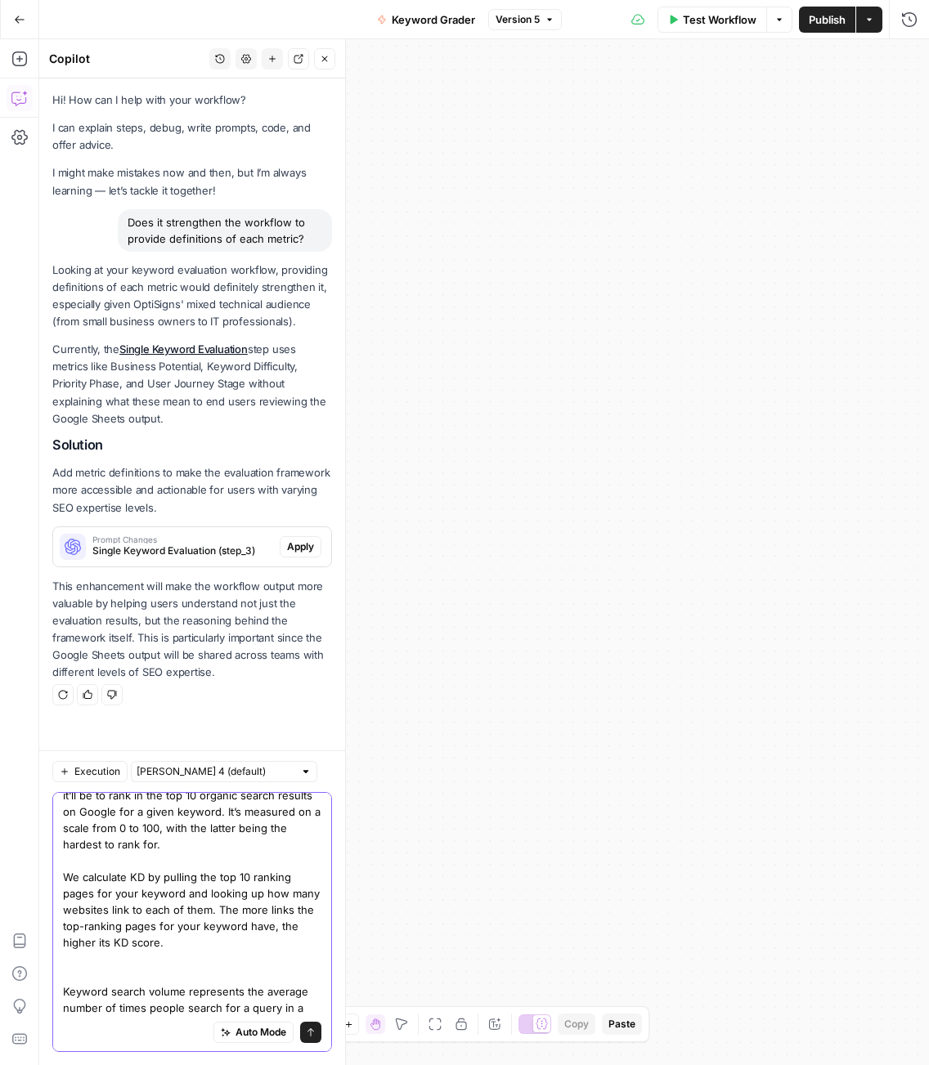
paste textarea "Keyword Search Volume"
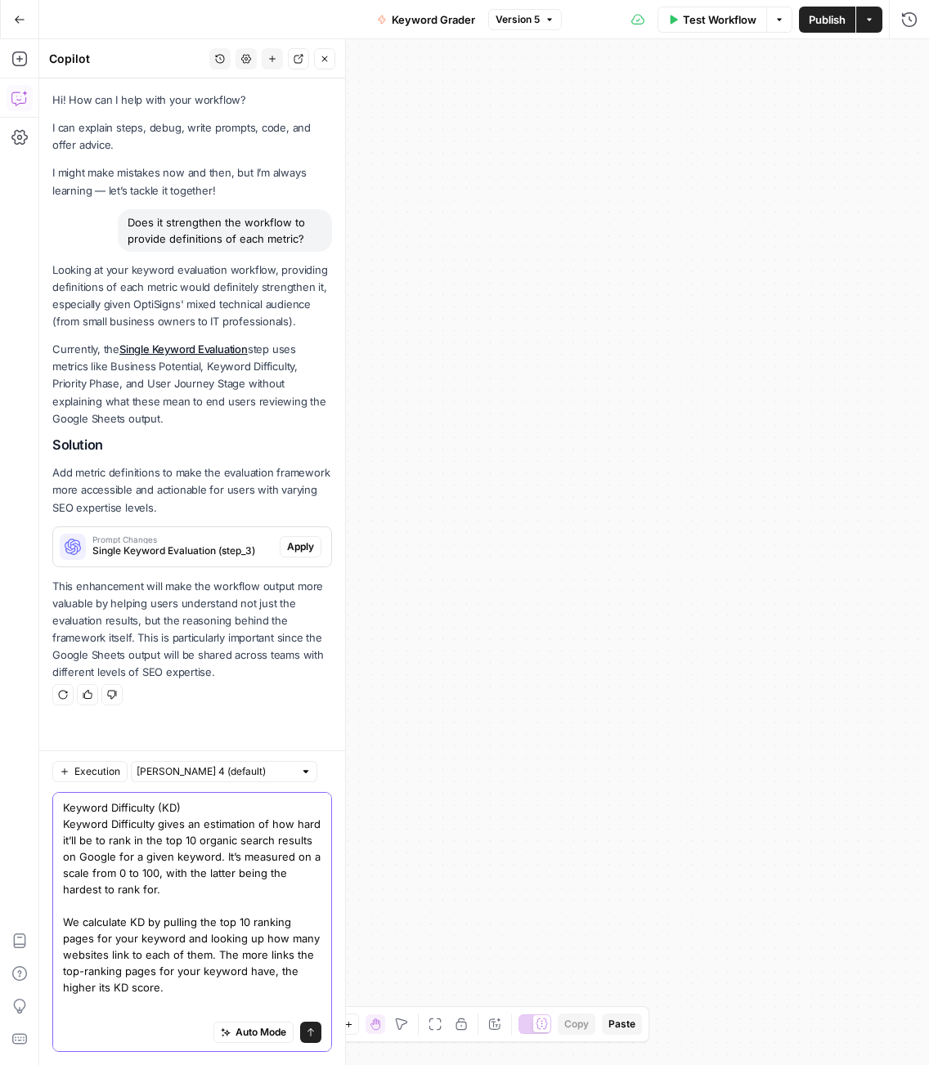
click at [198, 989] on textarea "Keyword Difficulty (KD) Keyword Difficulty gives an estimation of how hard it’l…" at bounding box center [192, 938] width 258 height 278
paste textarea "Traffic Potential"
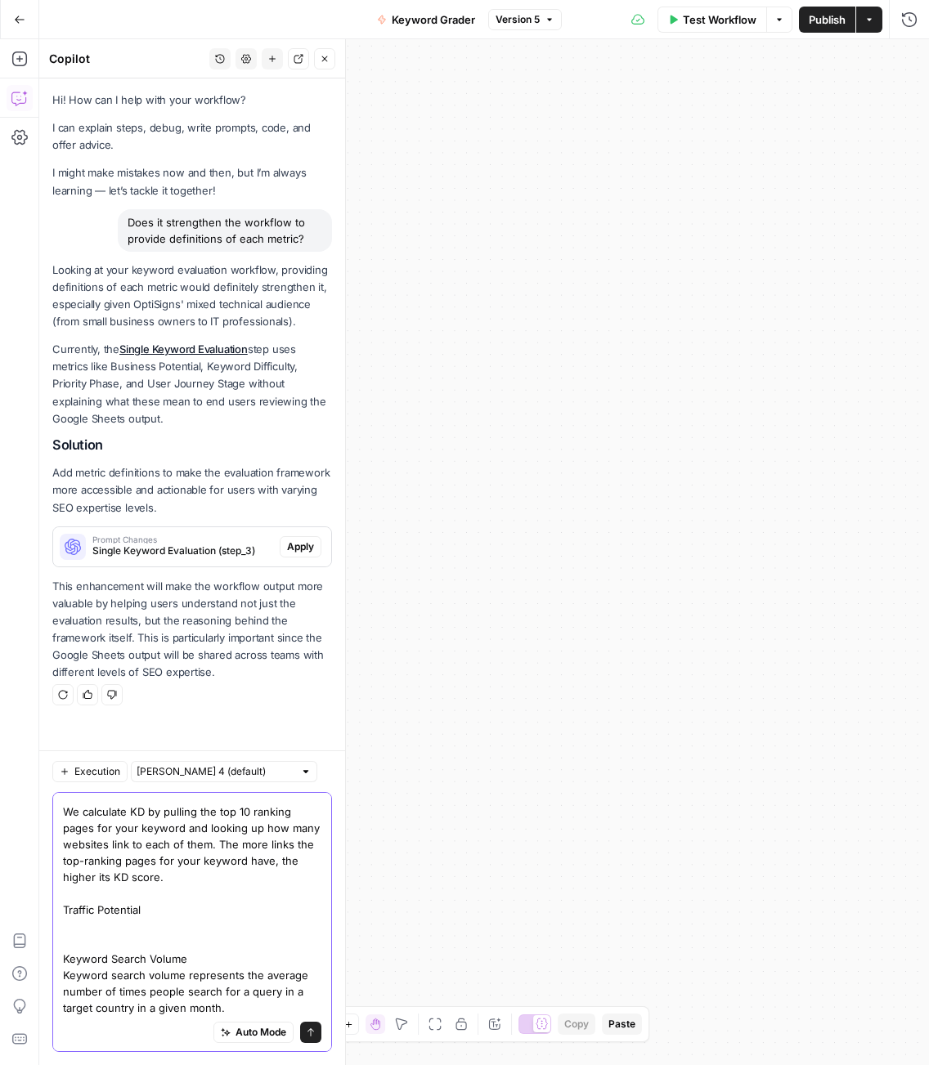
click at [109, 915] on textarea "Keyword Difficulty (KD) Keyword Difficulty gives an estimation of how hard it’l…" at bounding box center [192, 852] width 258 height 327
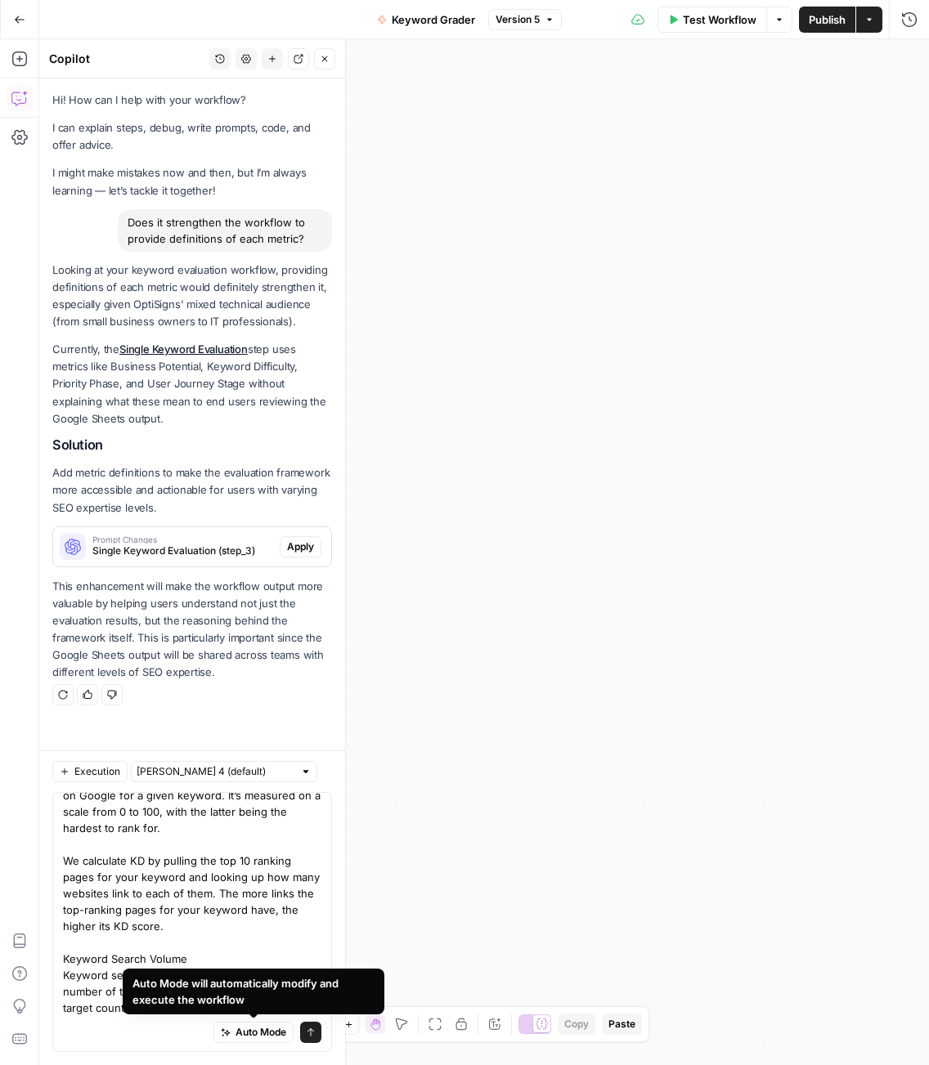
scroll to position [0, 0]
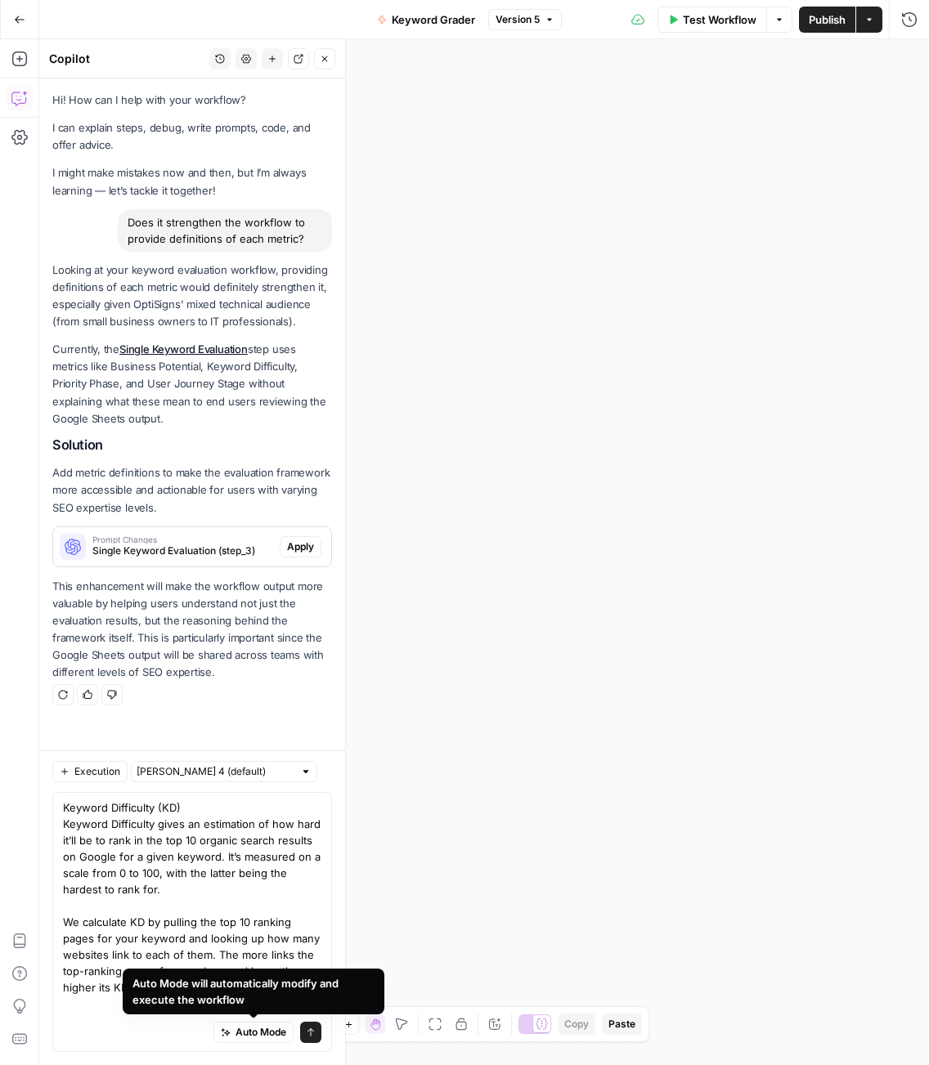
click at [263, 1013] on div "Auto Mode will automatically modify and execute the workflow" at bounding box center [254, 992] width 262 height 46
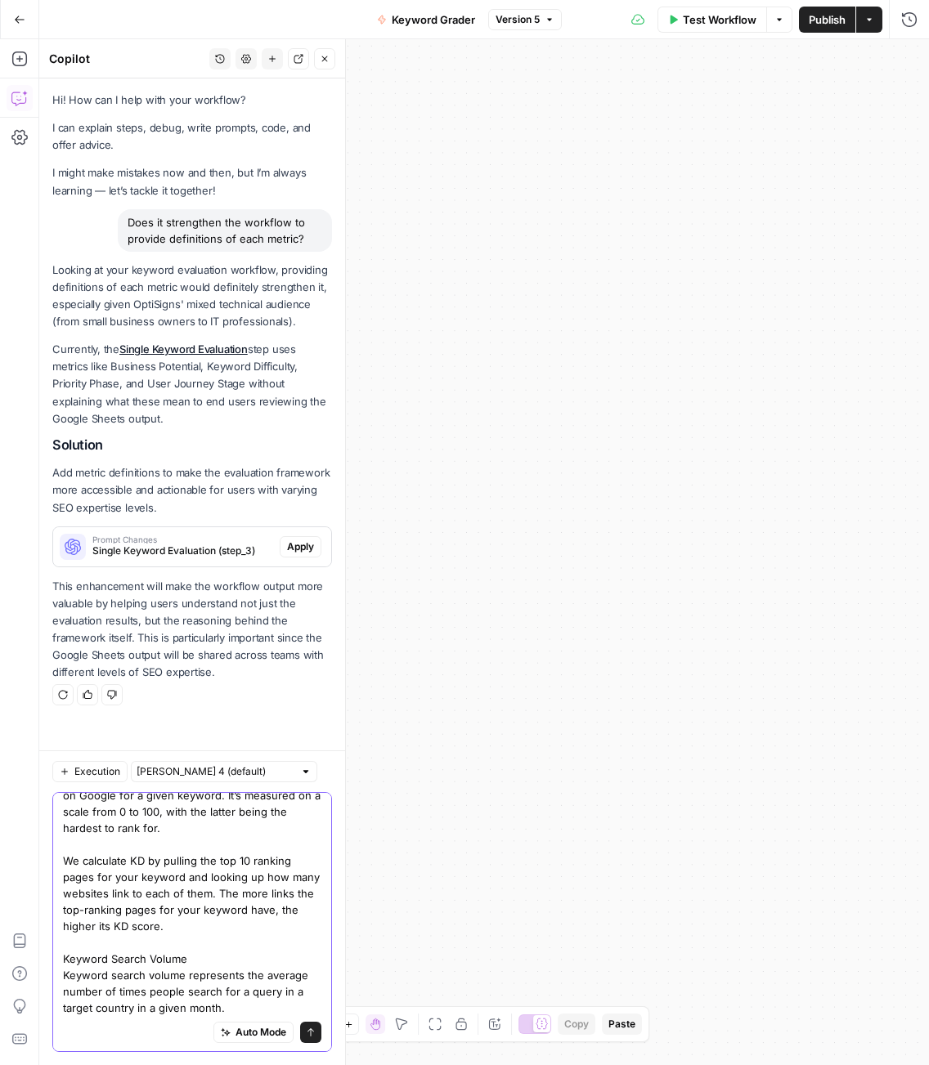
click at [257, 1004] on textarea "Keyword Difficulty (KD) Keyword Difficulty gives an estimation of how hard it’l…" at bounding box center [192, 877] width 258 height 278
paste textarea "Traffic Potential"
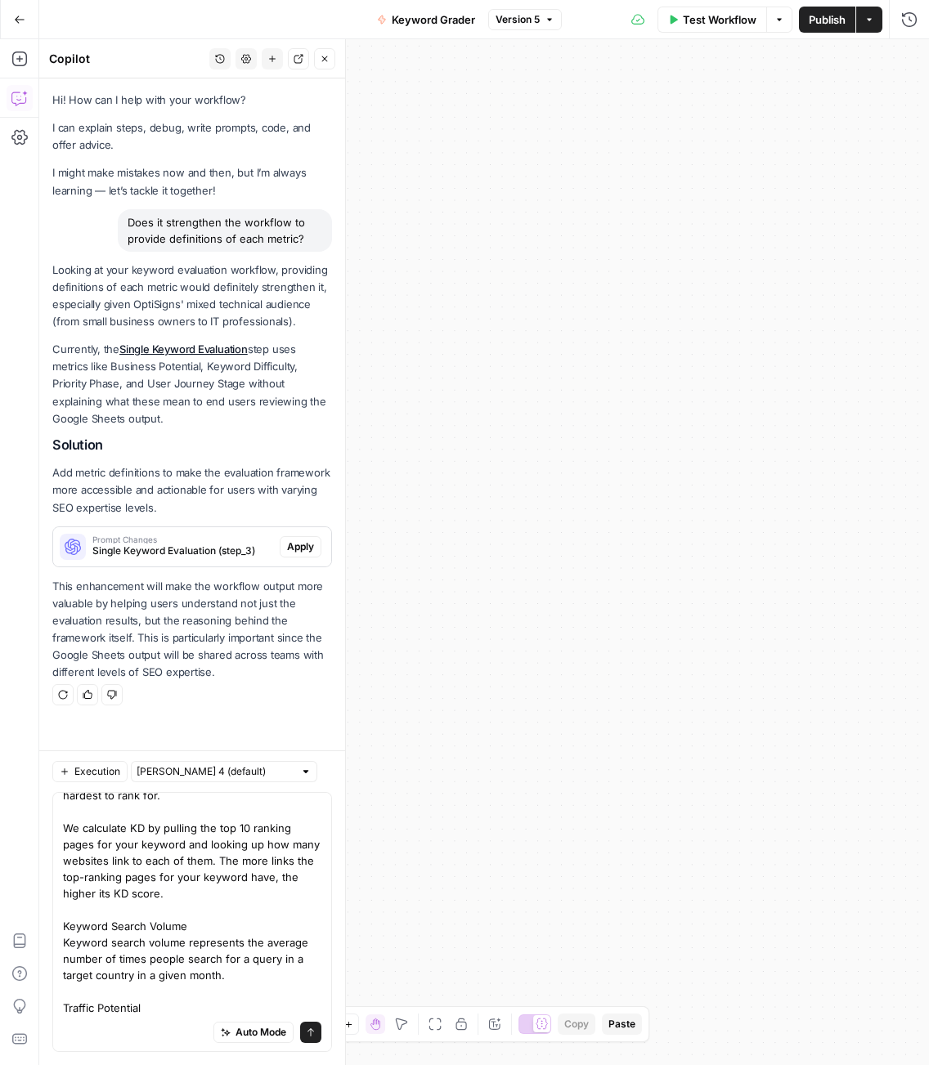
scroll to position [0, 0]
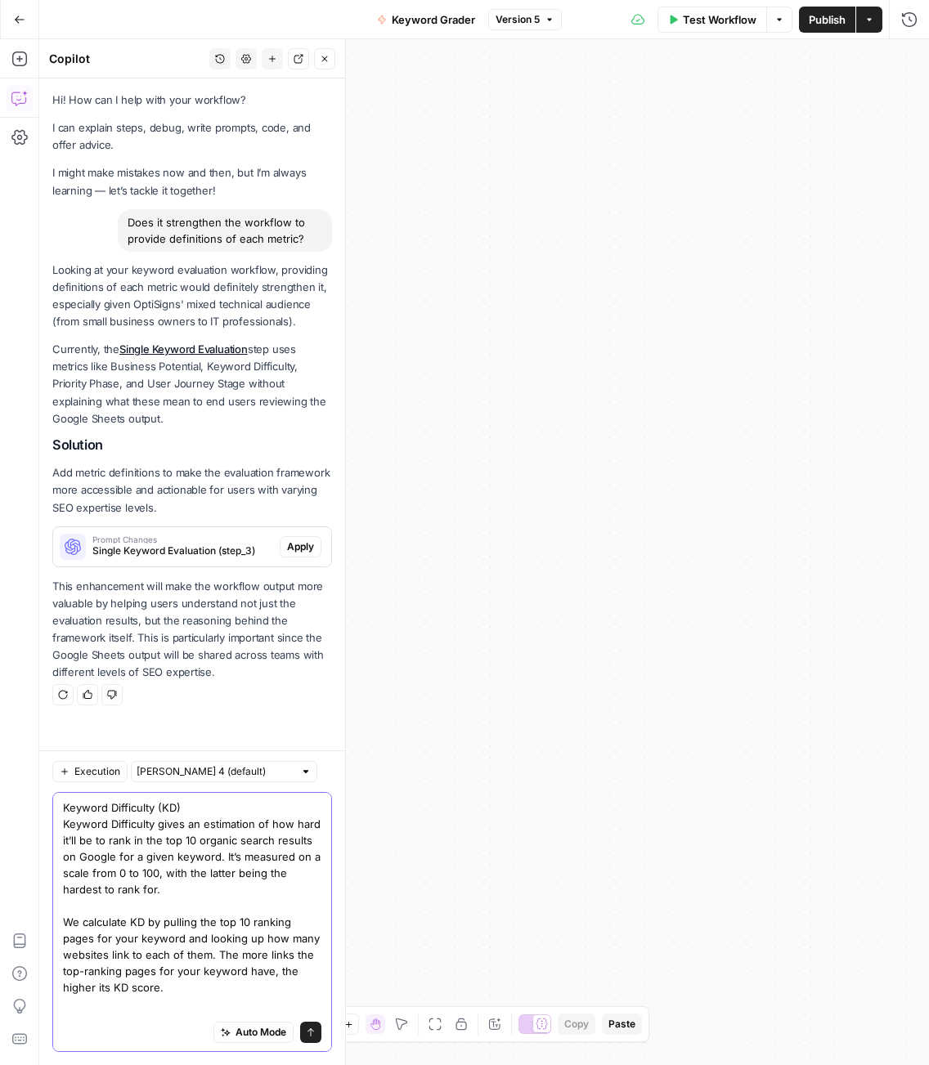
click at [119, 1005] on textarea "Keyword Difficulty (KD) Keyword Difficulty gives an estimation of how hard it’l…" at bounding box center [192, 954] width 258 height 311
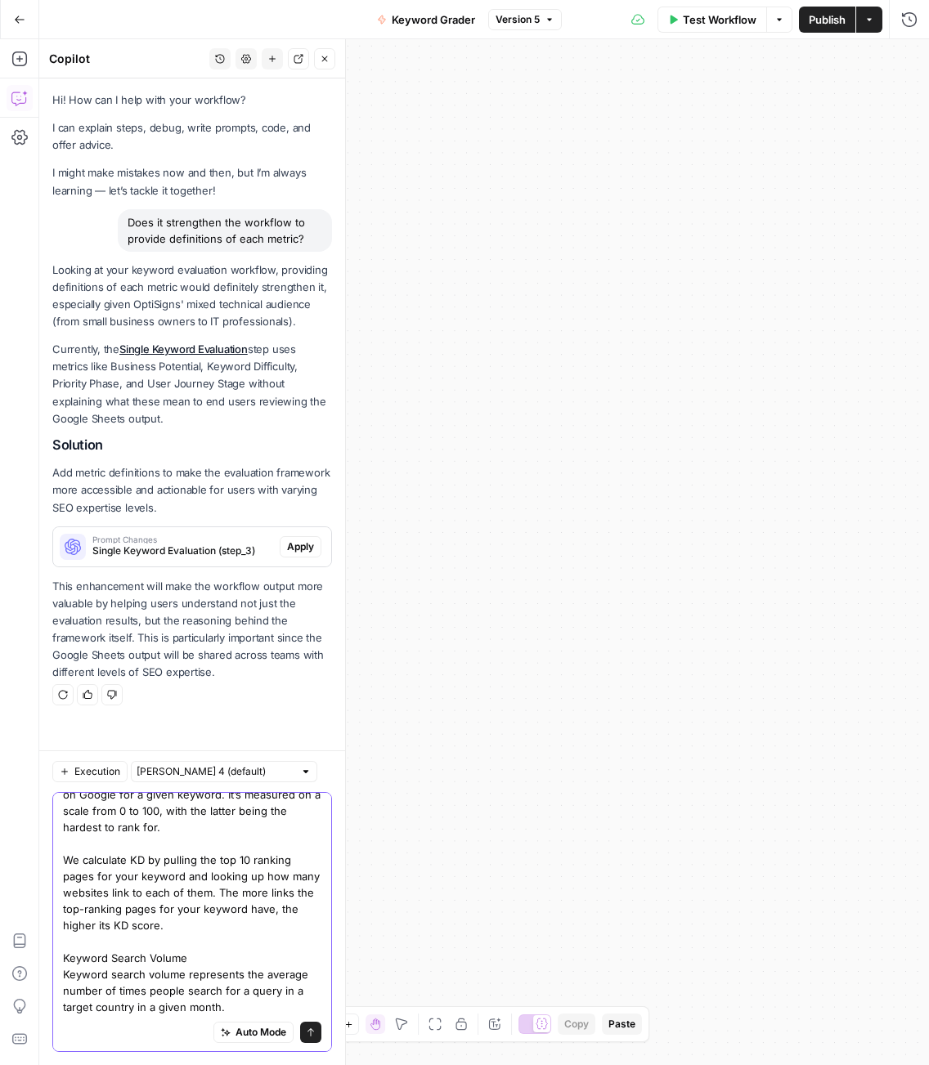
scroll to position [94, 0]
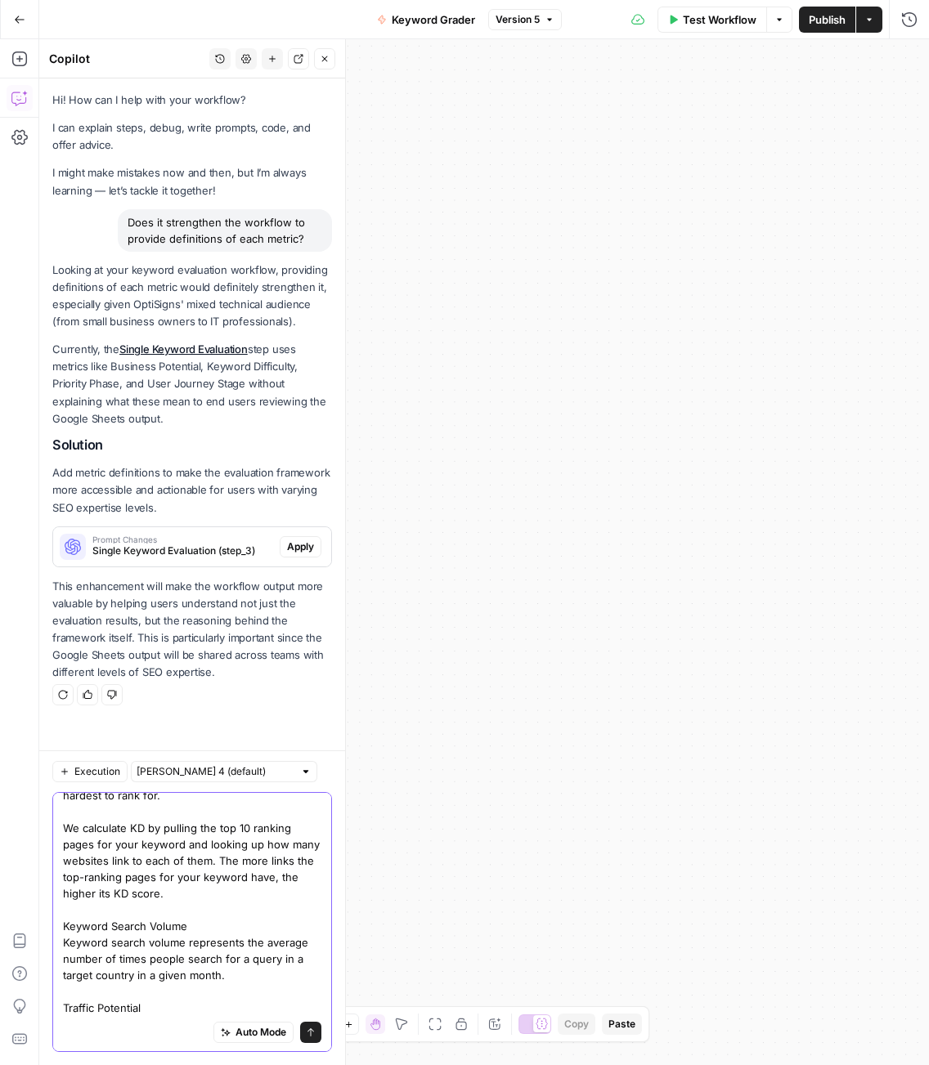
click at [153, 1010] on textarea "Keyword Difficulty (KD) Keyword Difficulty gives an estimation of how hard it’l…" at bounding box center [192, 860] width 258 height 311
paste textarea "Traffic potential shows the total organic traffic the #1 ranking page for your …"
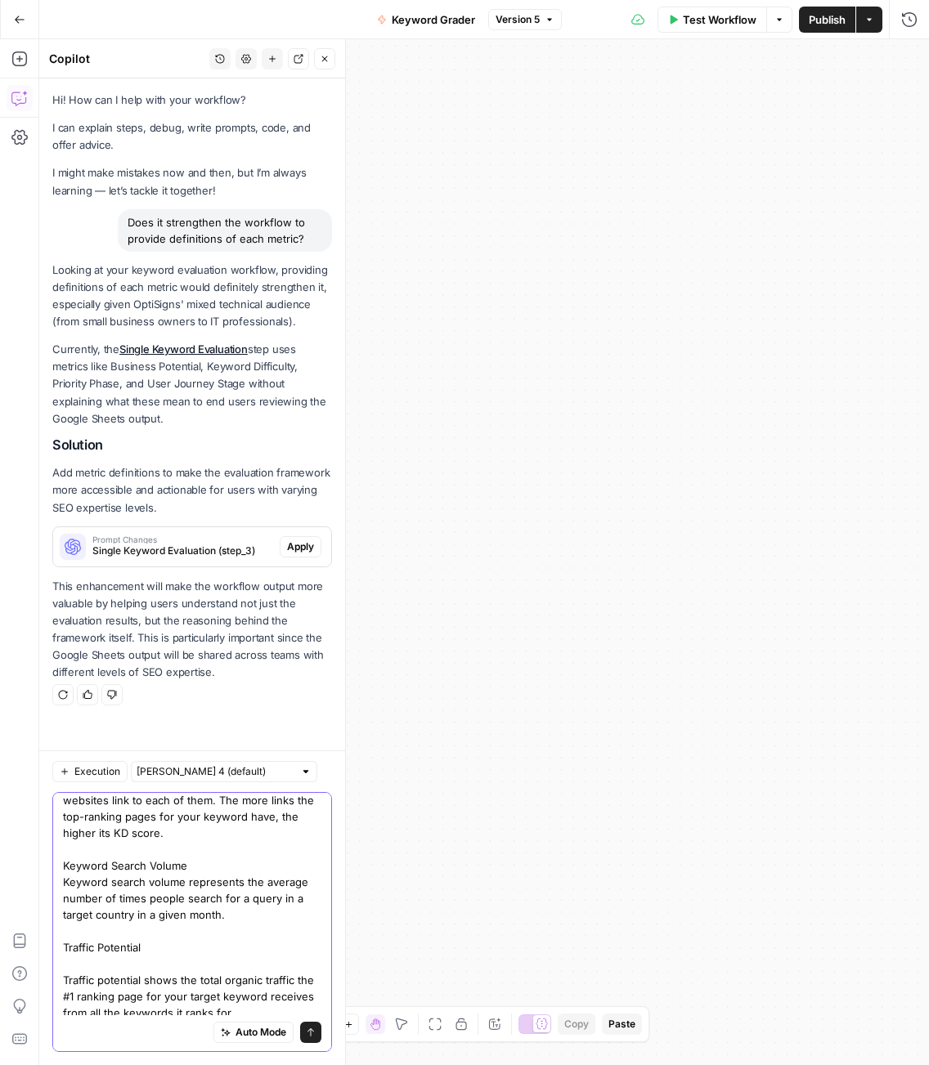
scroll to position [188, 0]
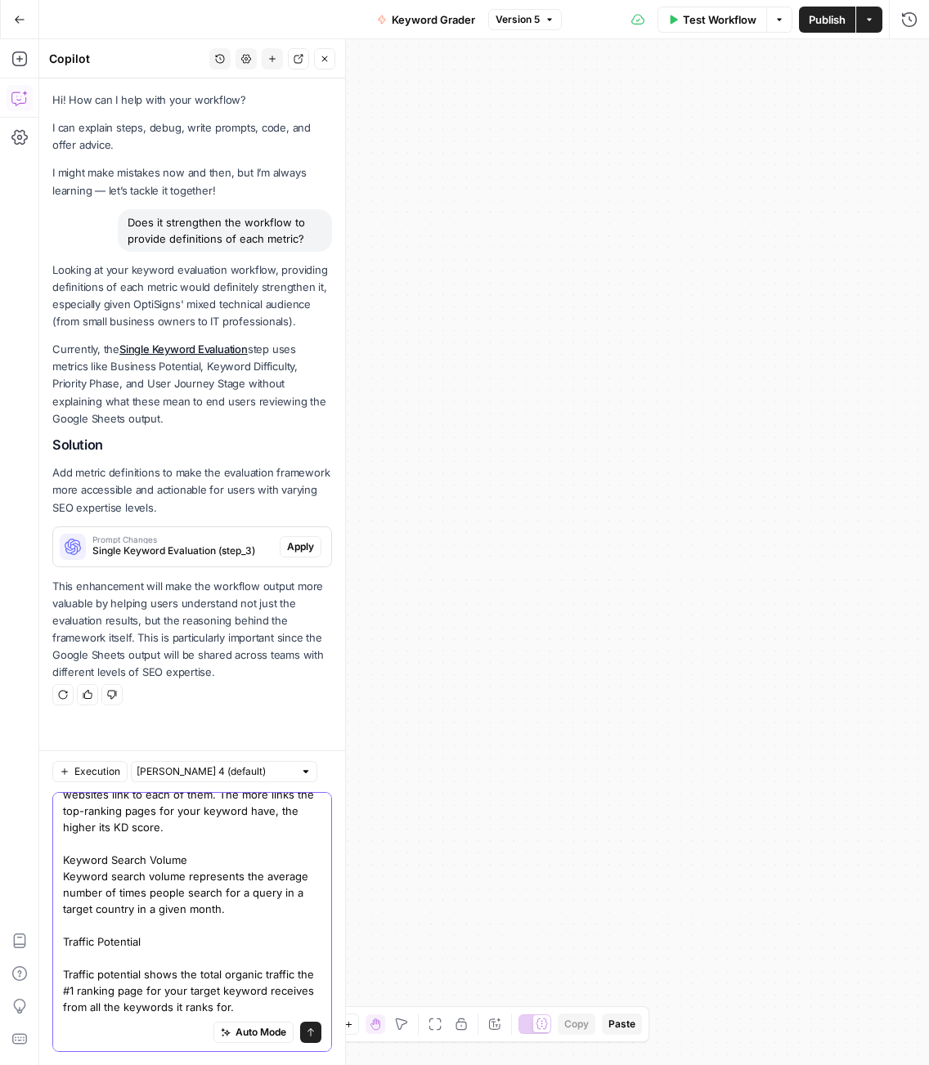
click at [151, 927] on textarea "Keyword Difficulty (KD) Keyword Difficulty gives an estimation of how hard it’l…" at bounding box center [192, 827] width 258 height 376
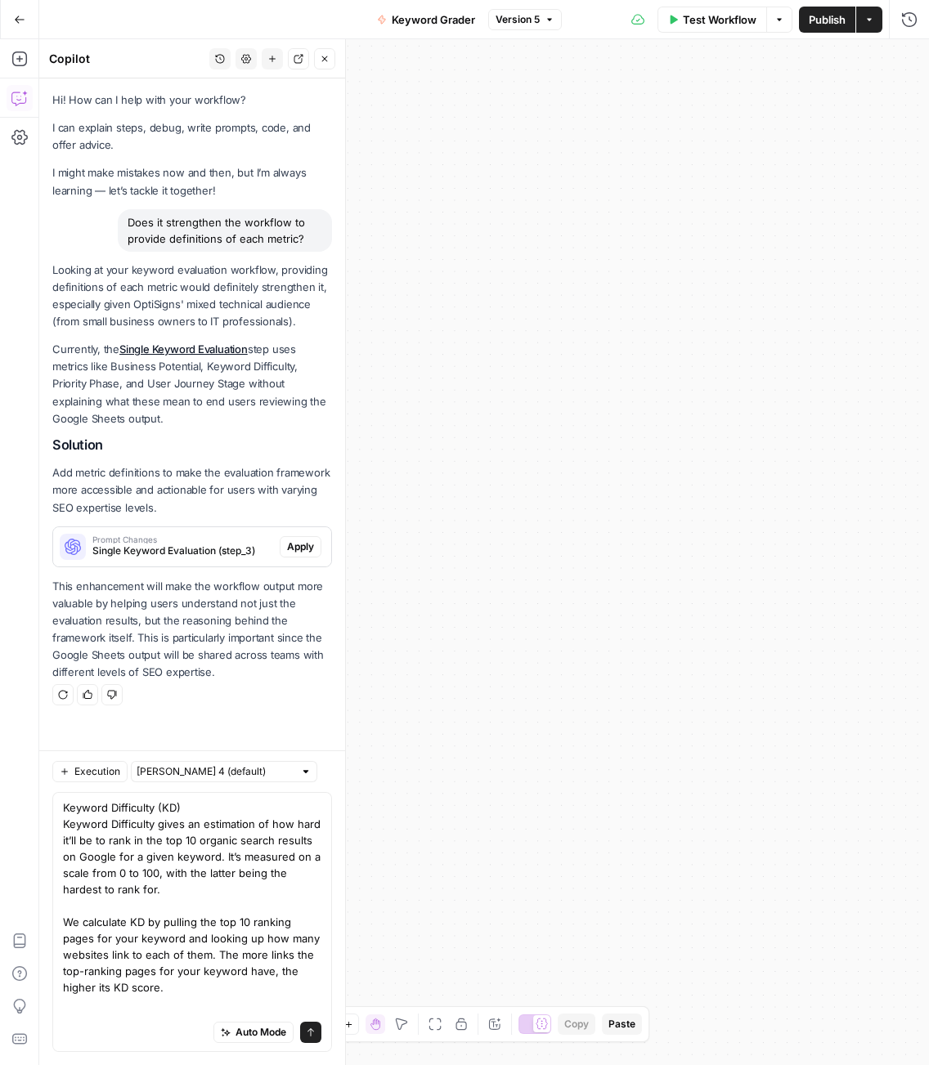
scroll to position [176, 0]
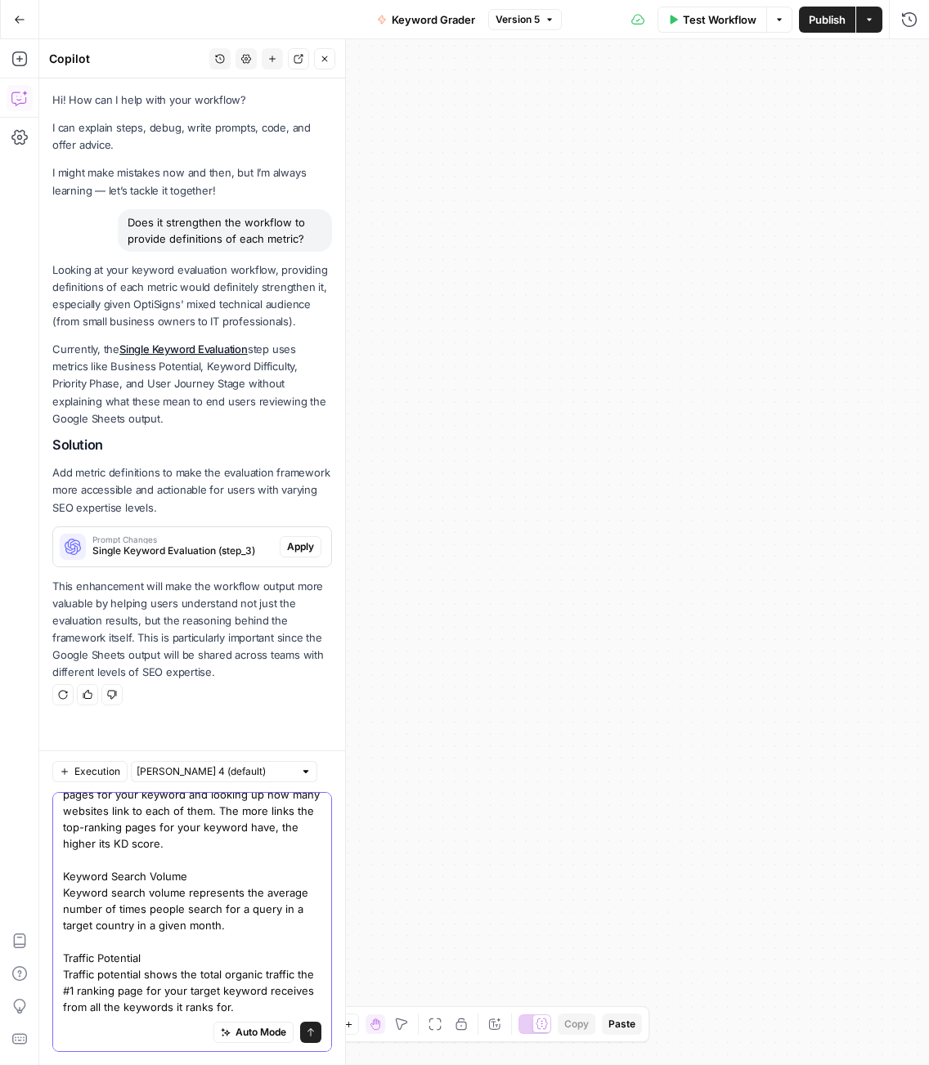
click at [252, 971] on textarea "Keyword Difficulty (KD) Keyword Difficulty gives an estimation of how hard it’l…" at bounding box center [192, 836] width 258 height 360
paste textarea "Since a page can rank for hundreds of keywords and get traffic from all of them…"
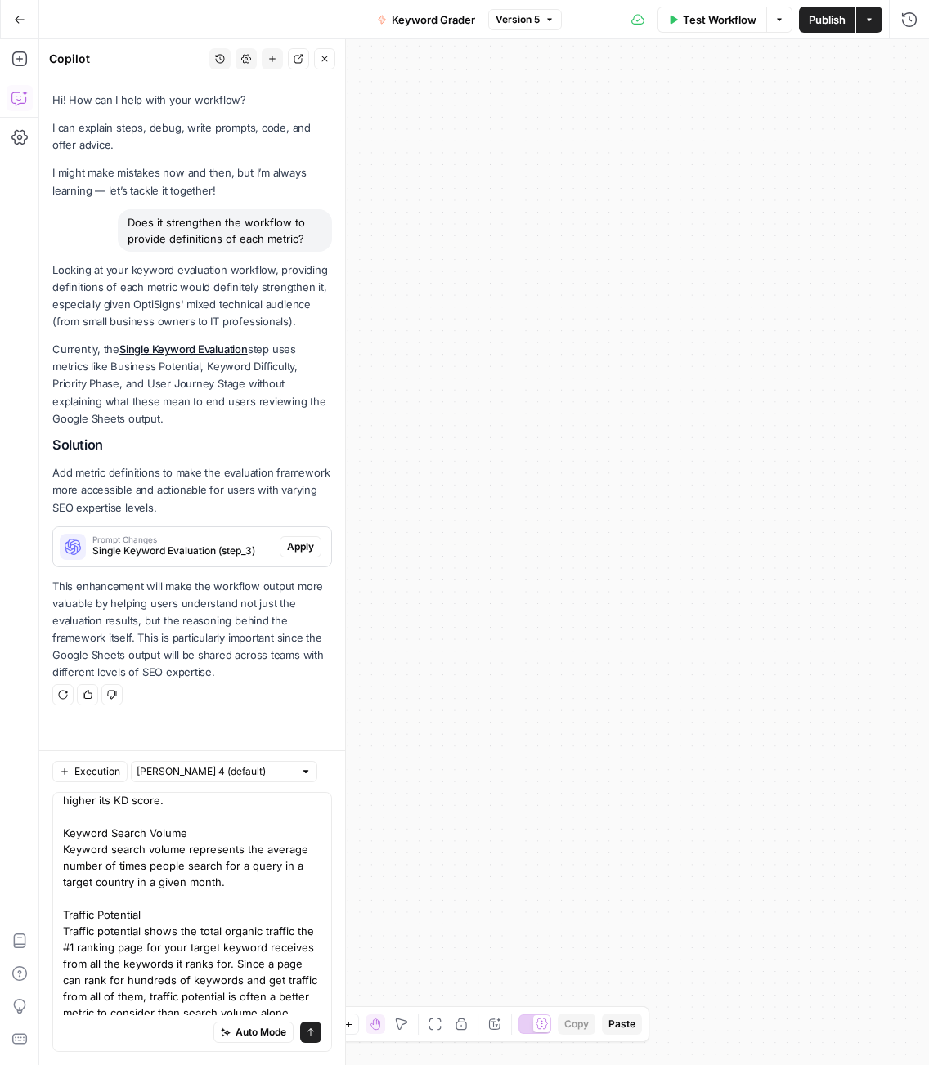
scroll to position [0, 0]
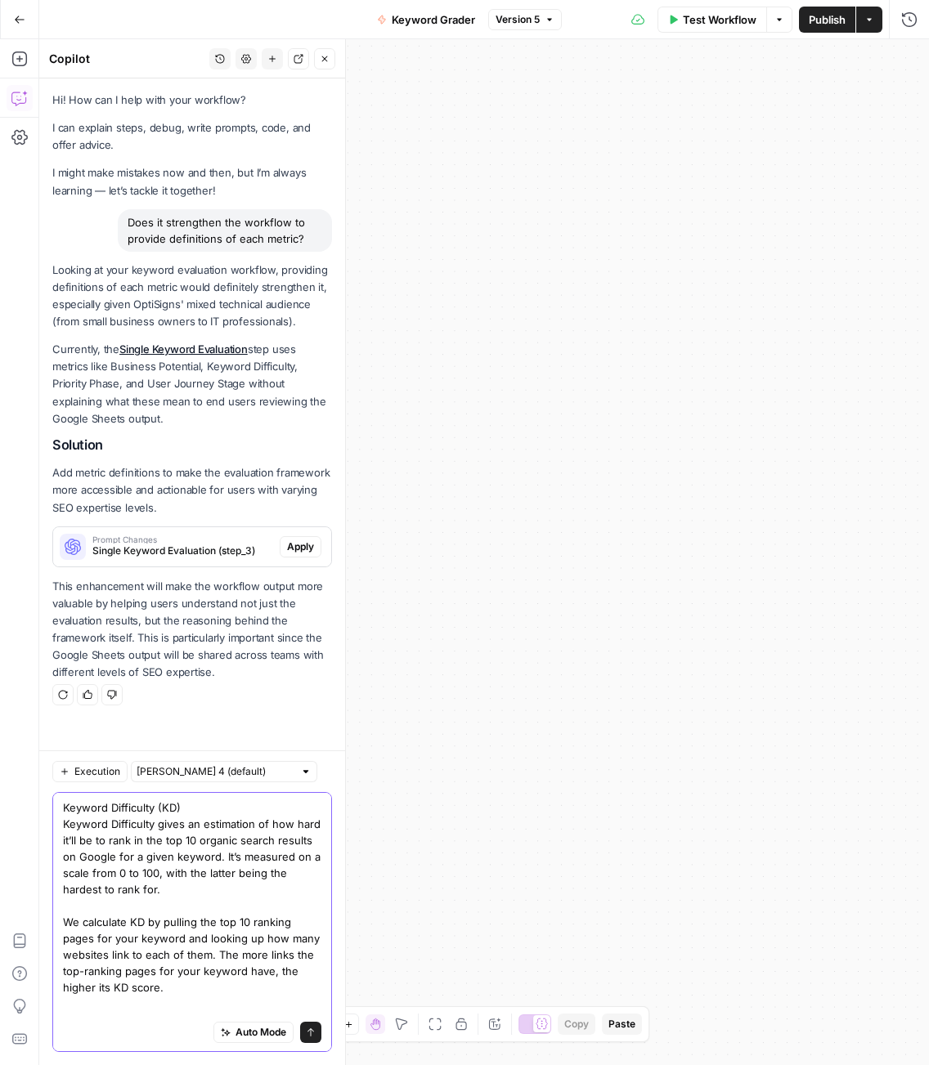
click at [163, 848] on textarea "Keyword Difficulty (KD) Keyword Difficulty gives an estimation of how hard it’l…" at bounding box center [192, 1003] width 258 height 409
click at [60, 804] on div "Keyword Difficulty (KD) Keyword Difficulty gives an estimation of how hard it’l…" at bounding box center [192, 922] width 280 height 260
click at [63, 806] on textarea "Keyword Difficulty (KD) Keyword Difficulty gives an estimation of how hard it’l…" at bounding box center [192, 1003] width 258 height 409
paste textarea "Parent Topic"
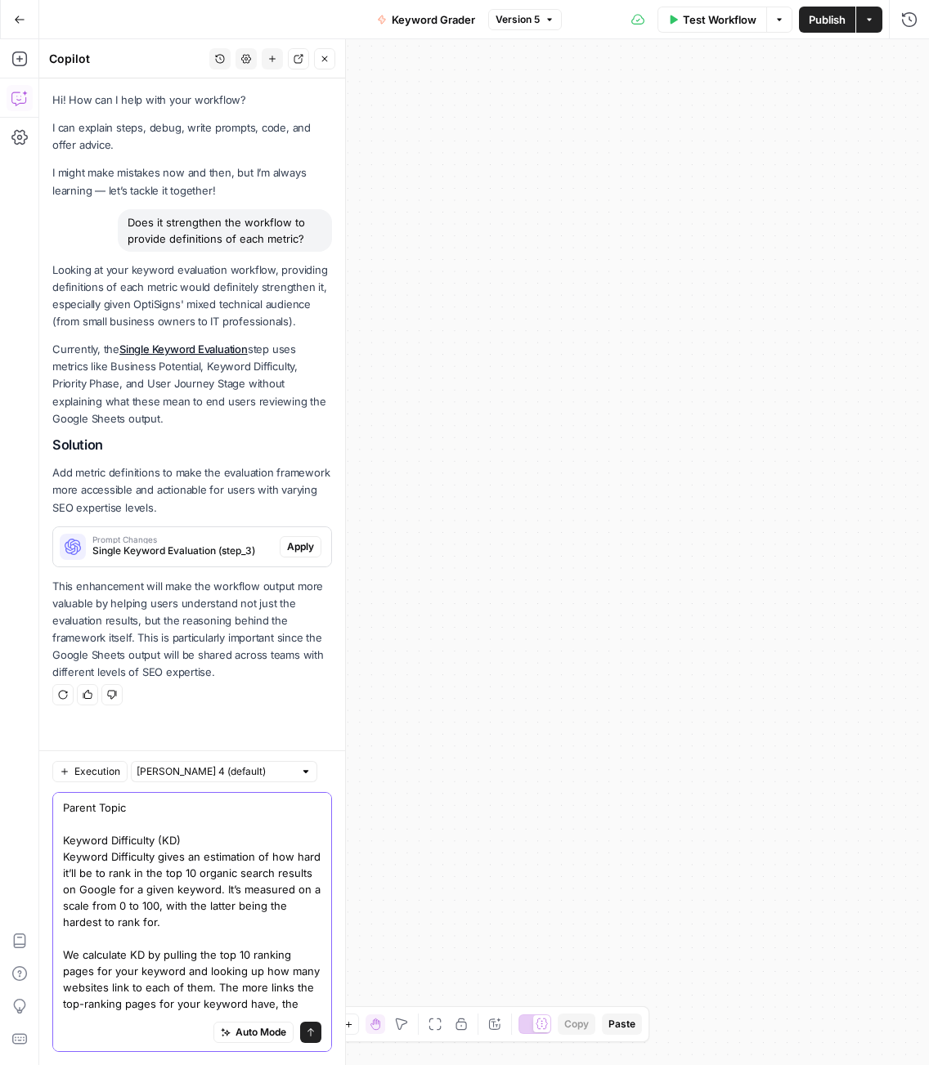
click at [128, 805] on textarea "Parent Topic Keyword Difficulty (KD) Keyword Difficulty gives an estimation of …" at bounding box center [192, 1019] width 258 height 441
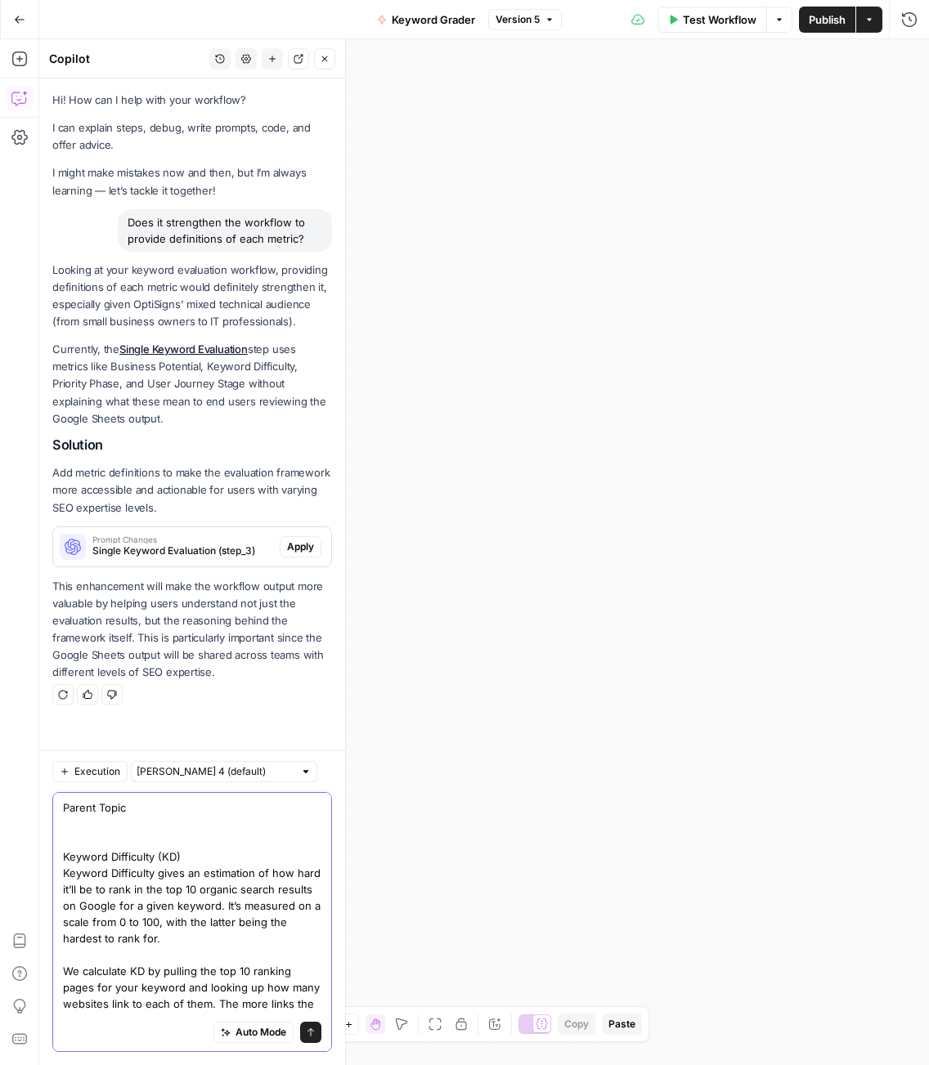
paste textarea "Parent Topic determines if you can rank for your target keyword while targeting…"
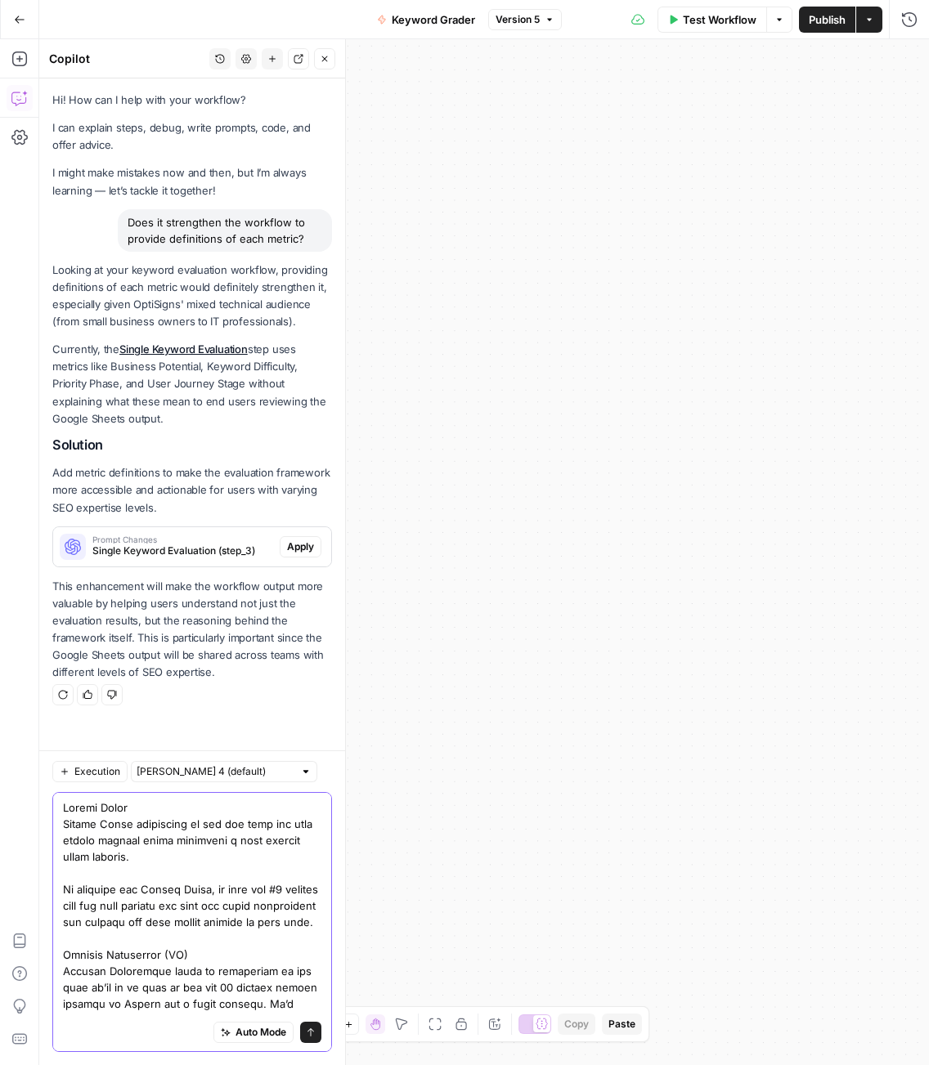
paste textarea "This should help you prioritize your keyword research and target more lucrative…"
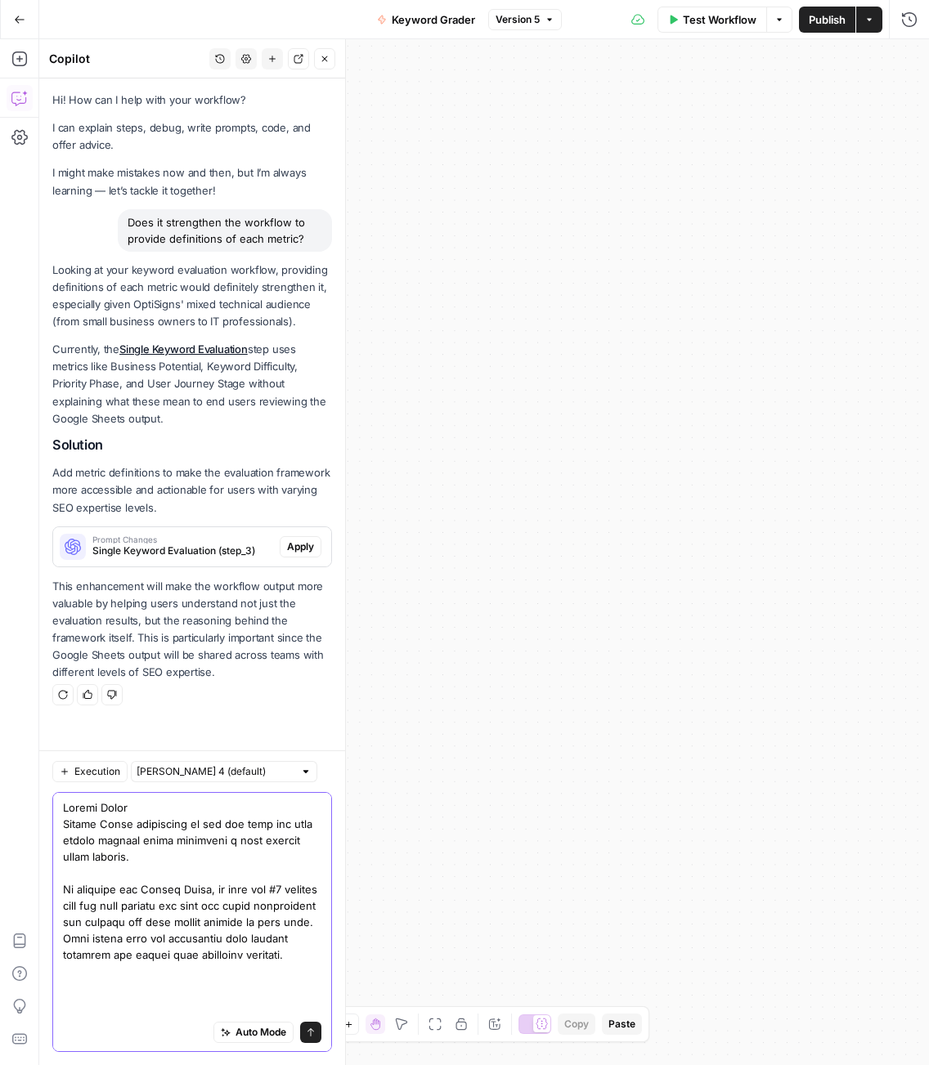
type textarea "Loremi Dolor Sitame Conse adipiscing el sed doe temp inc utla etdolo magnaal en…"
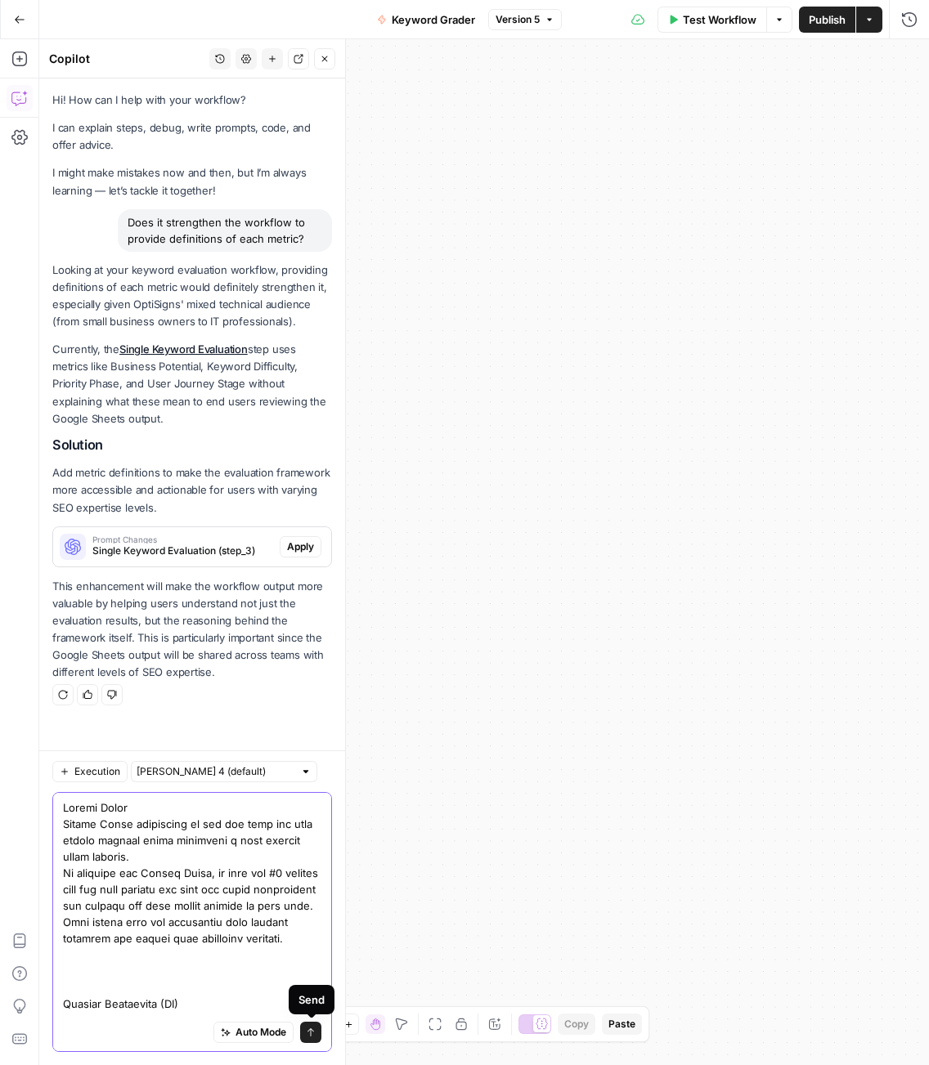
click at [315, 1036] on icon "submit" at bounding box center [311, 1032] width 10 height 10
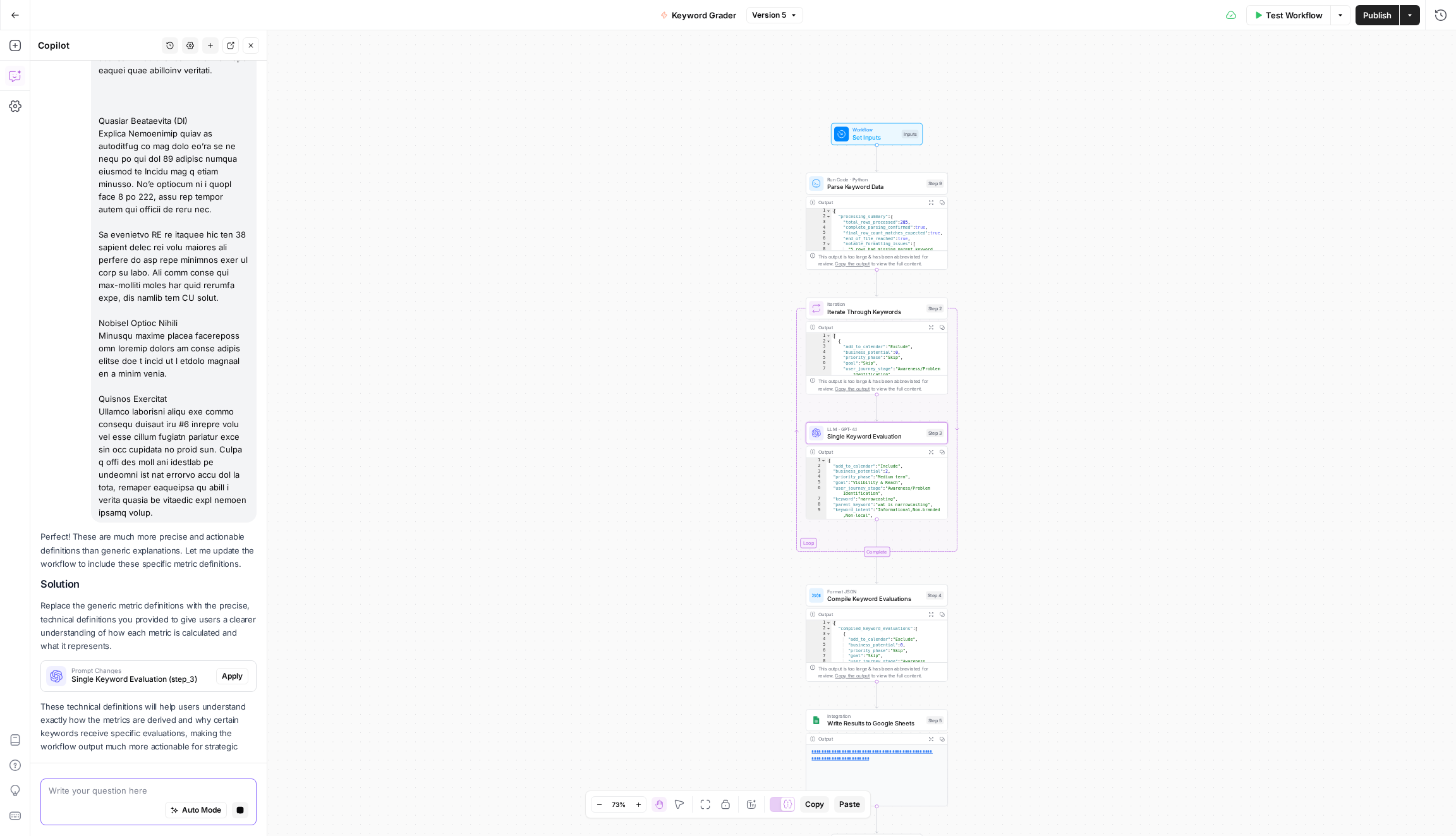
scroll to position [638, 0]
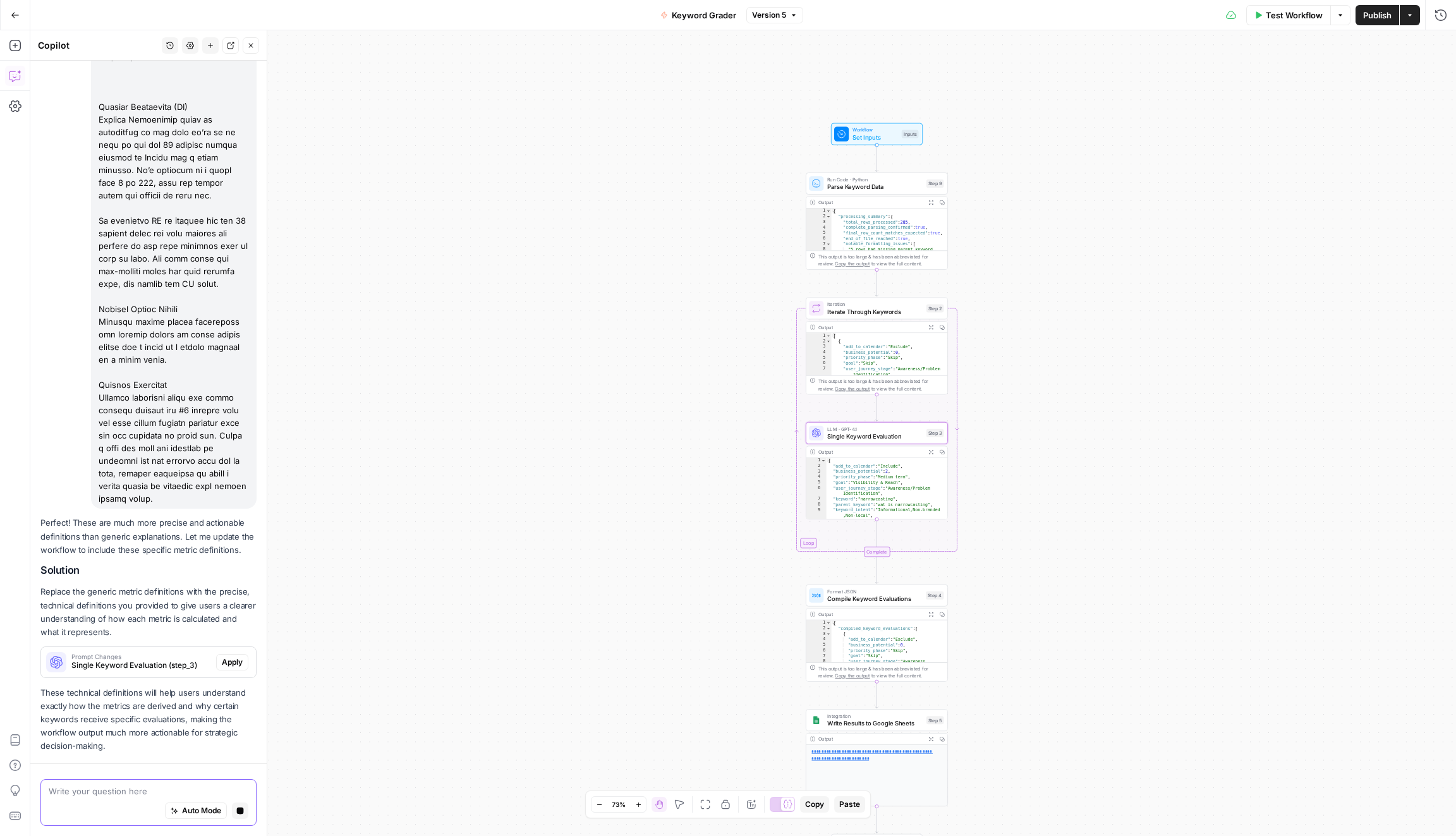
click at [238, 665] on span "Apply" at bounding box center [232, 662] width 21 height 12
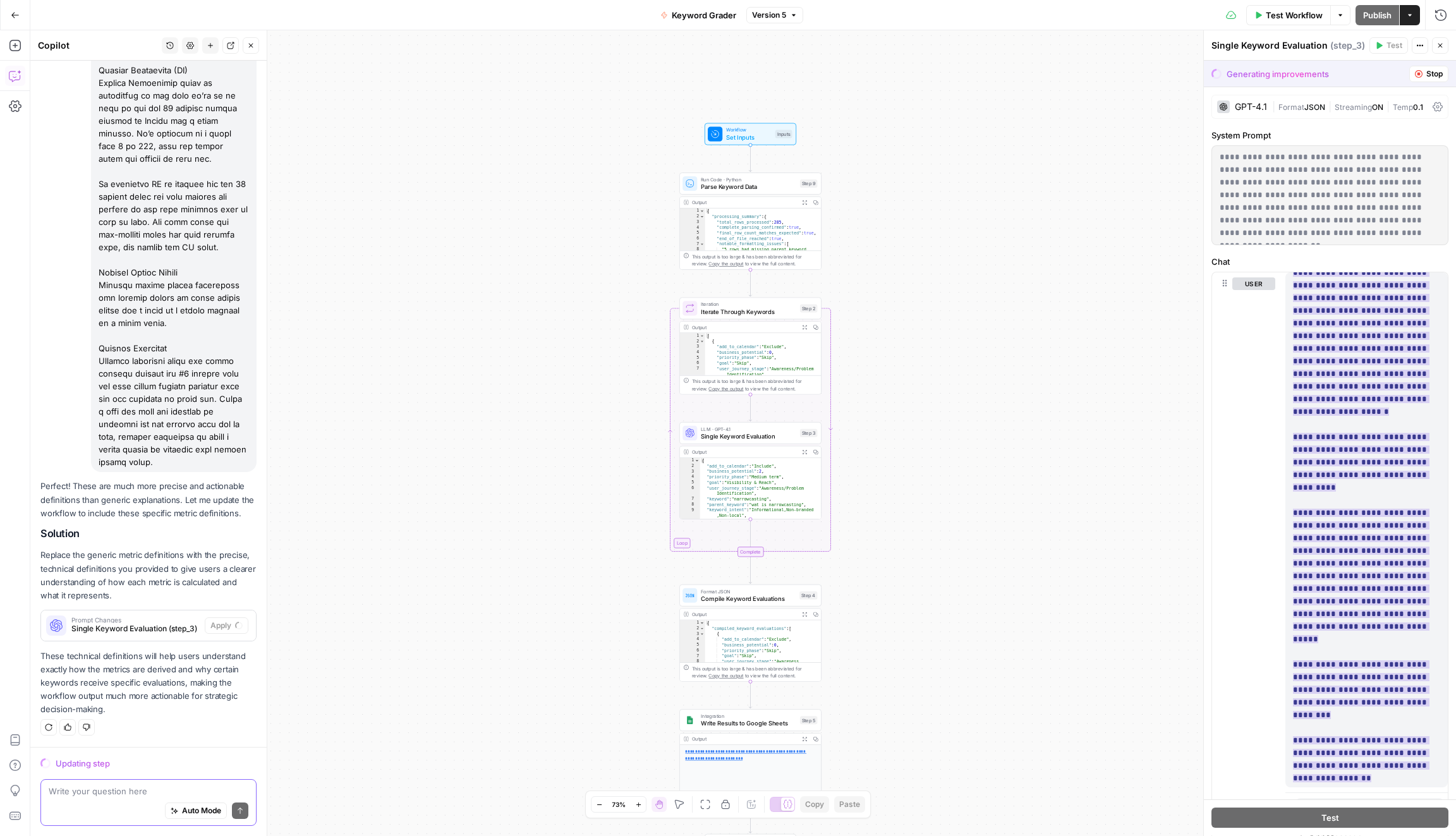
scroll to position [1291, 0]
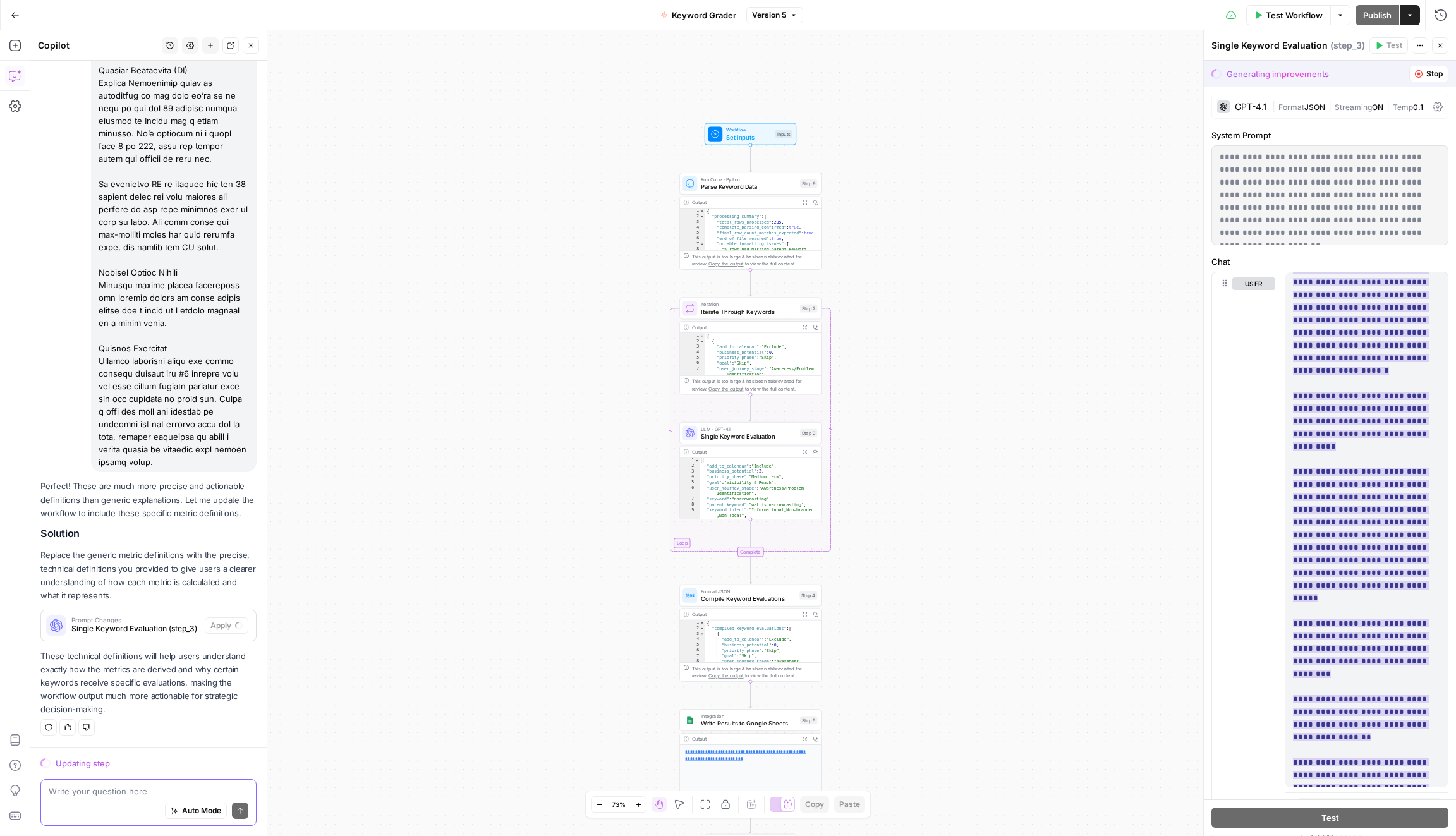
click at [1376, 529] on ins "**********" at bounding box center [1362, 472] width 139 height 943
drag, startPoint x: 1376, startPoint y: 535, endPoint x: 1338, endPoint y: 535, distance: 38.0
click at [1338, 535] on ins "**********" at bounding box center [1362, 472] width 139 height 943
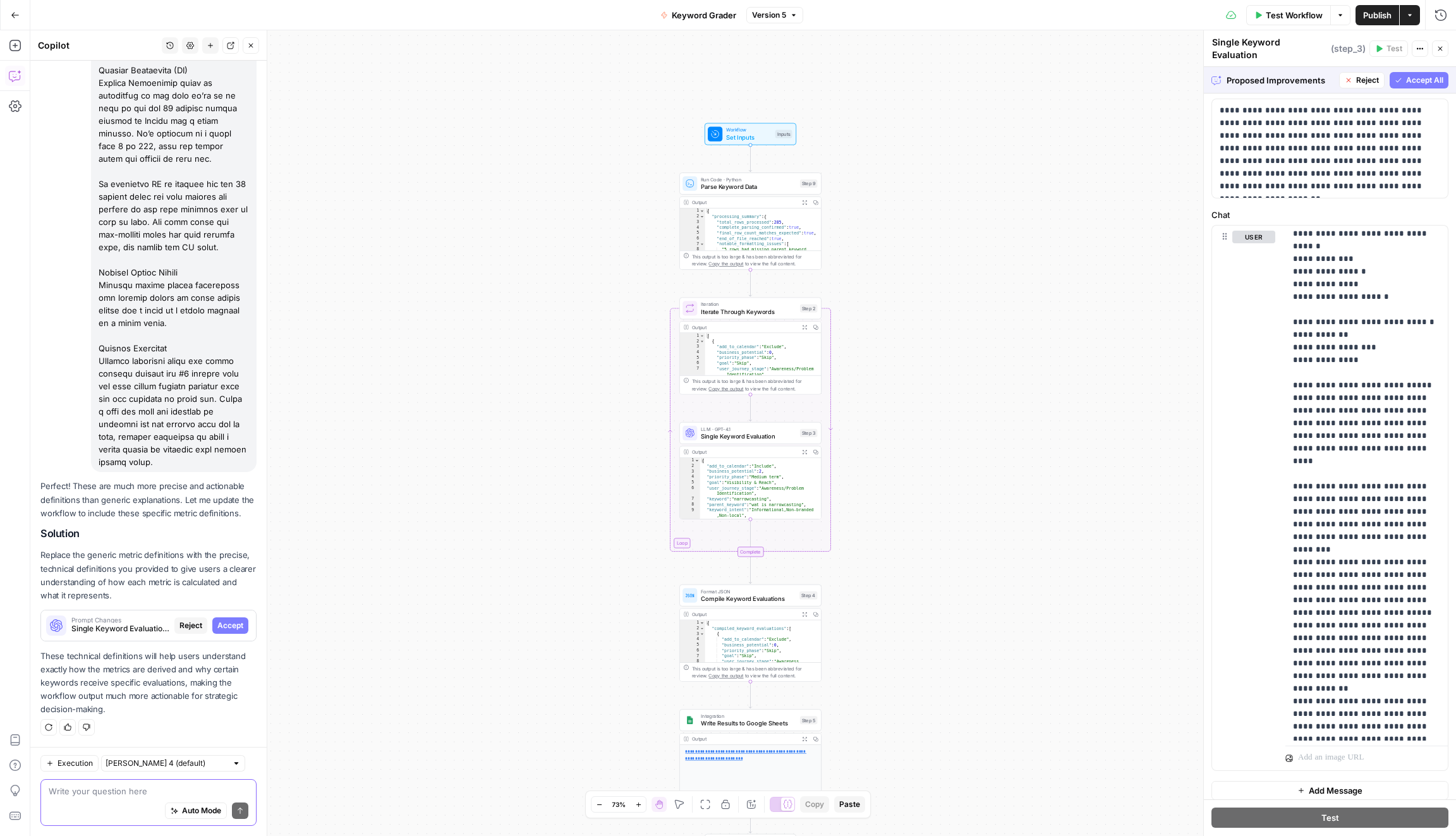
scroll to position [638, 0]
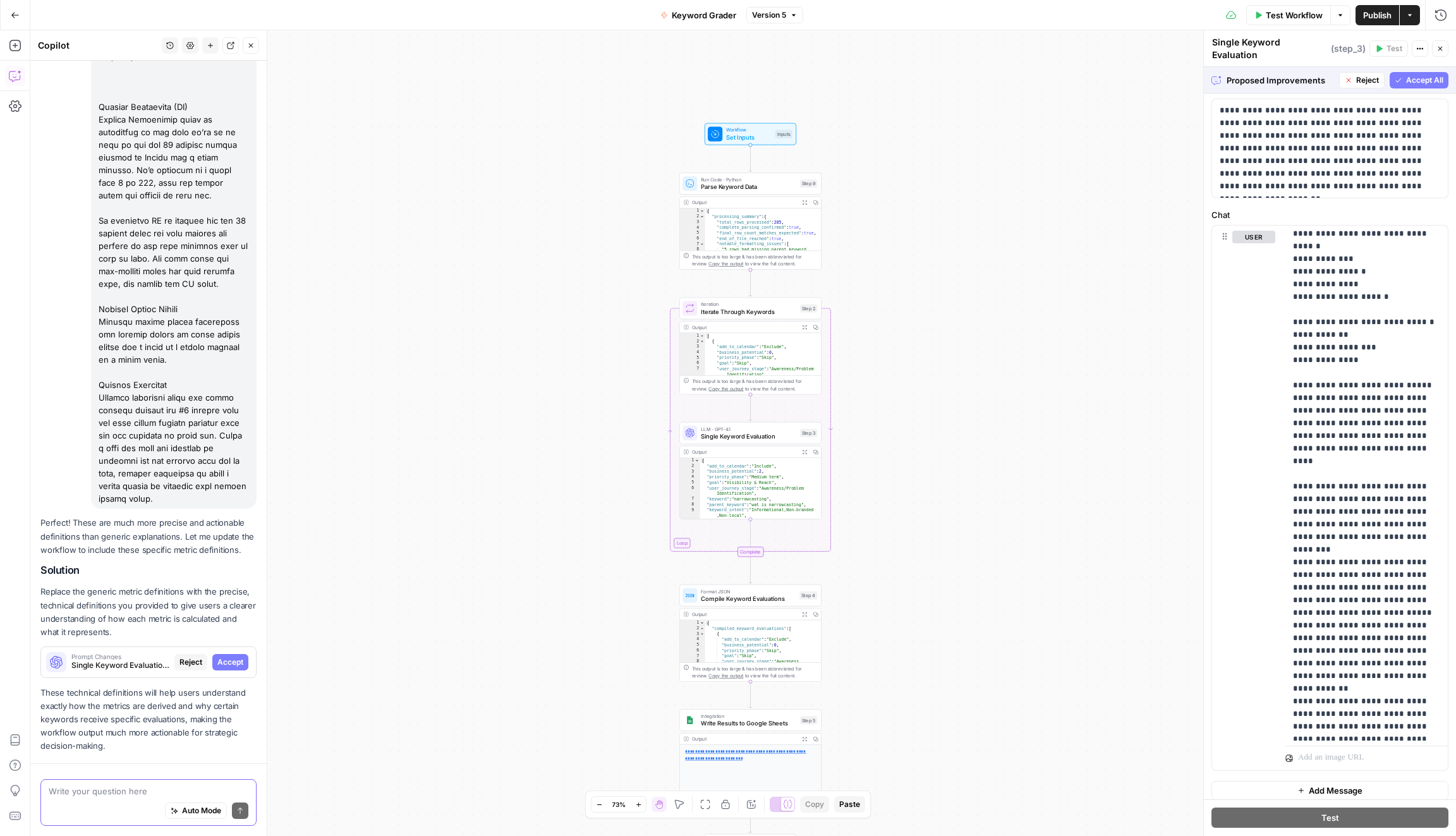
click at [246, 531] on p "Perfect! These are much more precise and actionable definitions than generic ex…" at bounding box center [148, 536] width 217 height 39
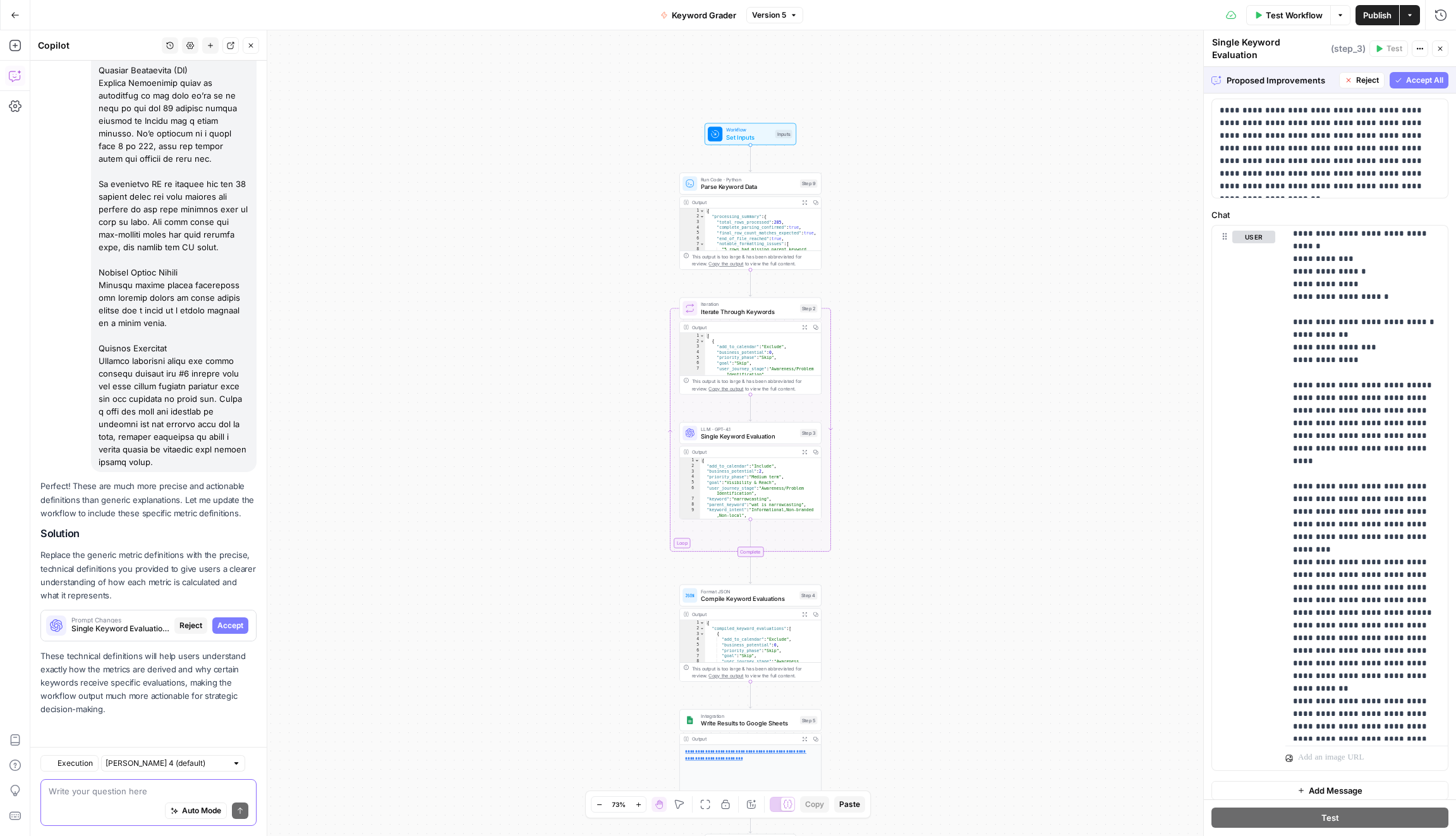
drag, startPoint x: 212, startPoint y: 438, endPoint x: 176, endPoint y: 227, distance: 214.0
click at [179, 227] on div at bounding box center [174, 178] width 165 height 589
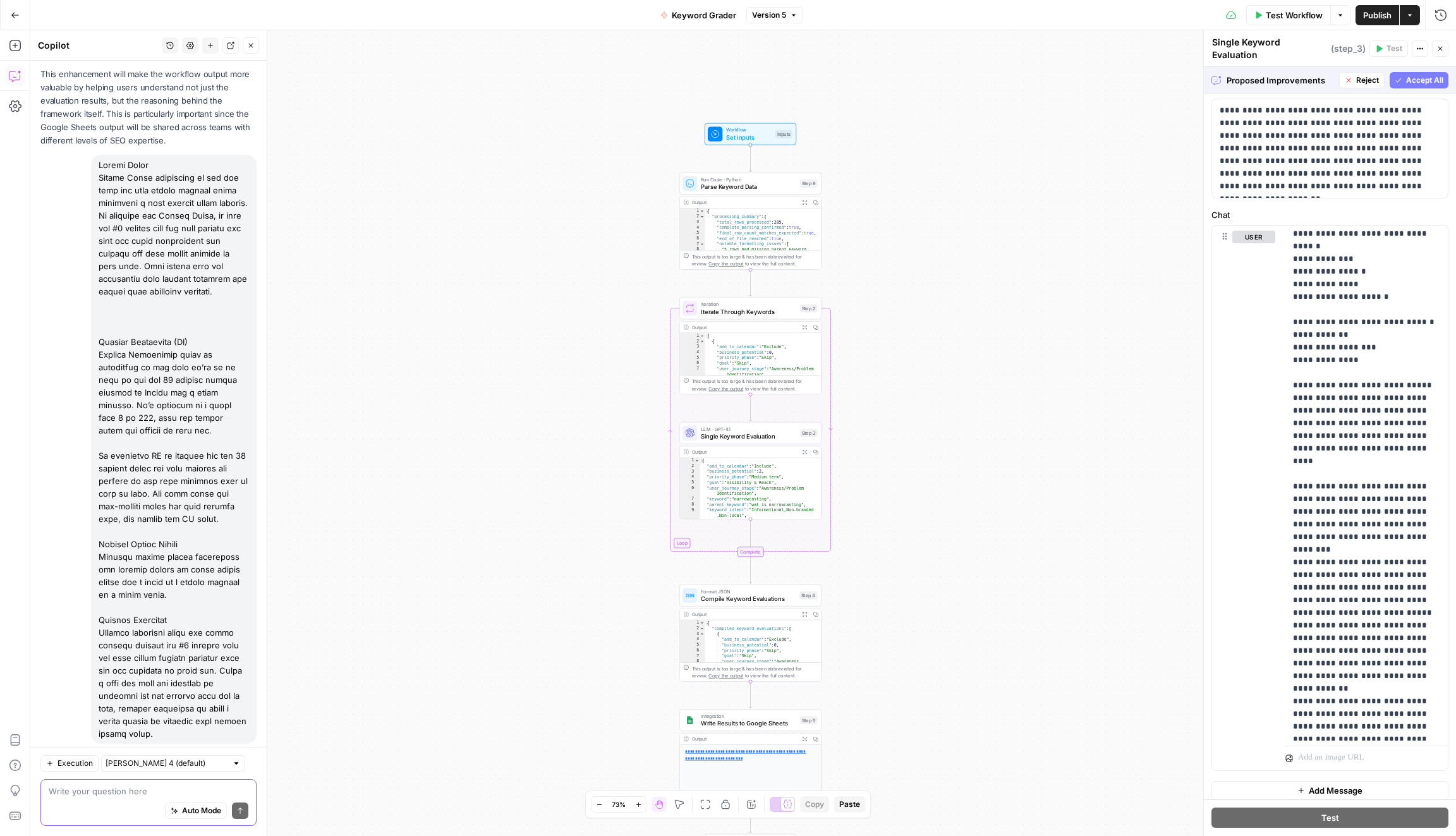
scroll to position [213, 0]
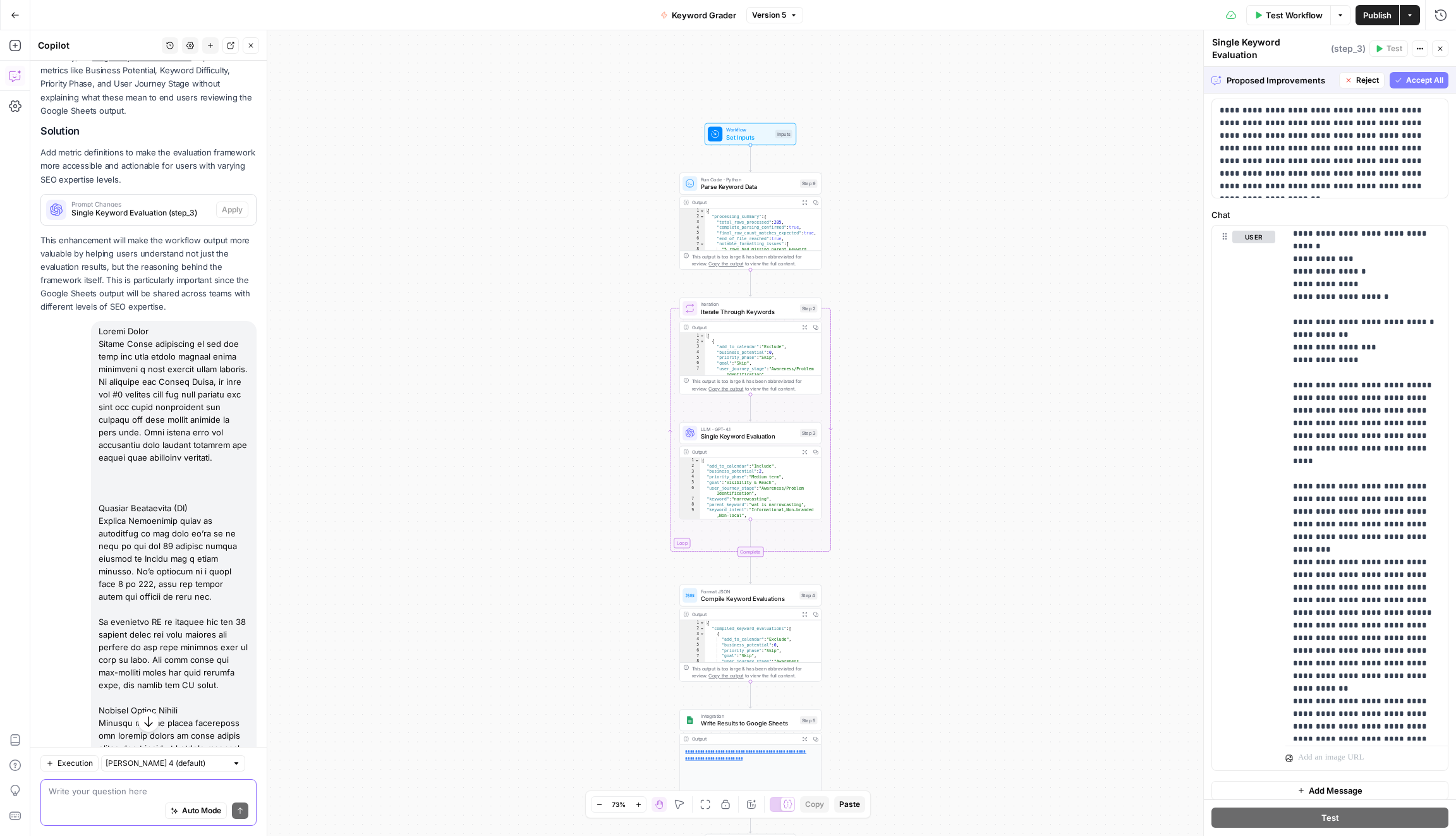
click at [100, 331] on div at bounding box center [174, 616] width 165 height 589
copy div "Loremi Dolor Sitame Conse adipiscing el sed doe temp inc utla etdolo magnaal en…"
